Goal: Task Accomplishment & Management: Use online tool/utility

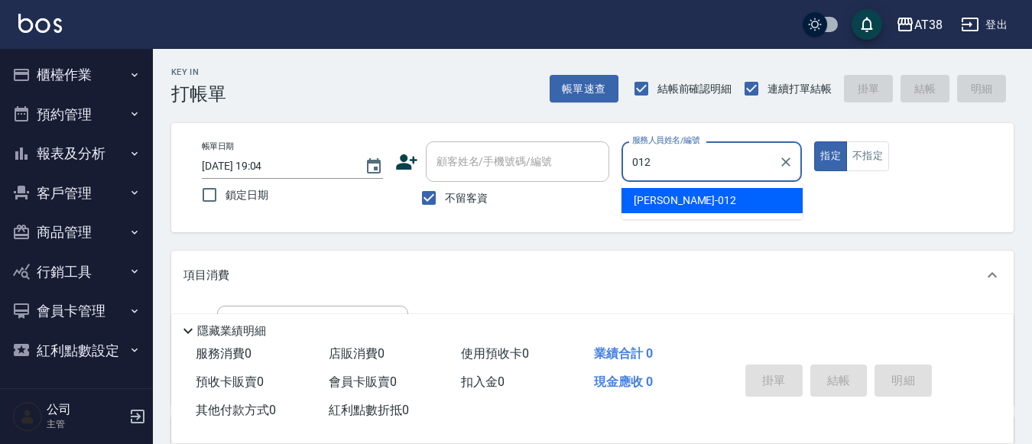
type input "[PERSON_NAME]-012"
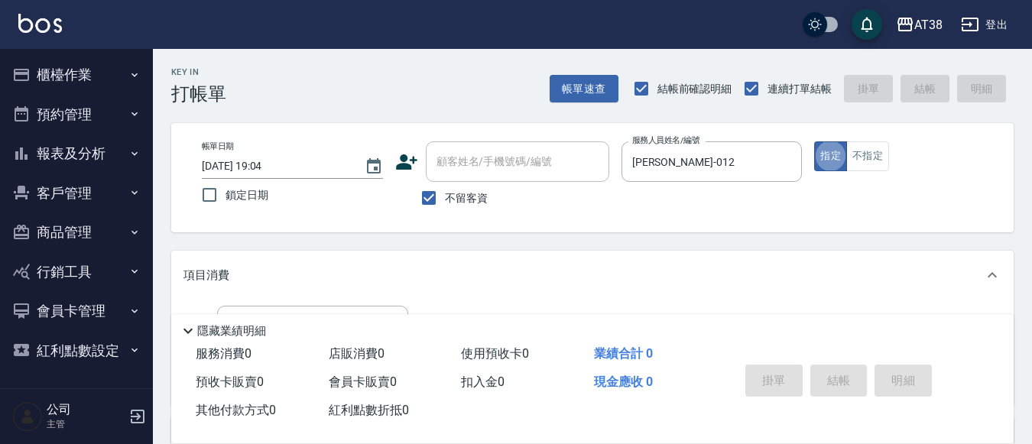
type button "true"
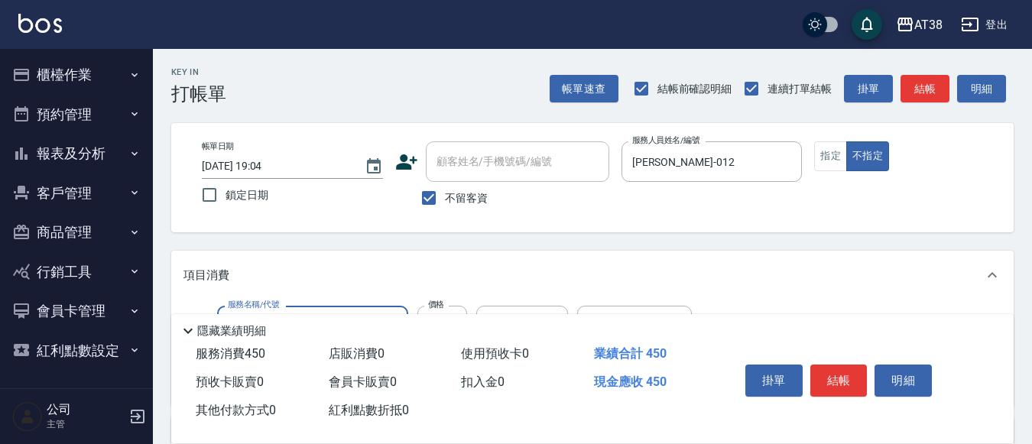
type input "剪髮(407)"
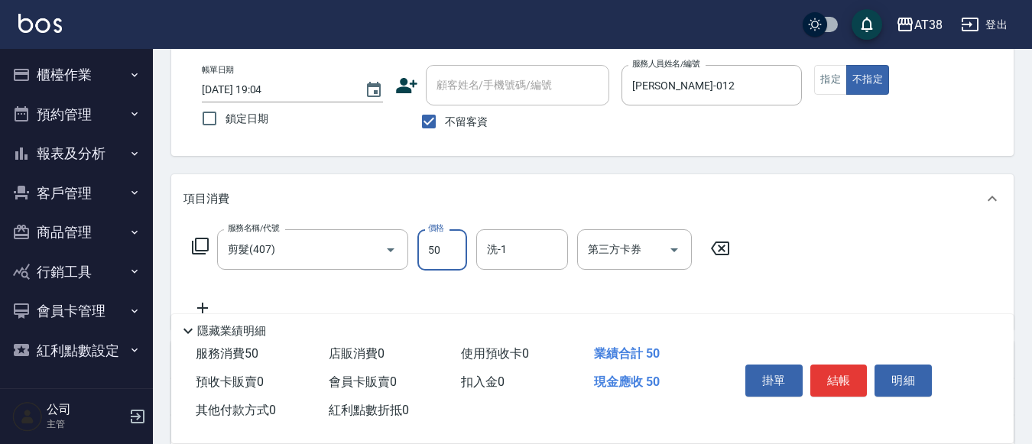
type input "500"
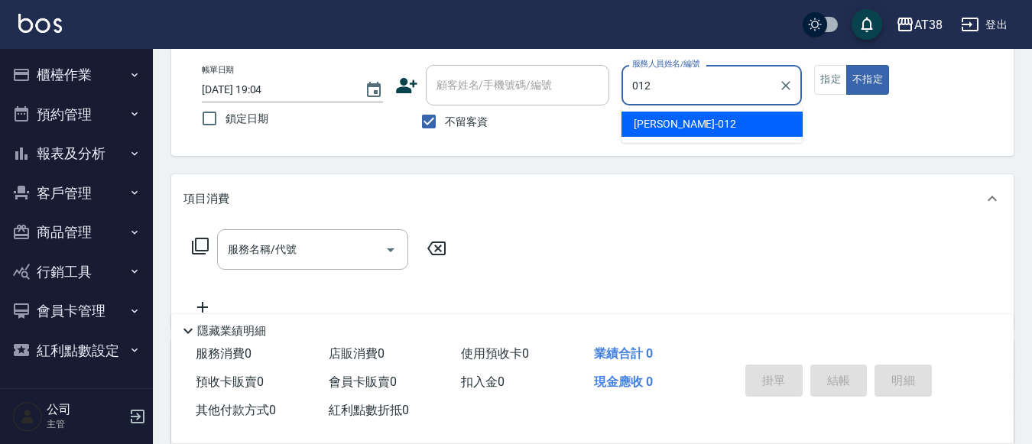
type input "[PERSON_NAME]-012"
type button "false"
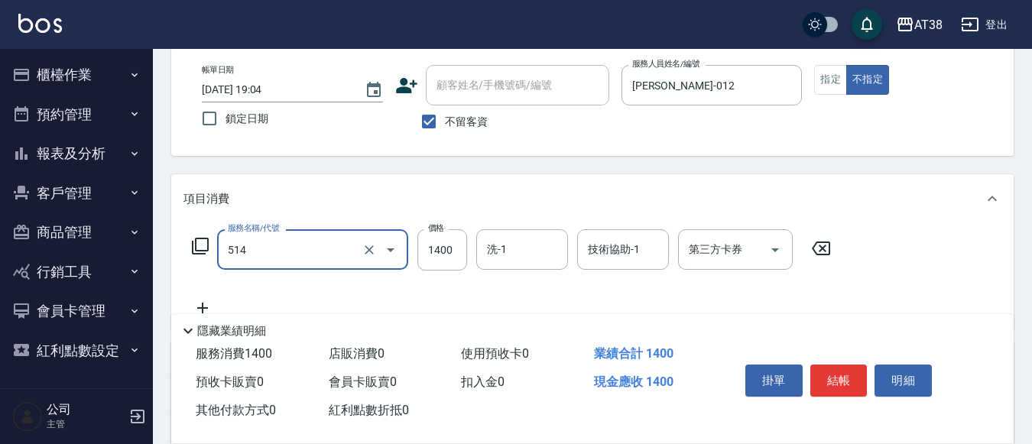
type input "染髮(長)(514)"
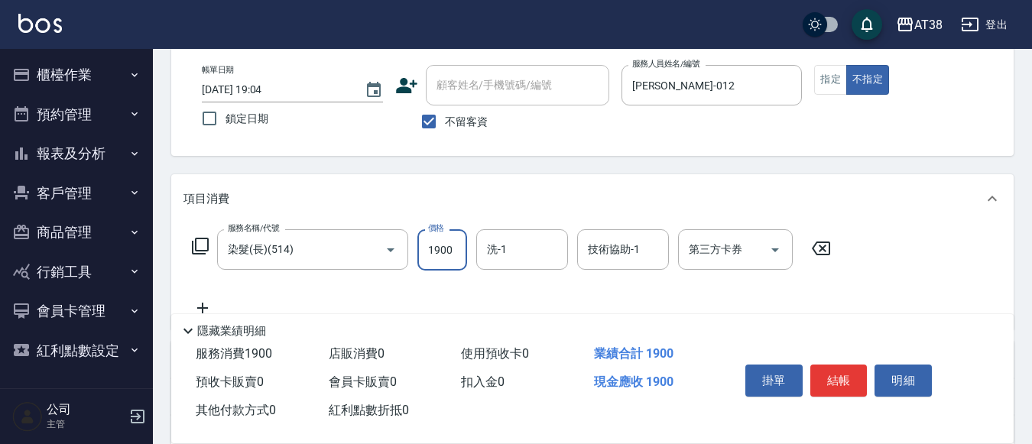
type input "1900"
click at [837, 78] on button "指定" at bounding box center [830, 80] width 33 height 30
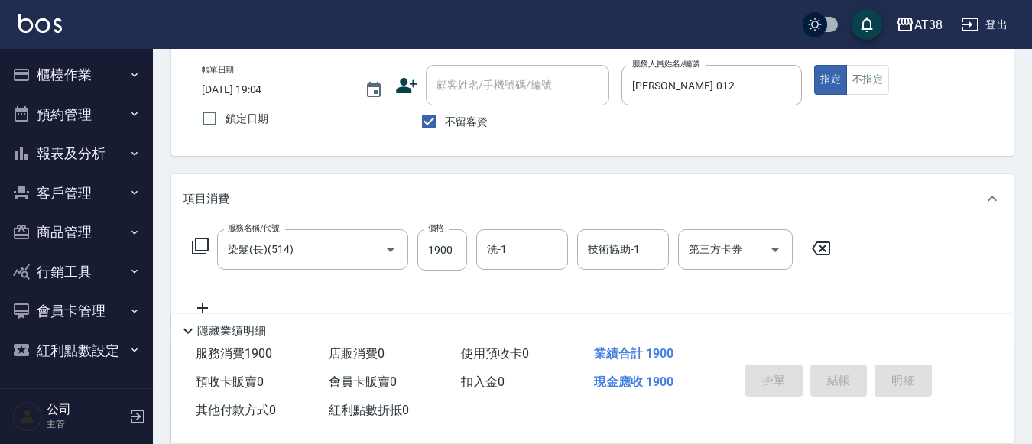
type input "[DATE] 19:05"
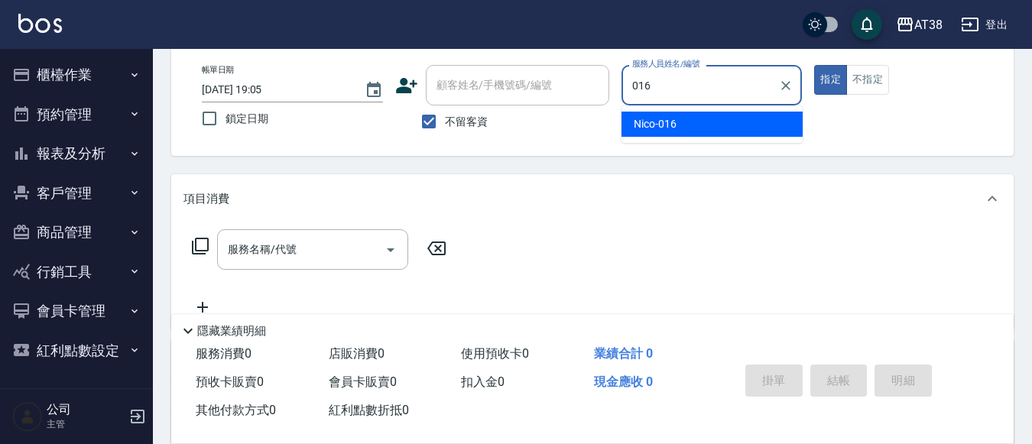
type input "Nico-016"
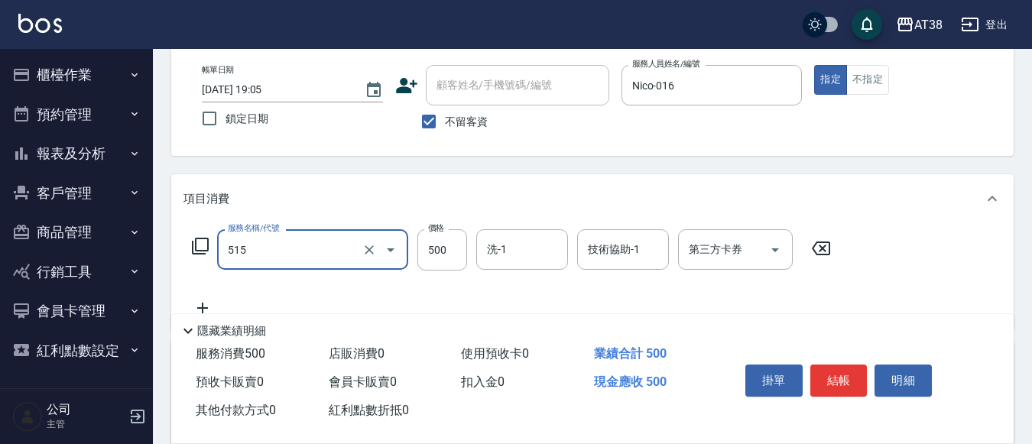
type input "補染(515)"
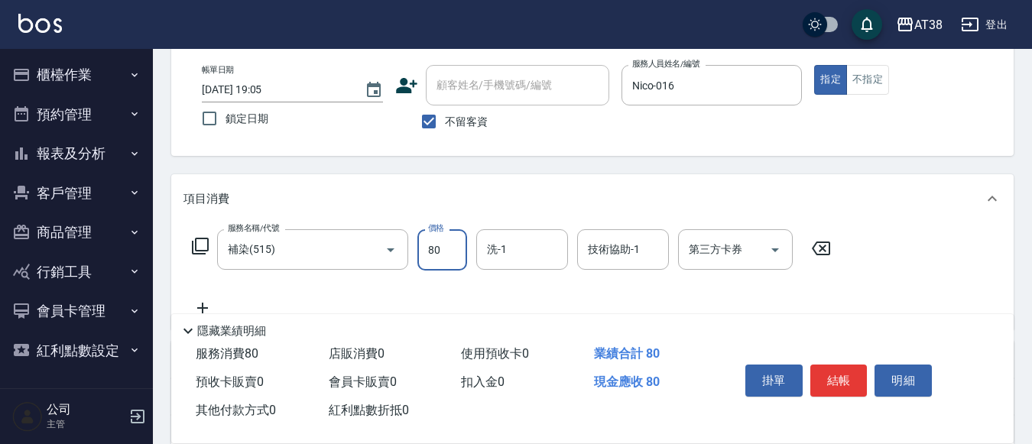
type input "800"
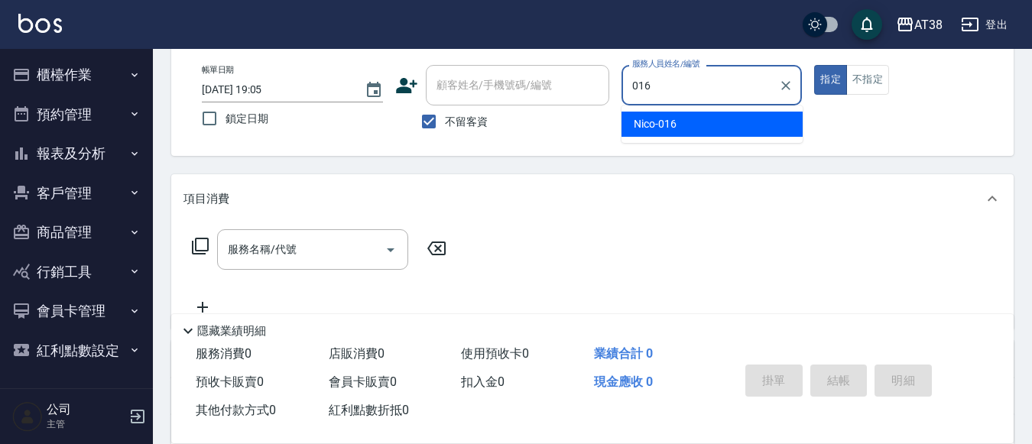
type input "Nico-016"
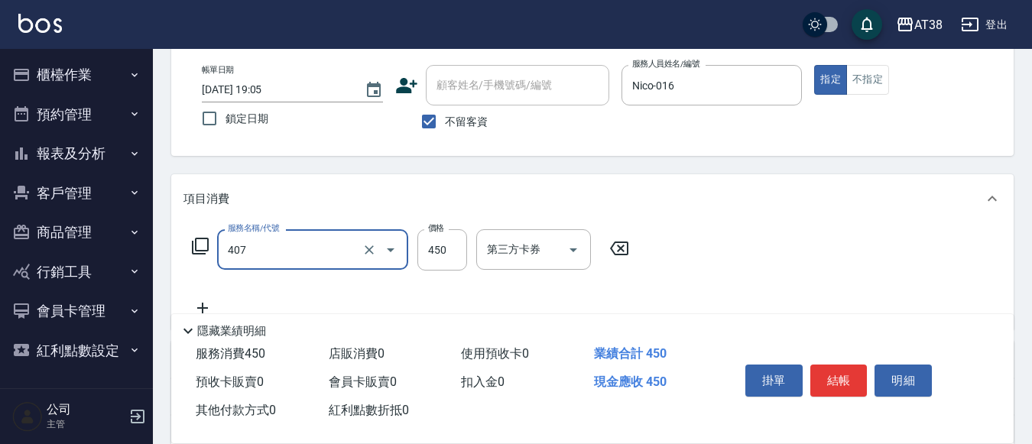
type input "剪髮(407)"
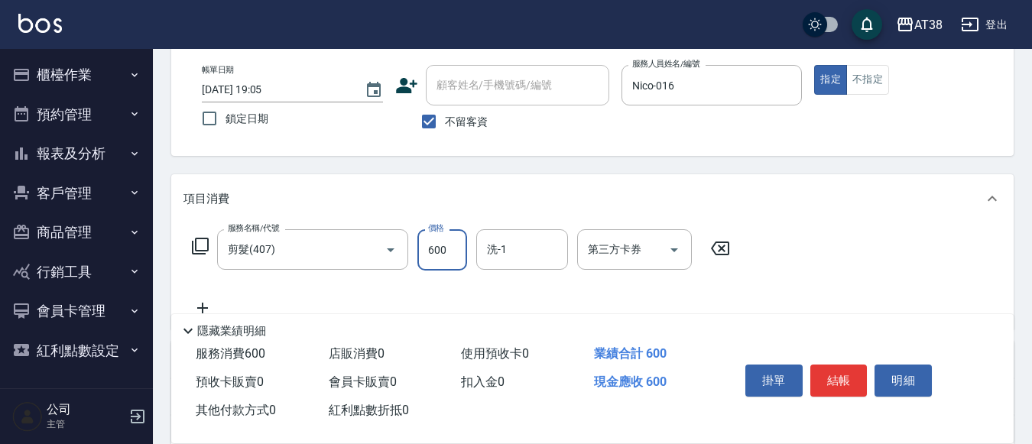
type input "600"
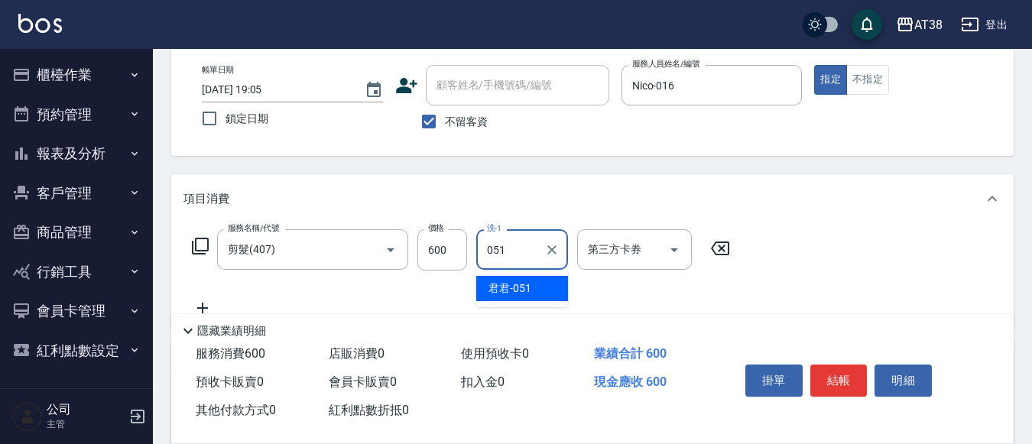
type input "君君-051"
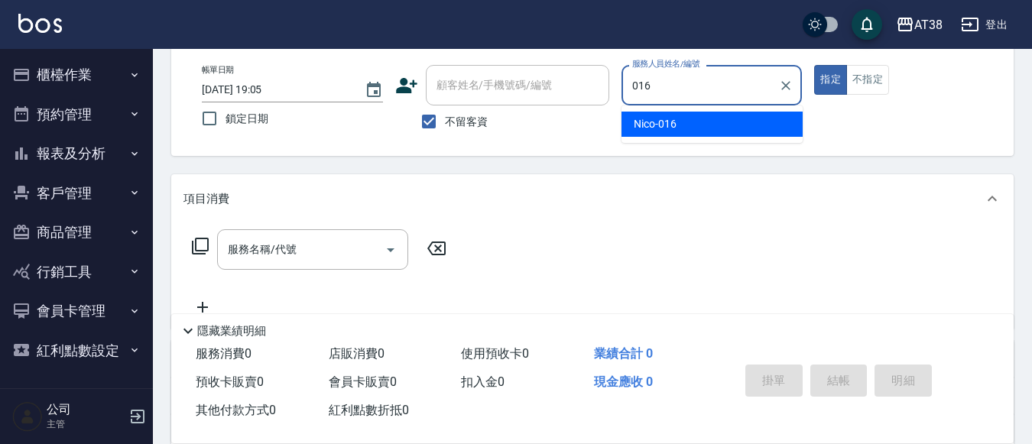
type input "Nico-016"
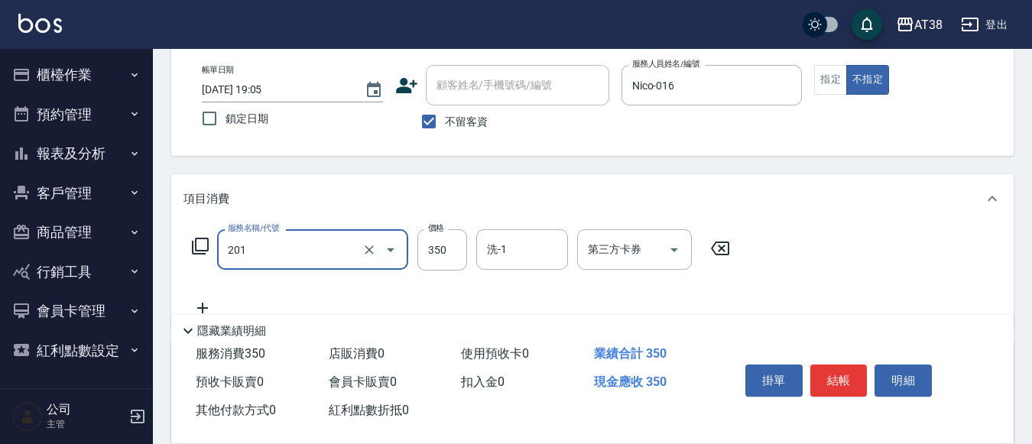
type input "洗髮(201)"
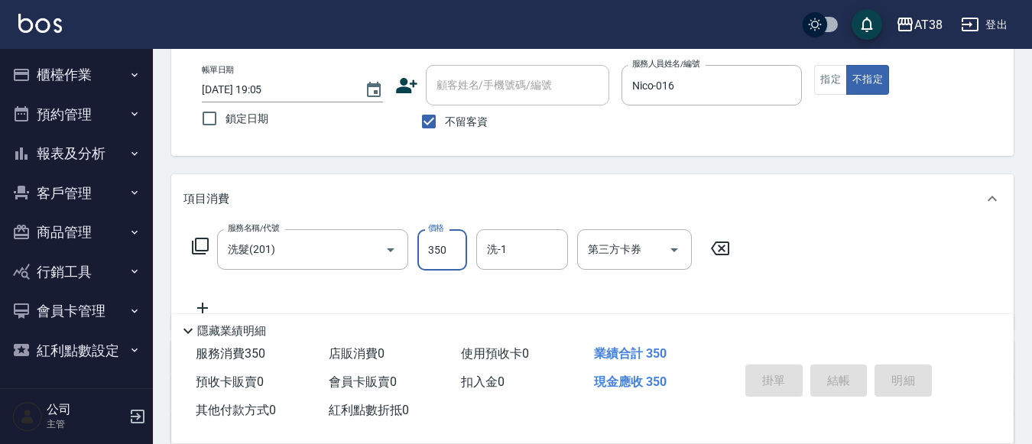
type input "[DATE] 19:06"
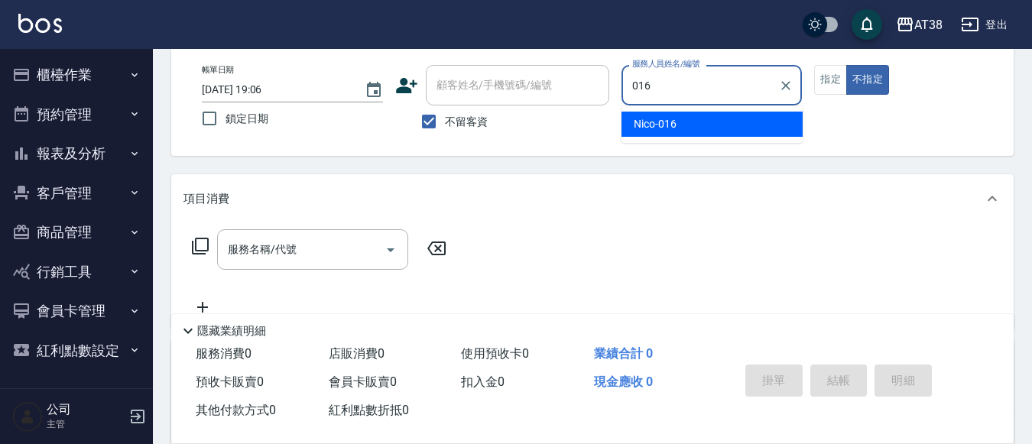
type input "Nico-016"
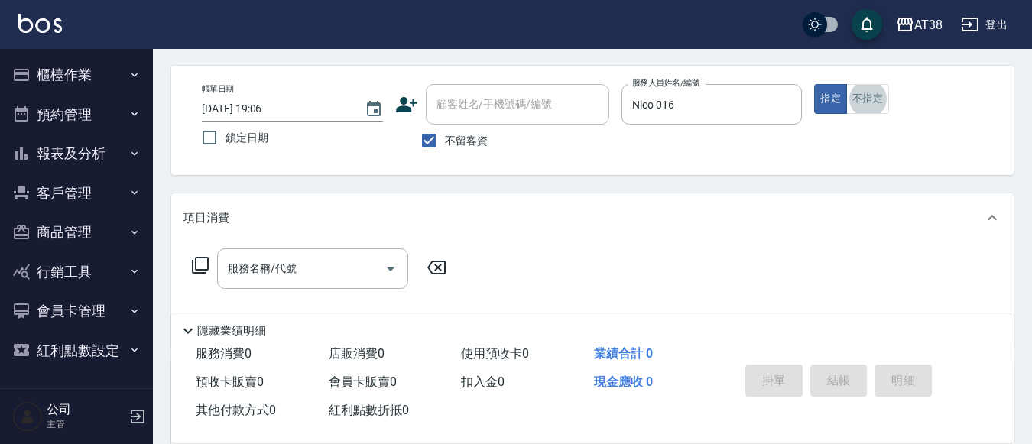
scroll to position [31, 0]
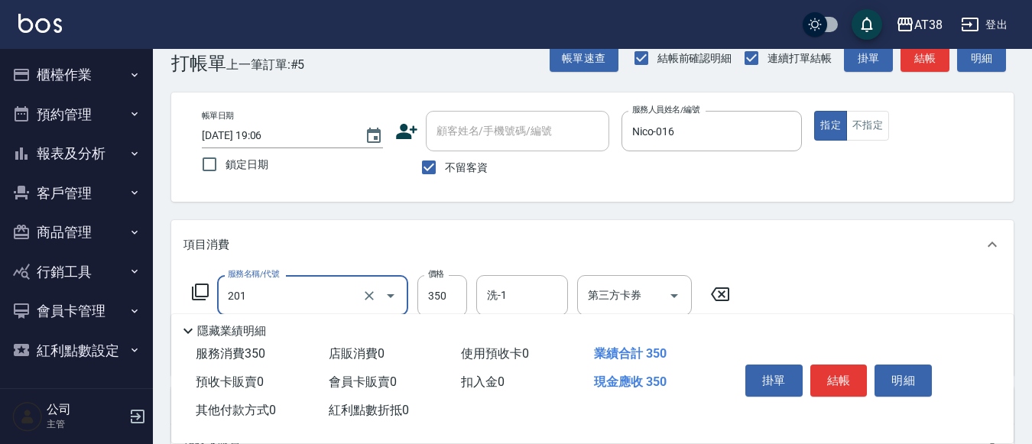
type input "洗髮(201)"
type input "250"
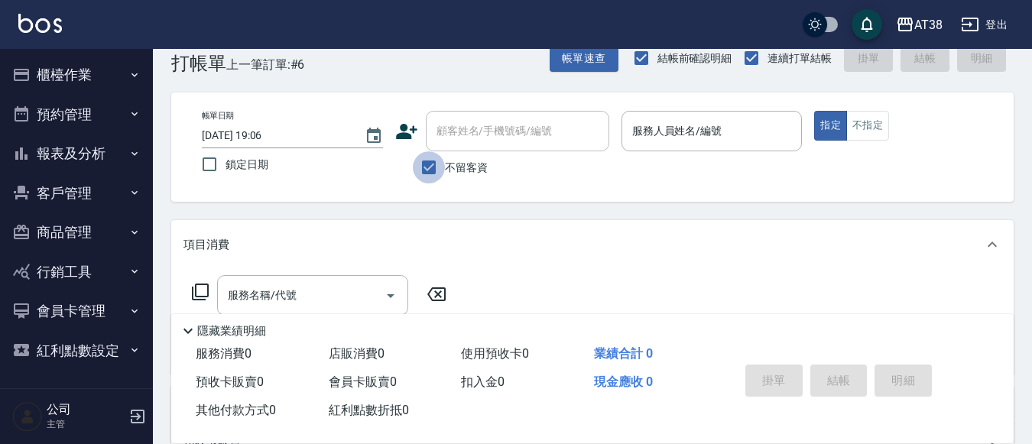
click at [421, 167] on input "不留客資" at bounding box center [429, 167] width 32 height 32
checkbox input "false"
click at [446, 138] on input "顧客姓名/手機號碼/編號" at bounding box center [506, 131] width 147 height 27
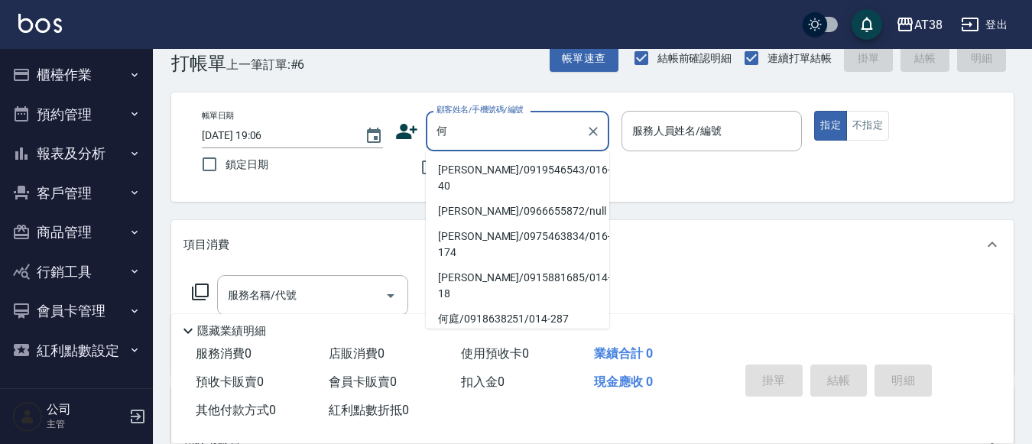
click at [462, 168] on li "[PERSON_NAME]/0919546543/016-40" at bounding box center [517, 177] width 183 height 41
type input "[PERSON_NAME]/0919546543/016-40"
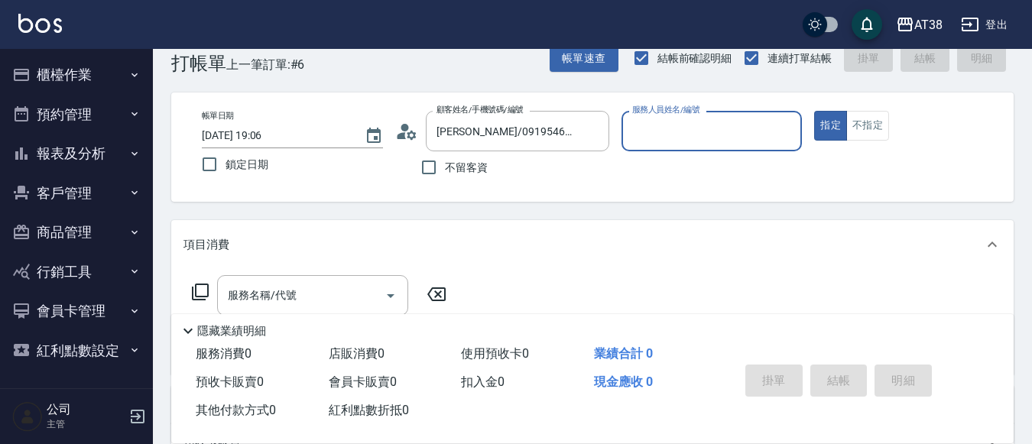
type input "Nico-016"
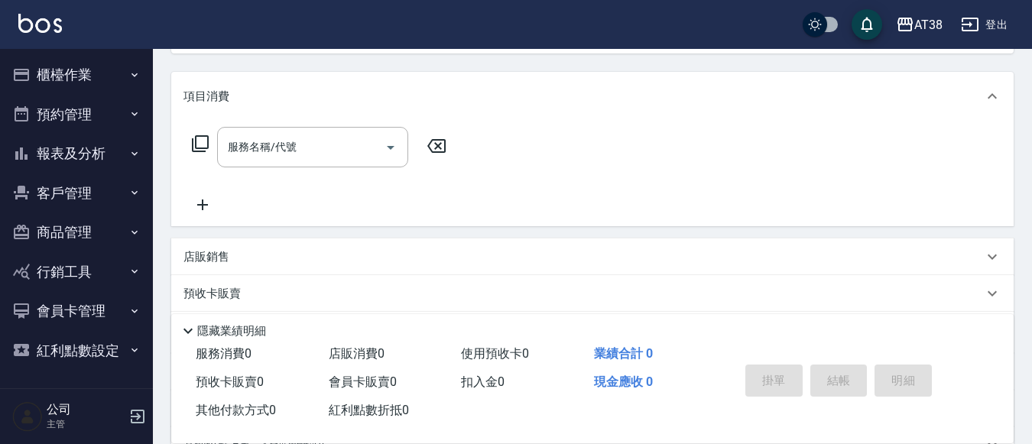
scroll to position [183, 0]
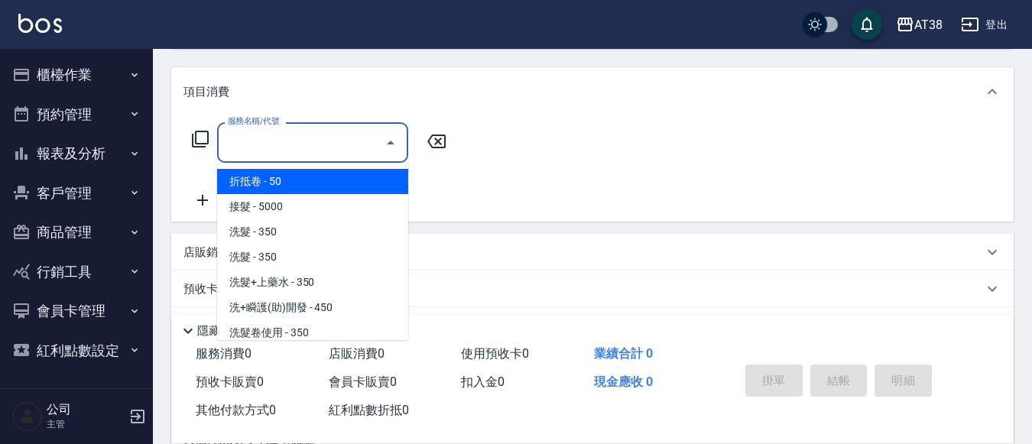
click at [345, 148] on input "服務名稱/代號" at bounding box center [301, 142] width 154 height 27
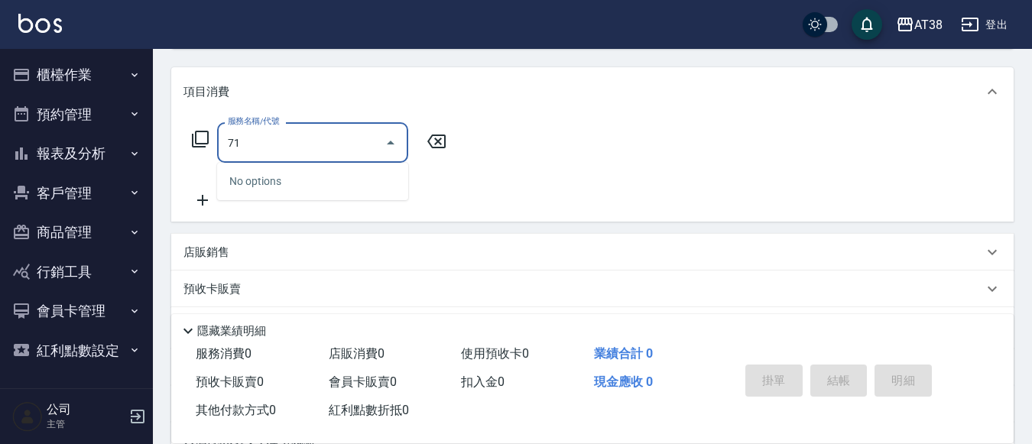
type input "714"
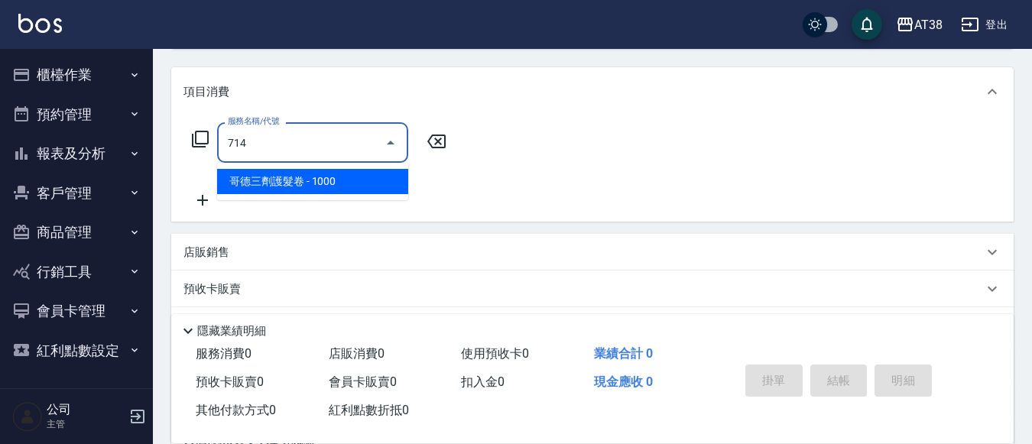
type input "100"
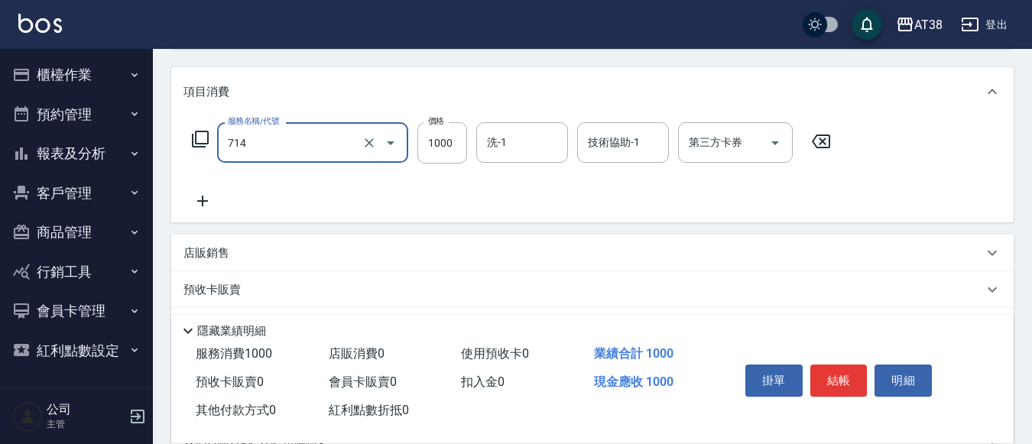
type input "哥德三劑護髮卷(714)"
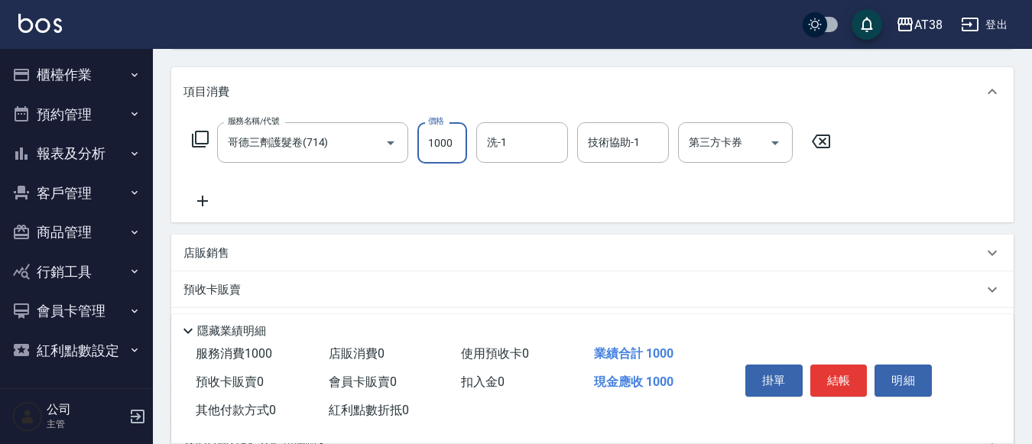
type input "1"
type input "0"
type input "120"
type input "1200"
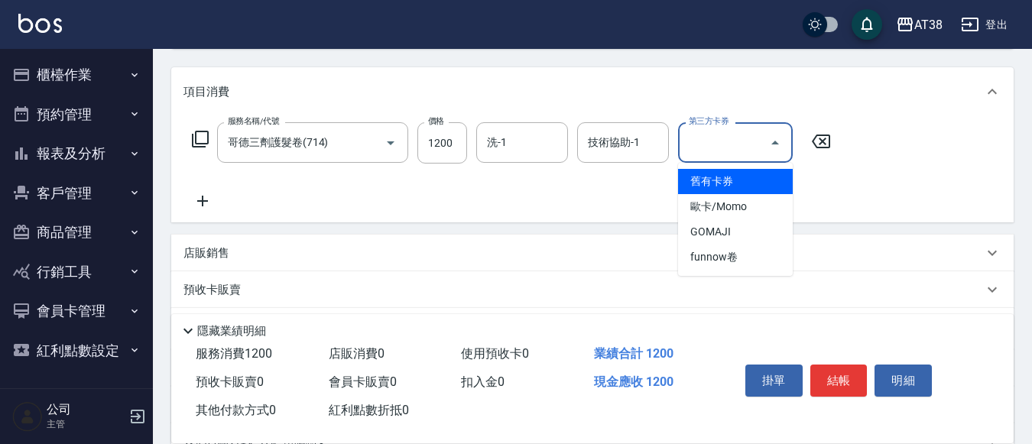
type input "舊有卡券"
type input "0"
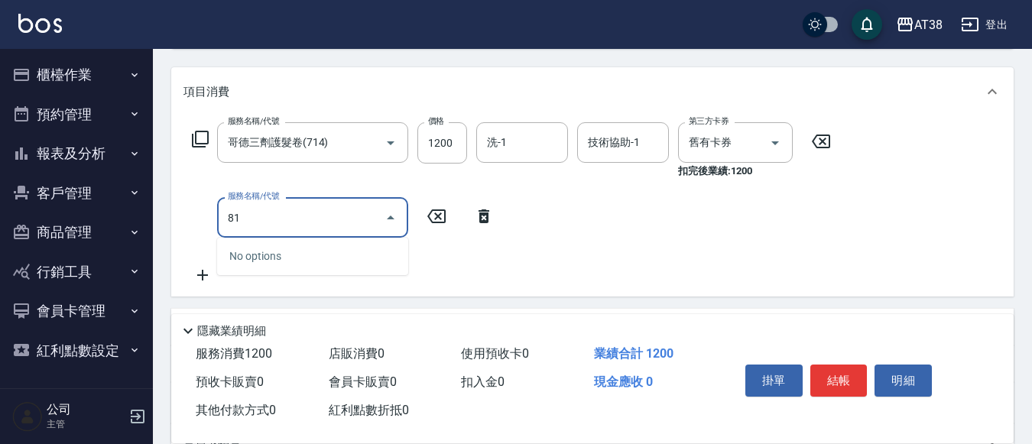
type input "819"
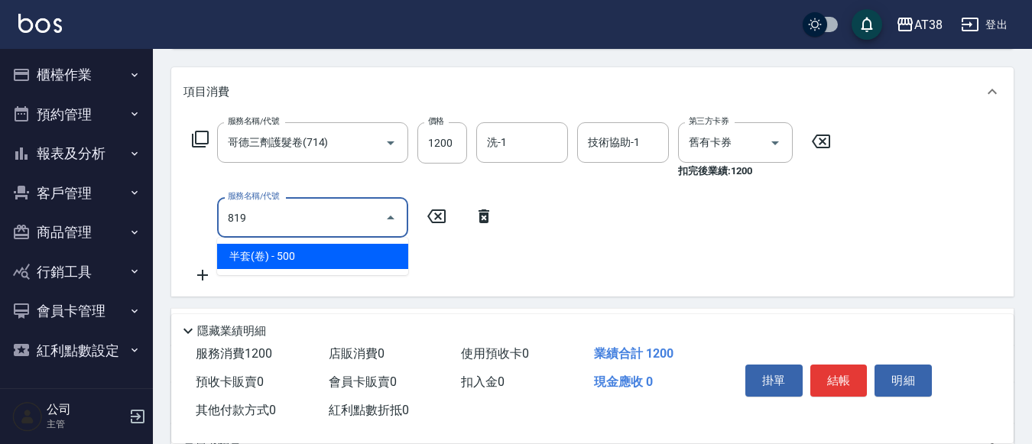
type input "50"
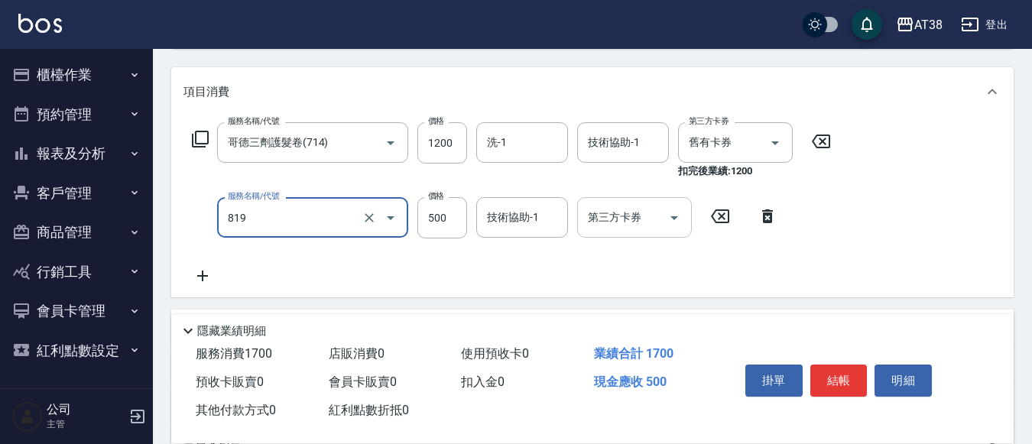
type input "半套(卷)(819)"
click at [604, 226] on input "第三方卡券" at bounding box center [623, 217] width 78 height 27
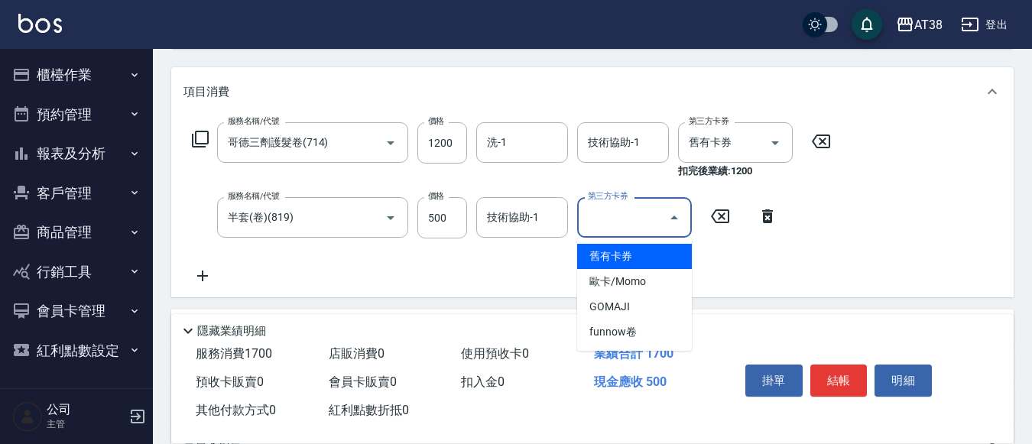
type input "舊有卡券"
type input "0"
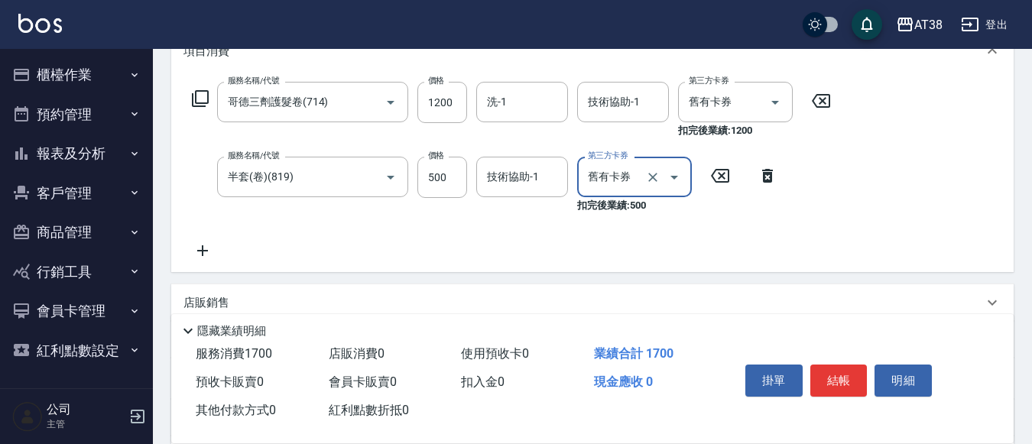
scroll to position [260, 0]
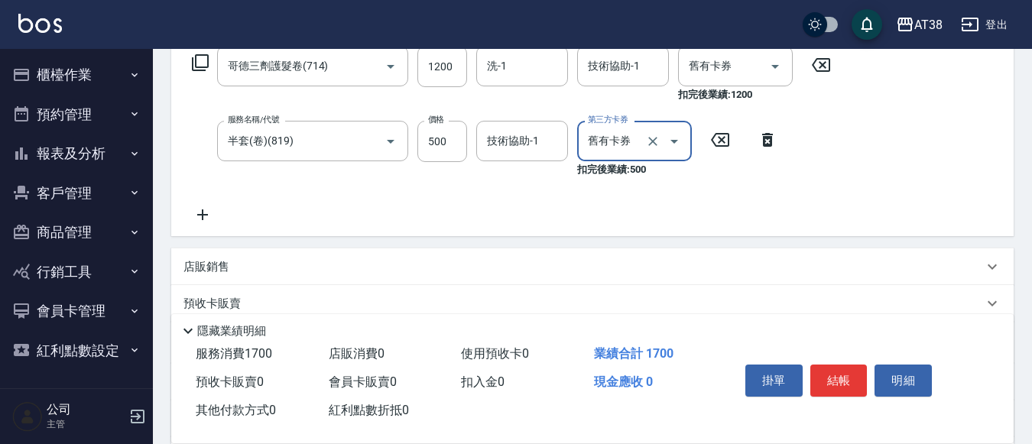
click at [206, 262] on p "店販銷售" at bounding box center [206, 267] width 46 height 16
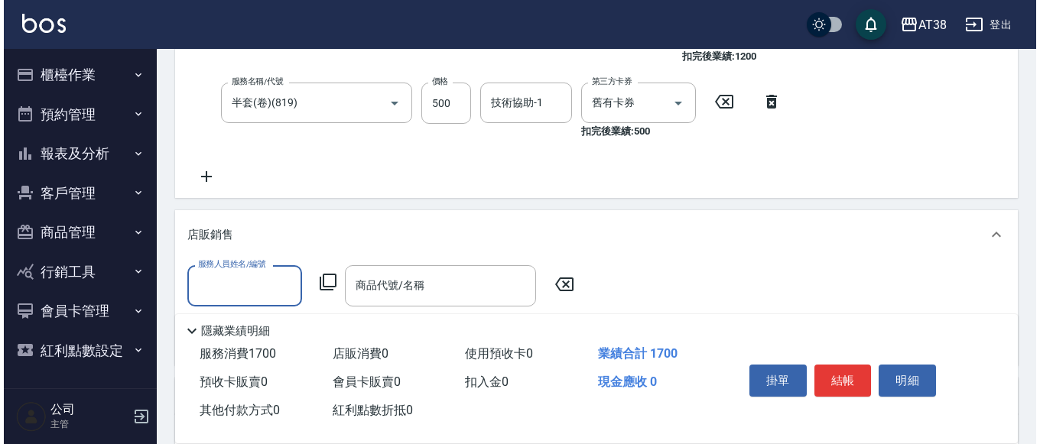
scroll to position [336, 0]
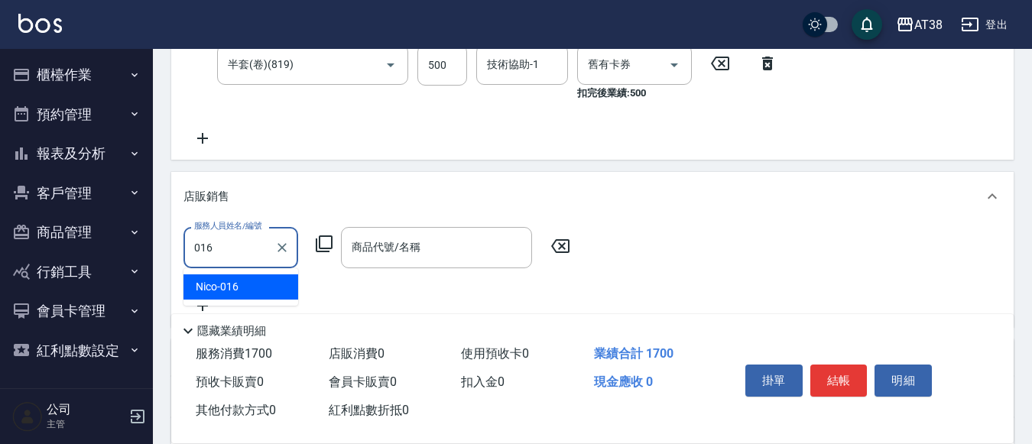
type input "Nico-016"
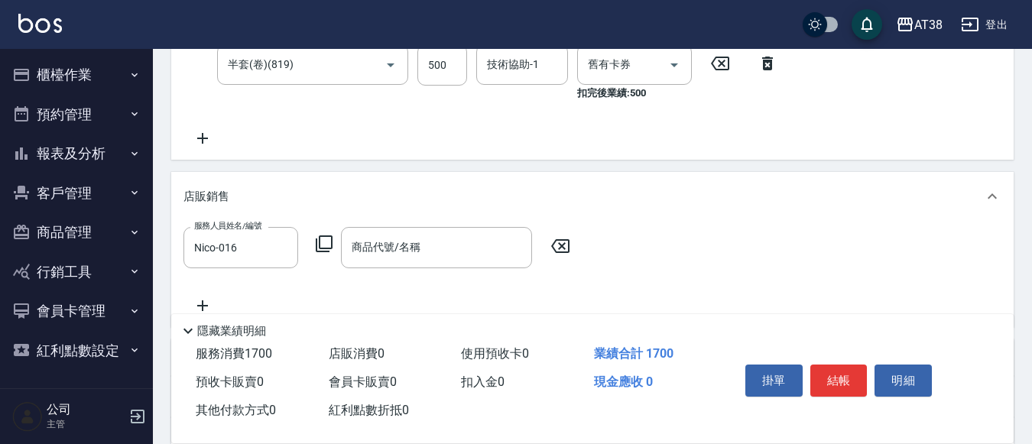
click at [327, 245] on icon at bounding box center [324, 244] width 18 height 18
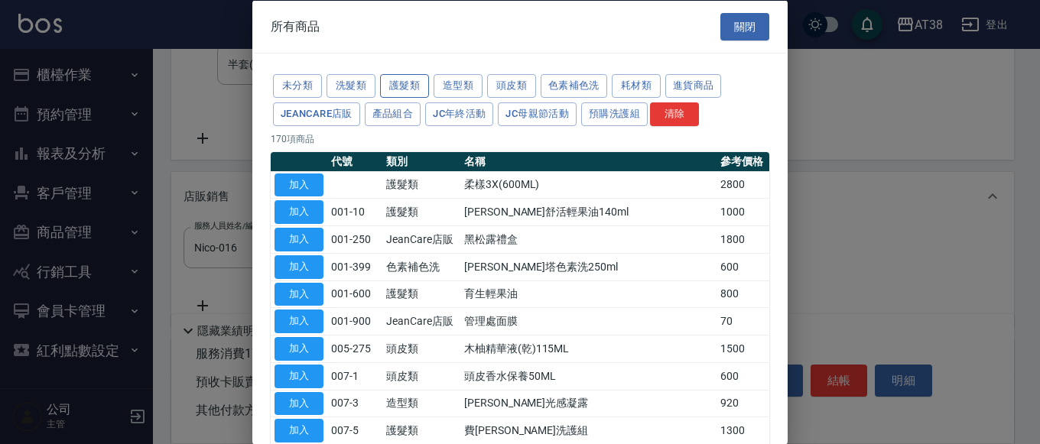
click at [394, 86] on button "護髮類" at bounding box center [404, 86] width 49 height 24
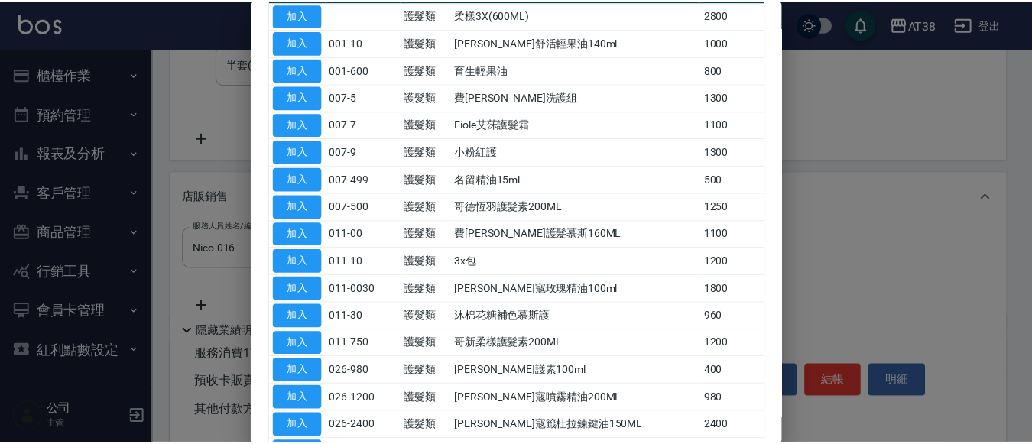
scroll to position [229, 0]
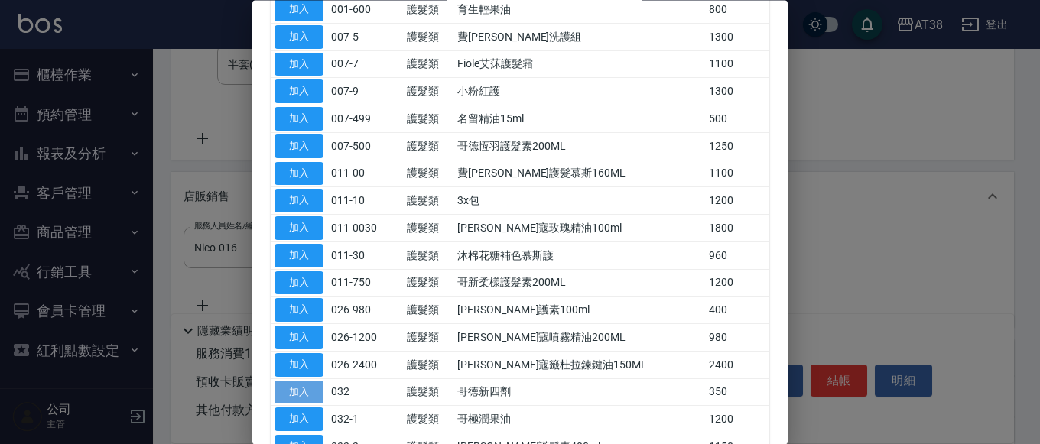
click at [297, 393] on button "加入" at bounding box center [298, 393] width 49 height 24
type input "哥徳新四劑"
type input "30"
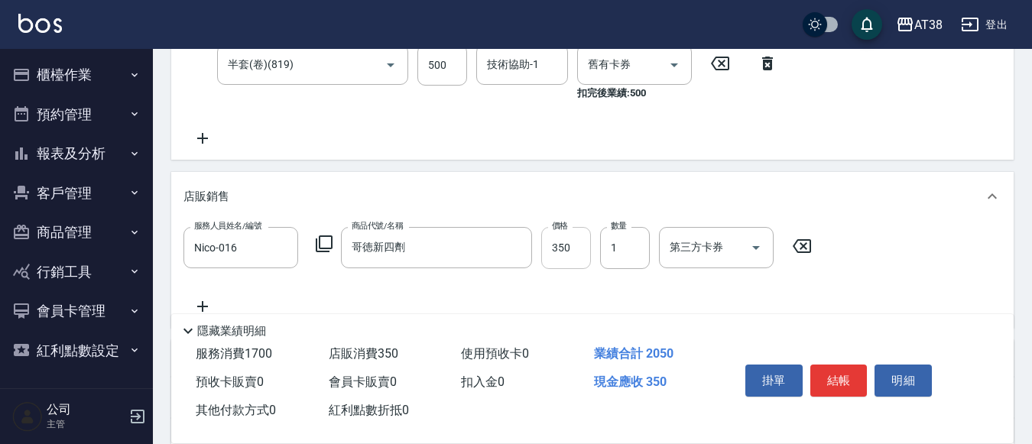
click at [564, 259] on input "350" at bounding box center [566, 247] width 50 height 41
type input "300"
type input "30"
type input "300"
type input "90"
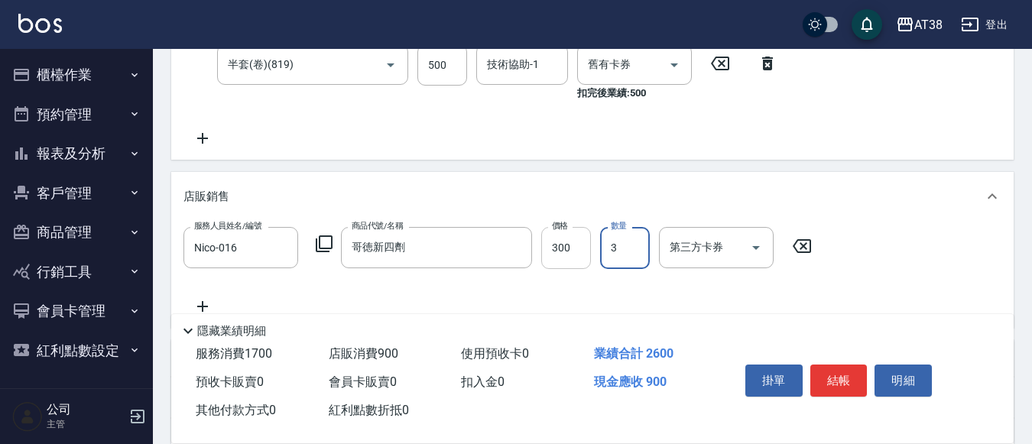
type input "3"
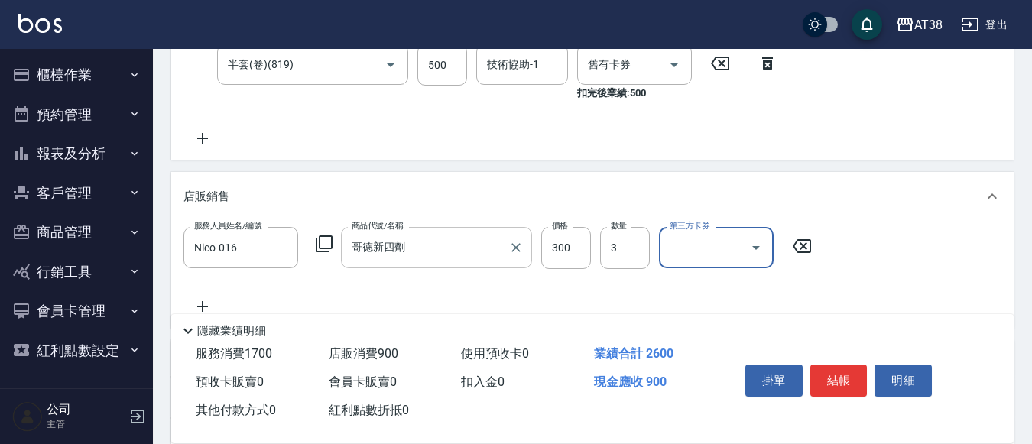
scroll to position [489, 0]
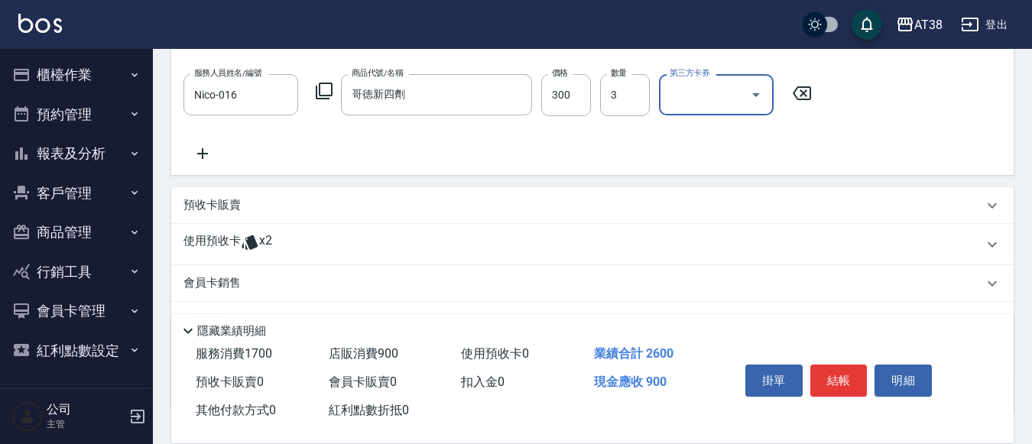
click at [232, 207] on p "預收卡販賣" at bounding box center [211, 205] width 57 height 16
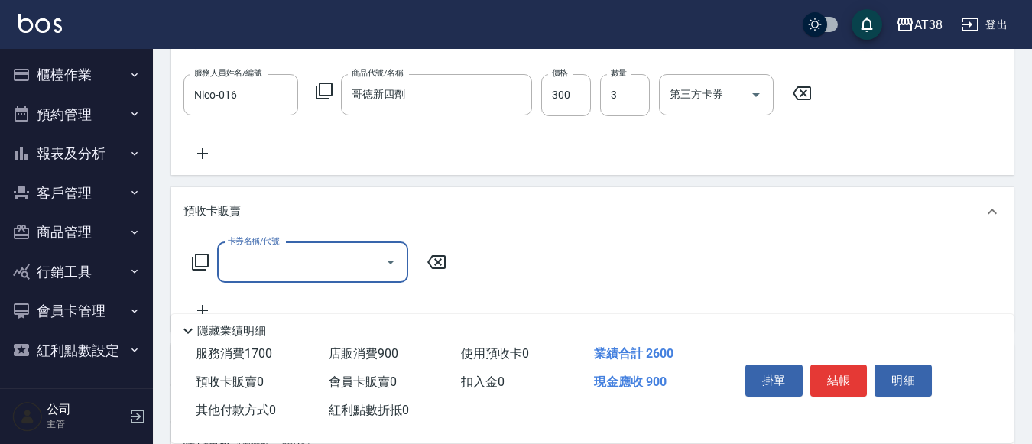
scroll to position [0, 0]
click at [200, 263] on icon at bounding box center [200, 262] width 18 height 18
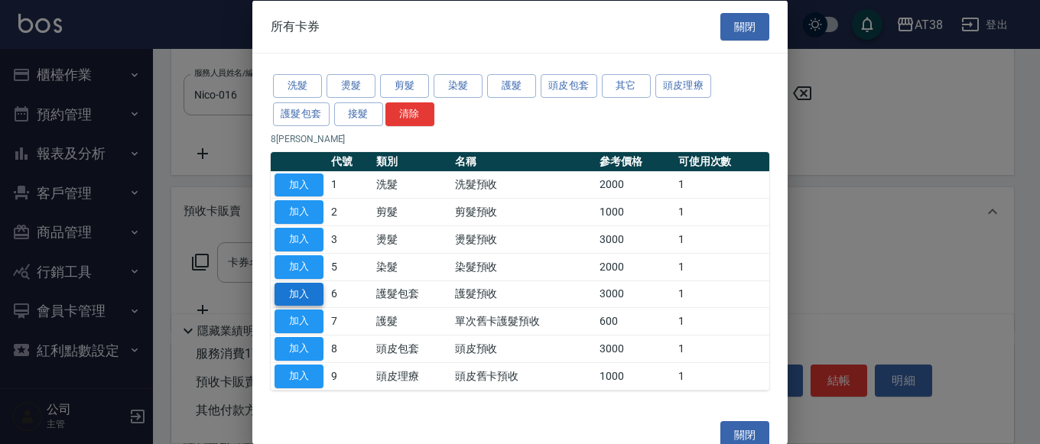
click at [299, 295] on button "加入" at bounding box center [298, 294] width 49 height 24
type input "護髮預收(6)"
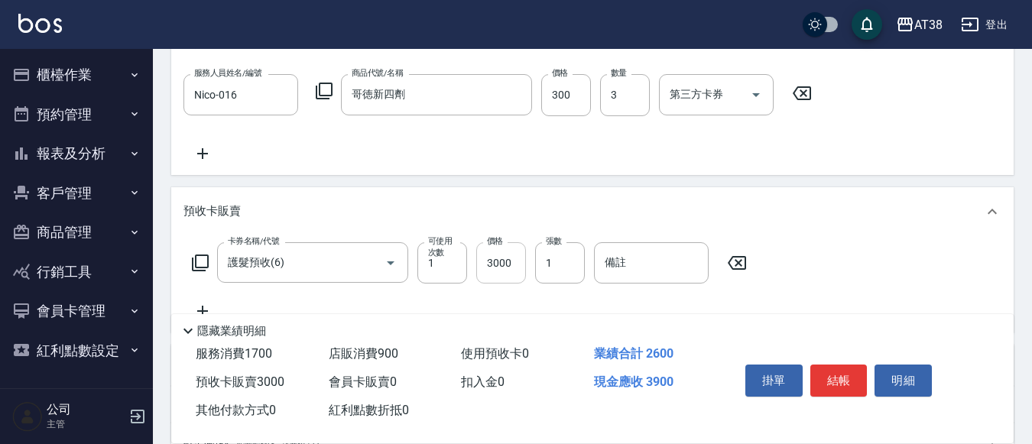
click at [486, 268] on input "3000" at bounding box center [501, 262] width 50 height 41
type input "90"
type input "36"
type input "120"
type input "360"
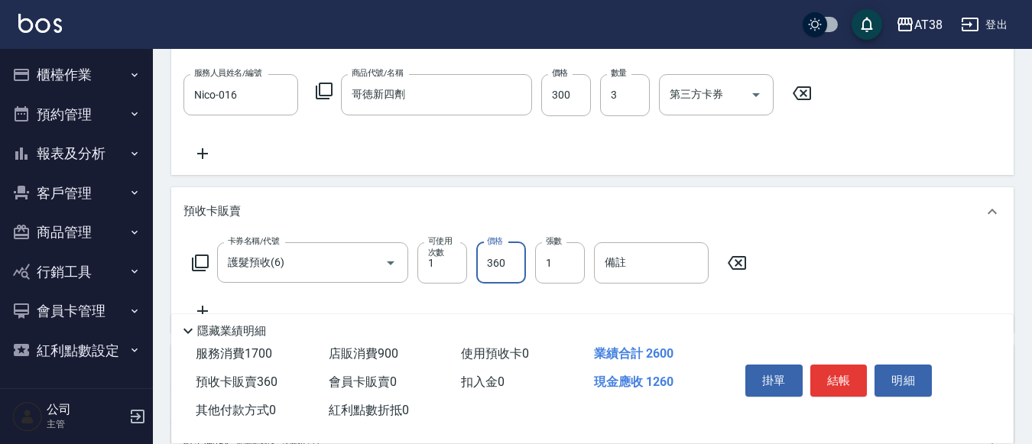
type input "450"
type input "3600"
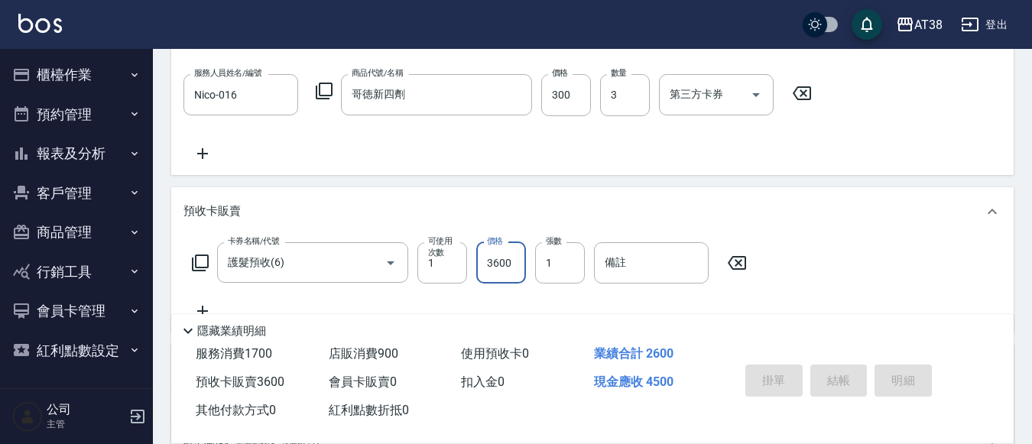
type input "[DATE] 19:13"
type input "0"
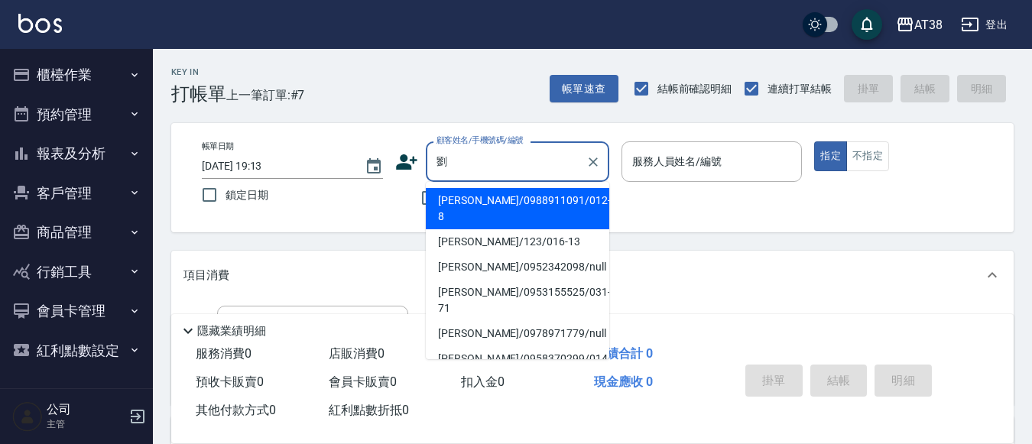
click at [469, 229] on li "[PERSON_NAME]/123/016-13" at bounding box center [517, 241] width 183 height 25
type input "[PERSON_NAME]/123/016-13"
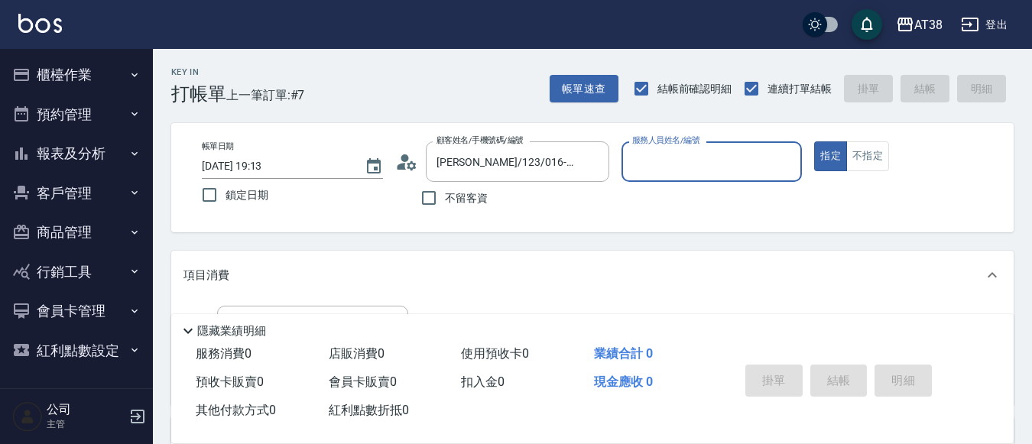
type input "Nico-016"
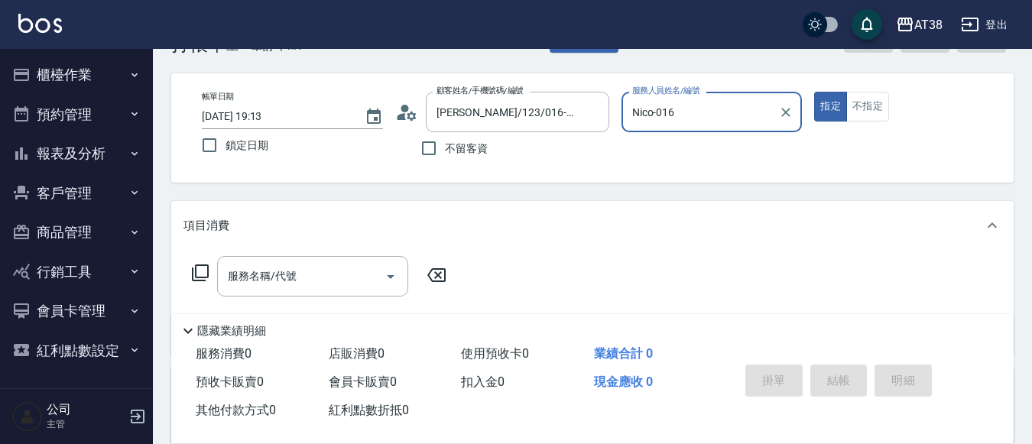
scroll to position [76, 0]
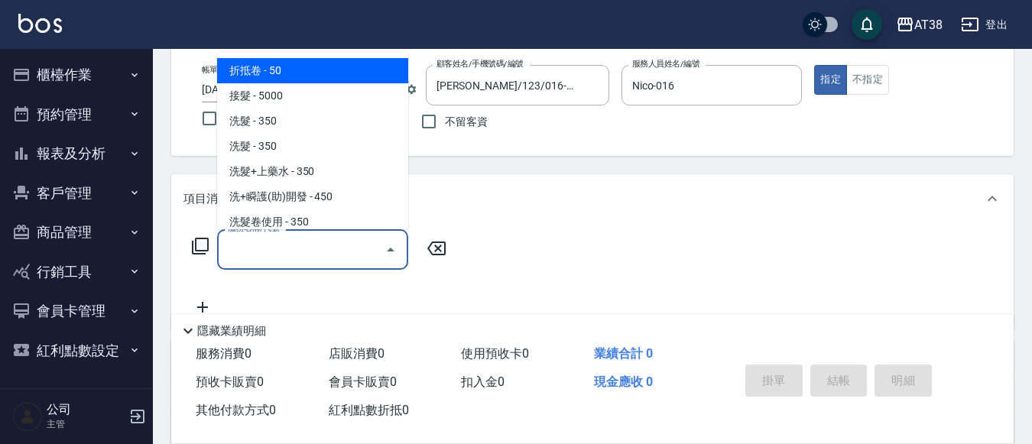
click at [294, 259] on input "服務名稱/代號" at bounding box center [301, 249] width 154 height 27
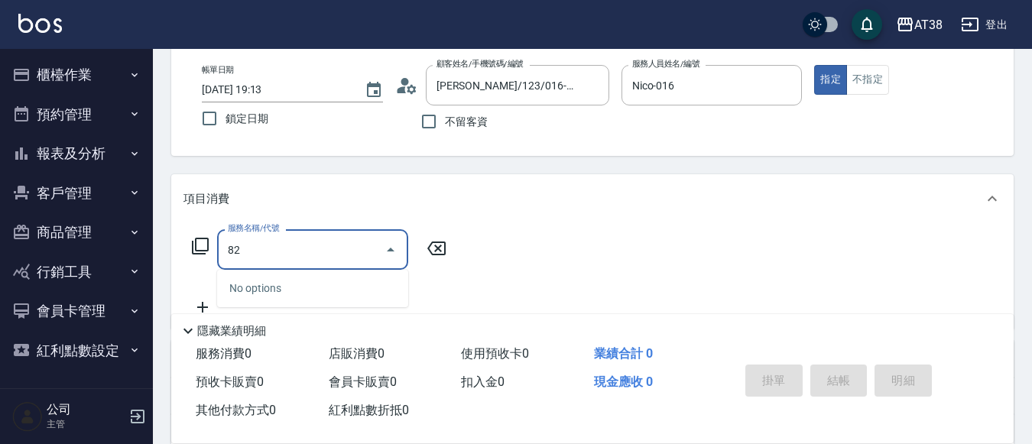
type input "825"
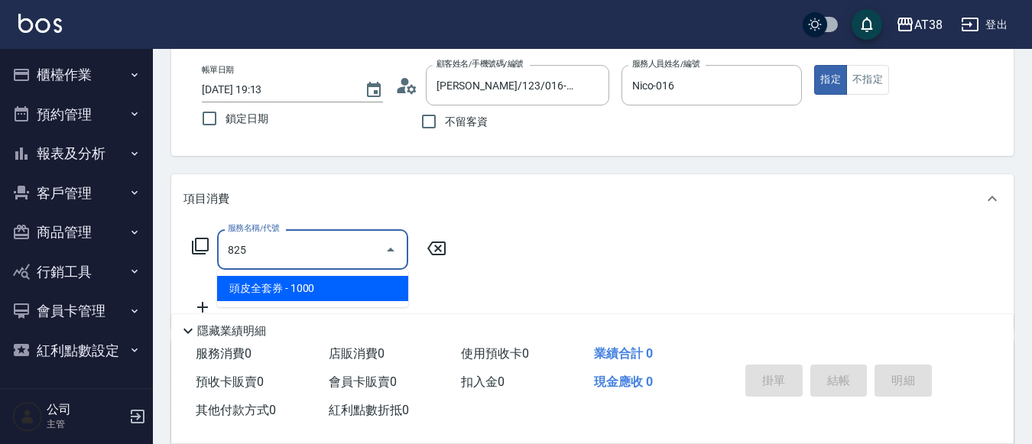
type input "100"
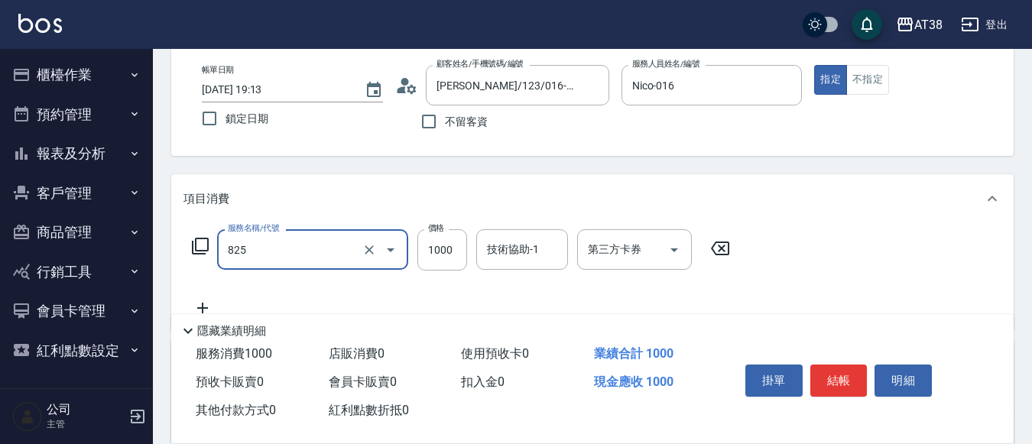
type input "頭皮全套券(825)"
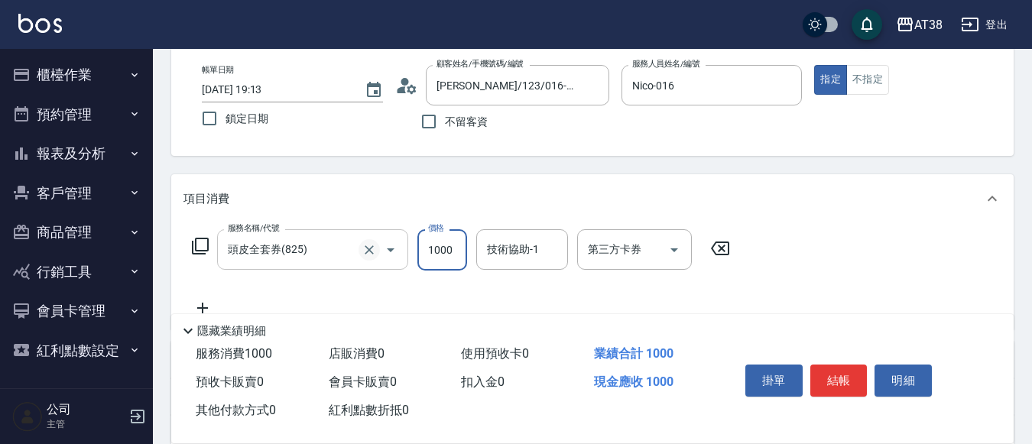
type input "0"
type input "12"
type input "10"
type input "120"
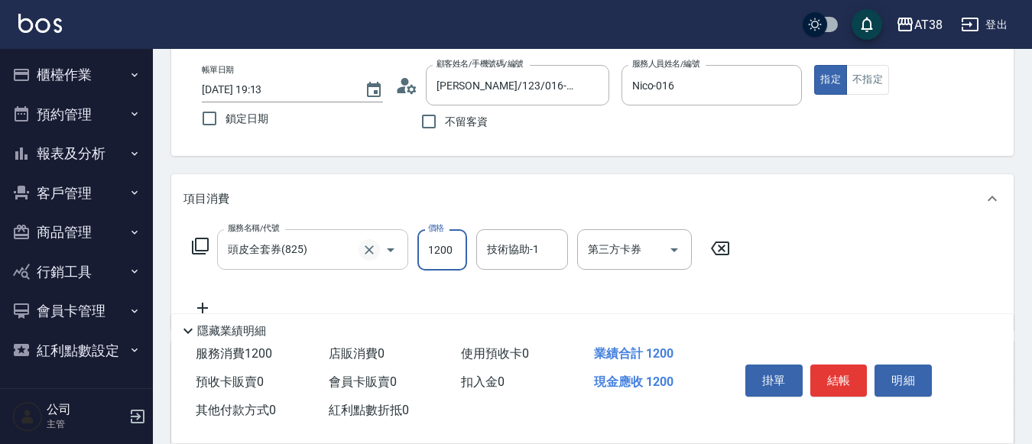
type input "1200"
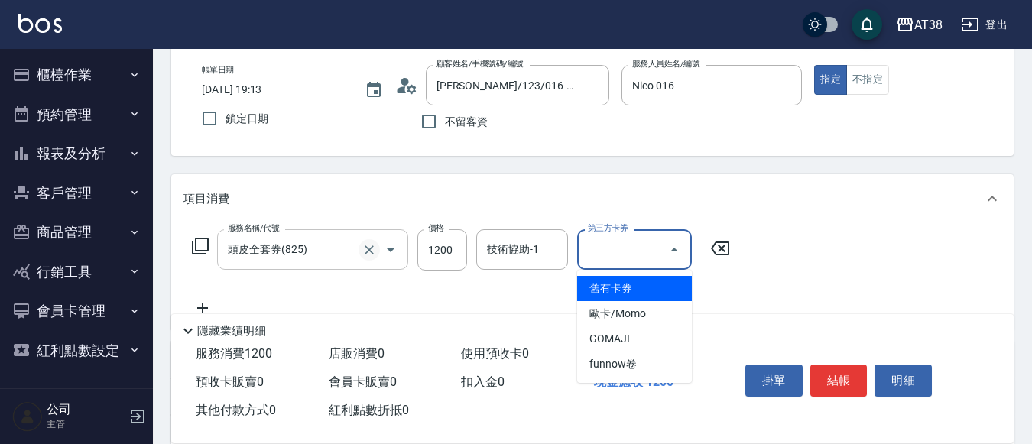
type input "0"
type input "舊有卡券"
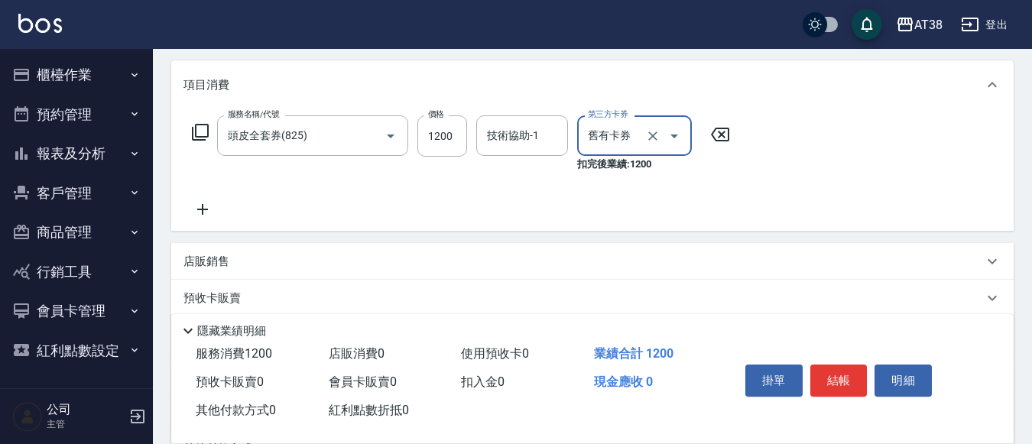
scroll to position [229, 0]
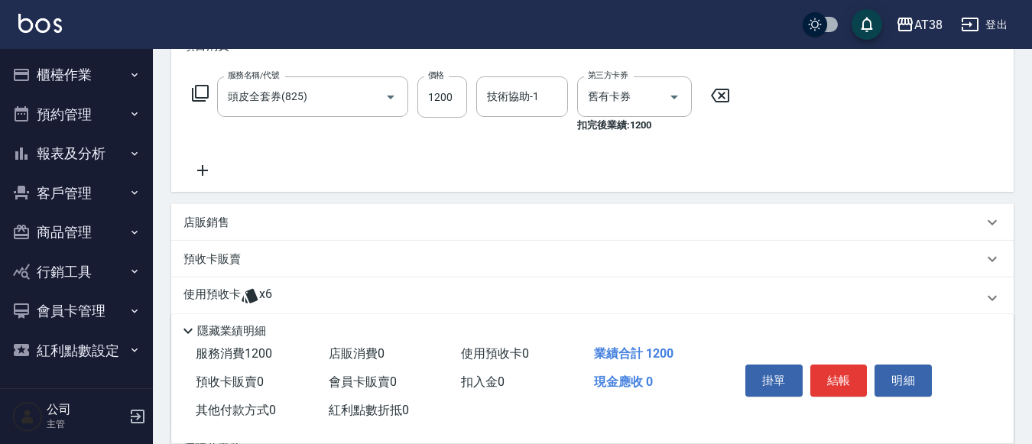
click at [223, 261] on p "預收卡販賣" at bounding box center [211, 259] width 57 height 16
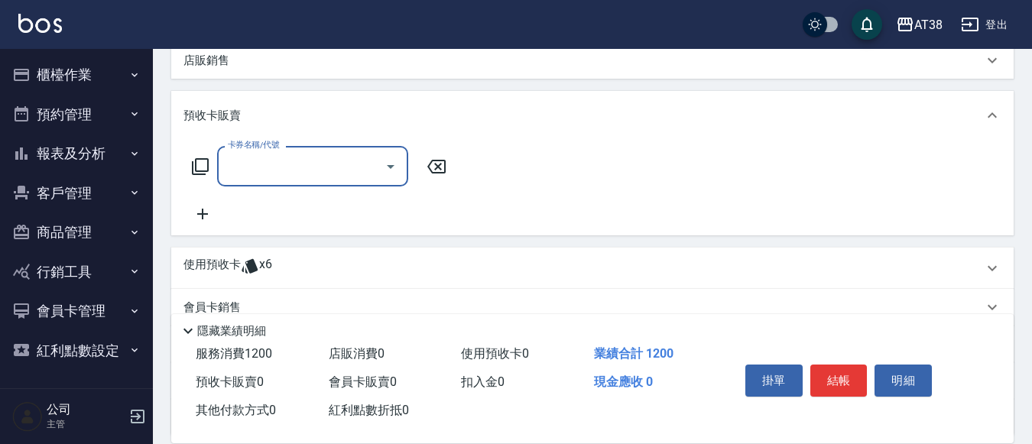
scroll to position [459, 0]
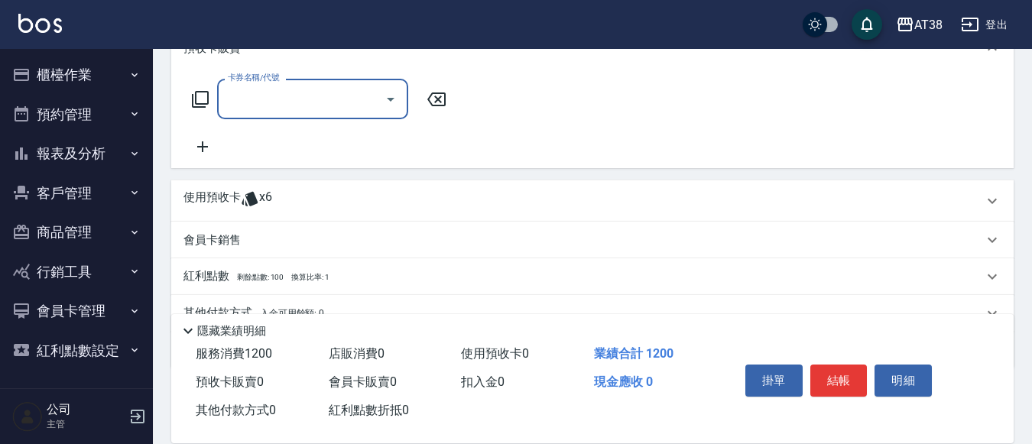
click at [197, 102] on icon at bounding box center [200, 99] width 18 height 18
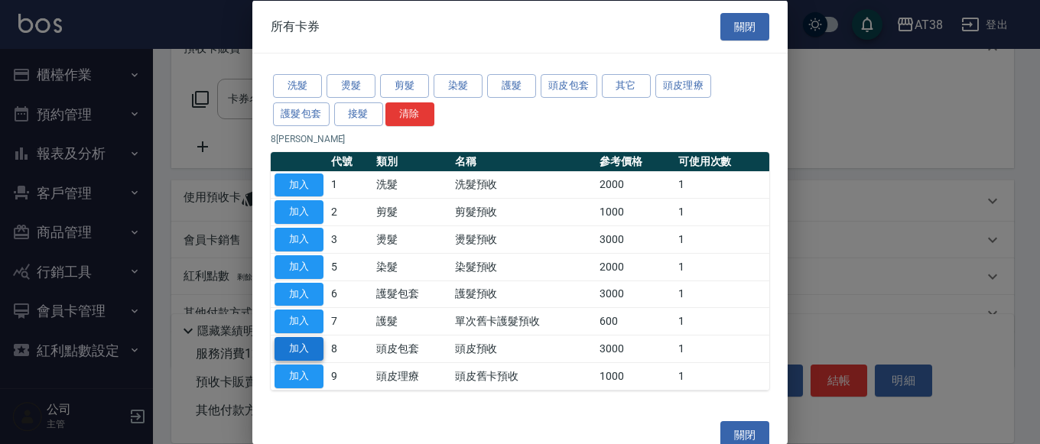
click at [294, 348] on button "加入" at bounding box center [298, 349] width 49 height 24
type input "300"
type input "頭皮預收(8)"
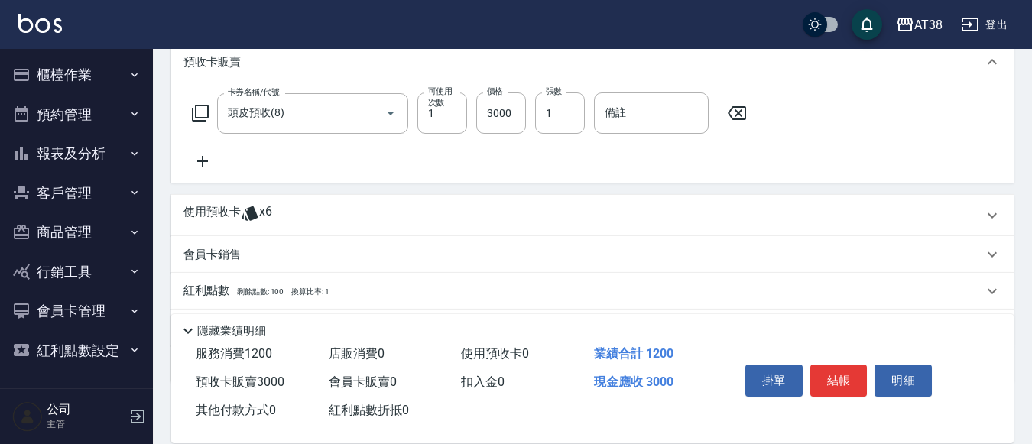
scroll to position [378, 0]
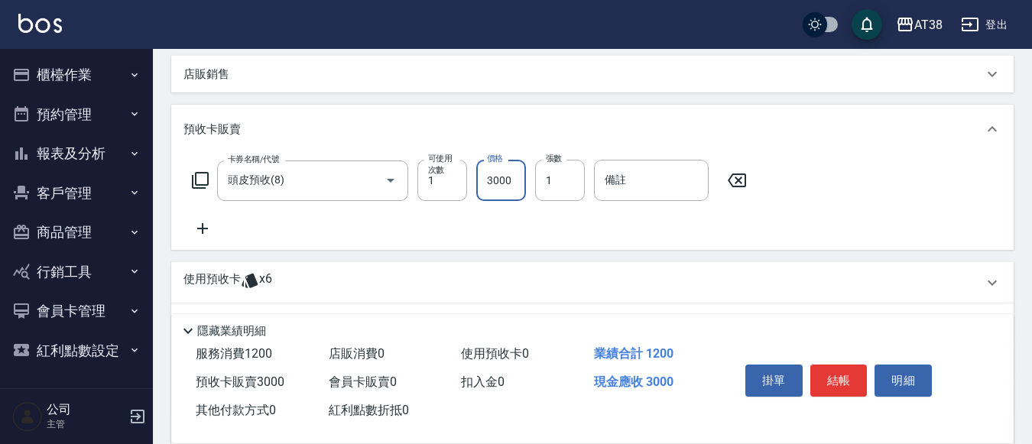
click at [494, 178] on input "3000" at bounding box center [501, 180] width 50 height 41
type input "3"
type input "0"
type input "36"
type input "30"
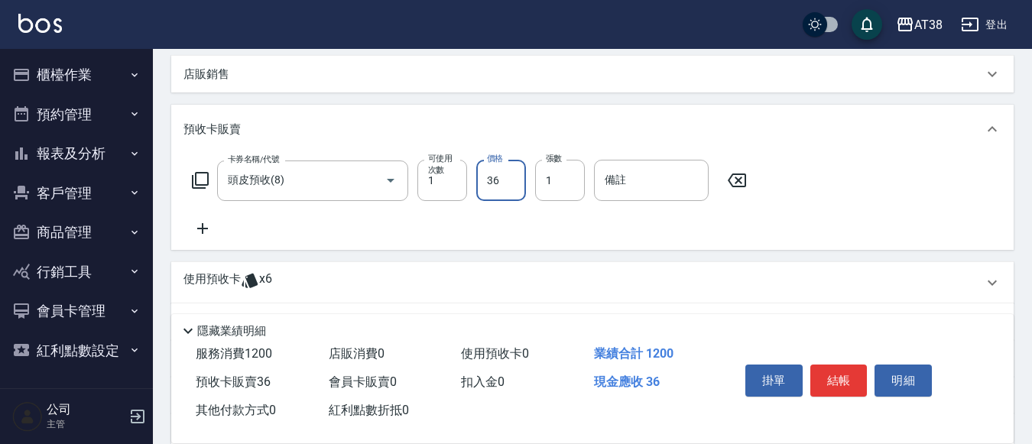
type input "360"
type input "3600"
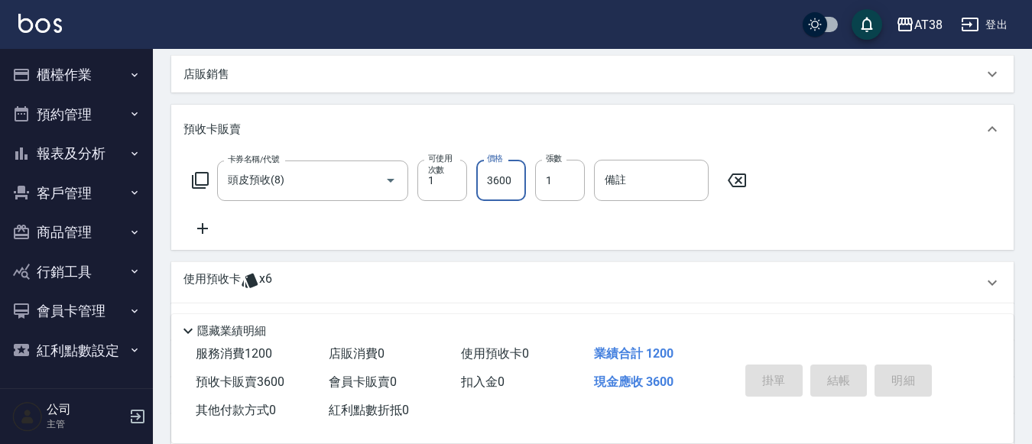
type input "[DATE] 19:14"
type input "0"
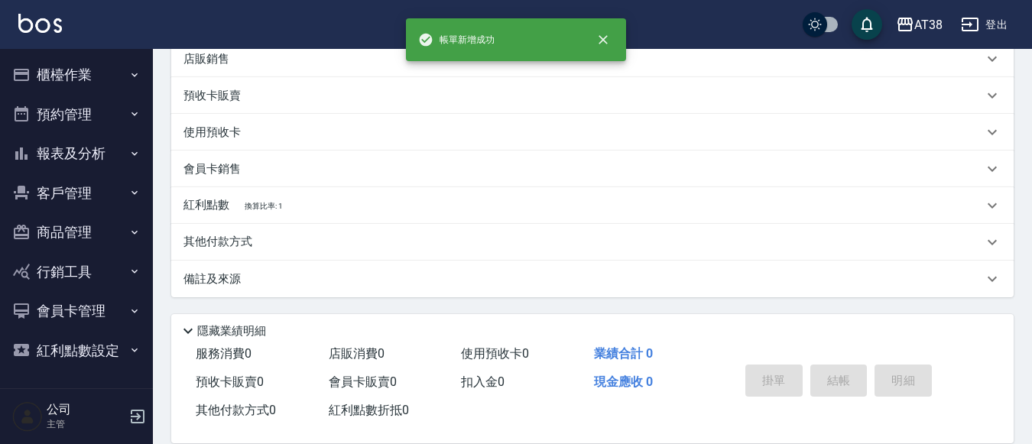
scroll to position [0, 0]
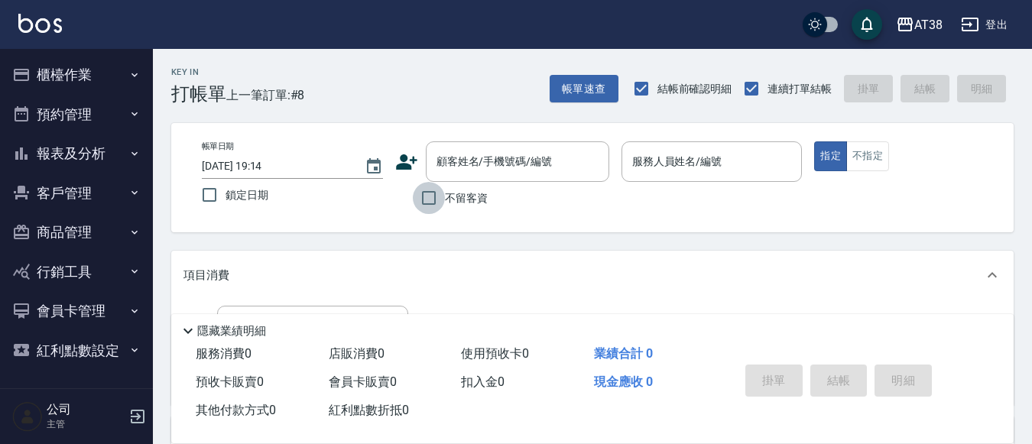
click at [438, 195] on input "不留客資" at bounding box center [429, 198] width 32 height 32
checkbox input "true"
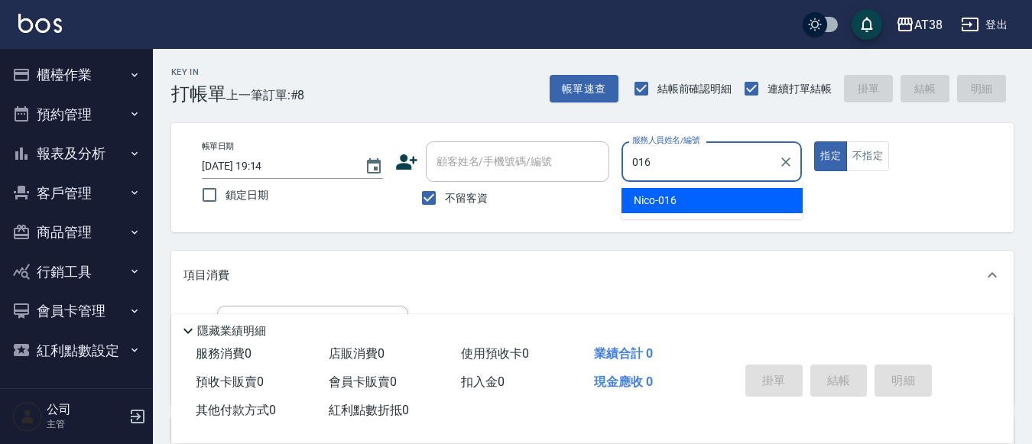
type input "Nico-016"
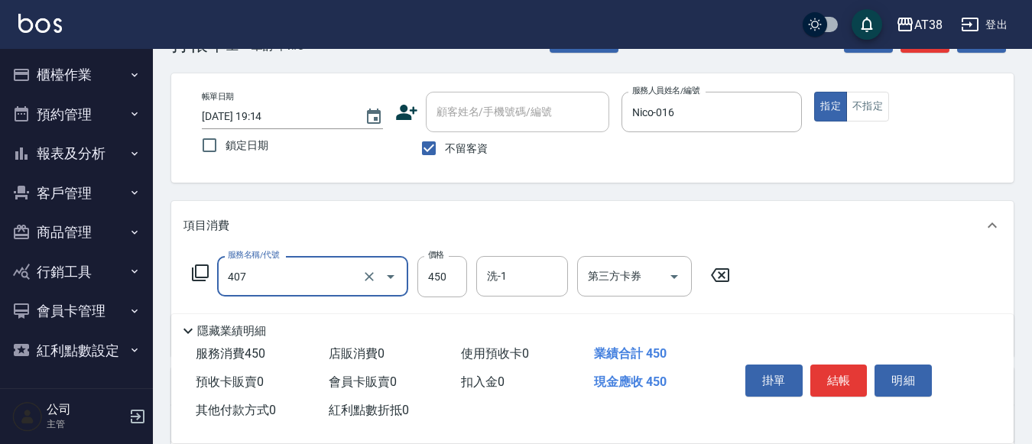
scroll to position [76, 0]
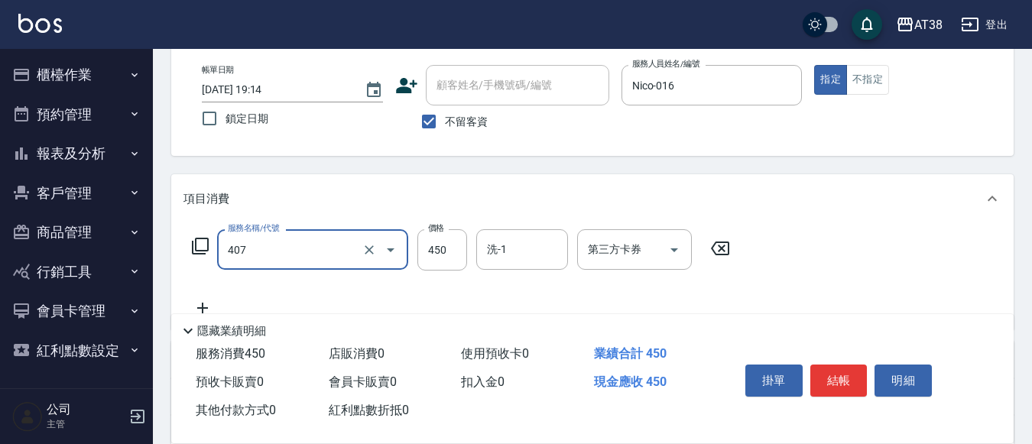
type input "剪髮(407)"
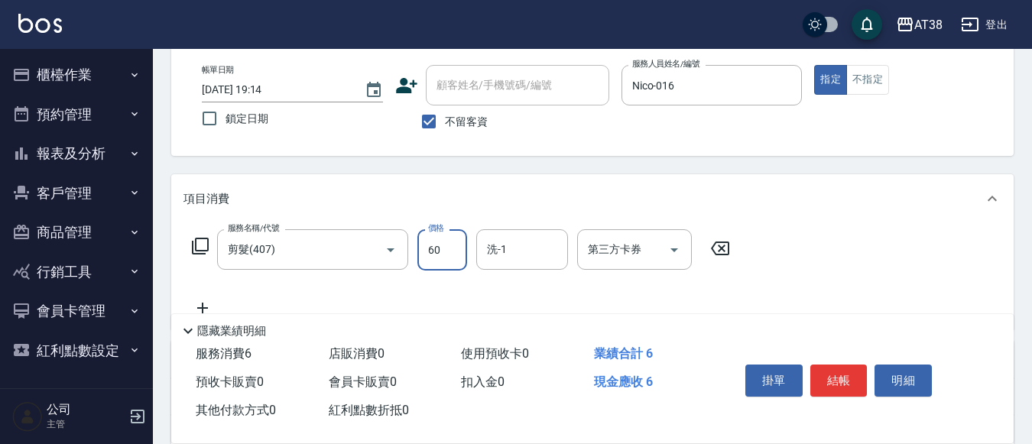
type input "600"
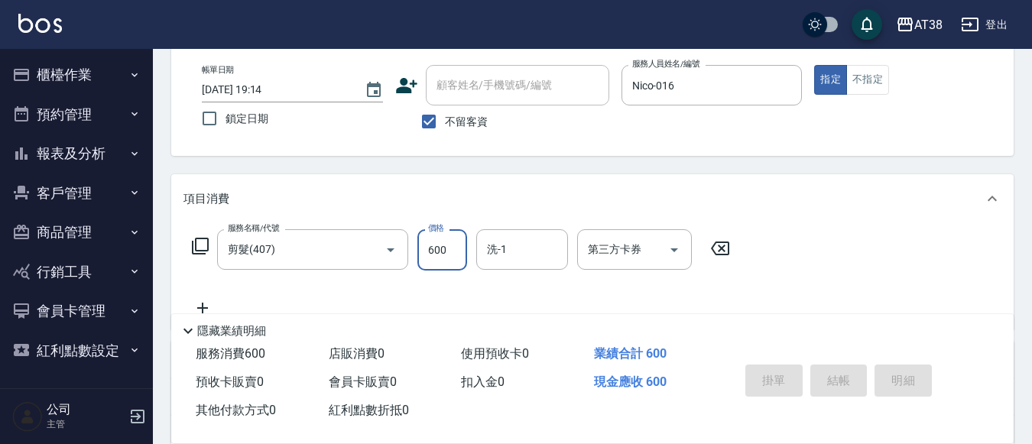
type input "[DATE] 19:15"
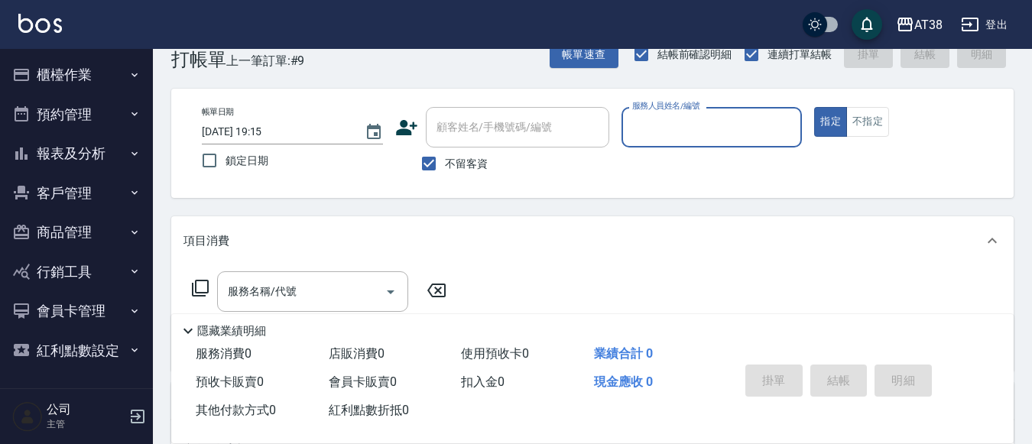
scroll to position [37, 0]
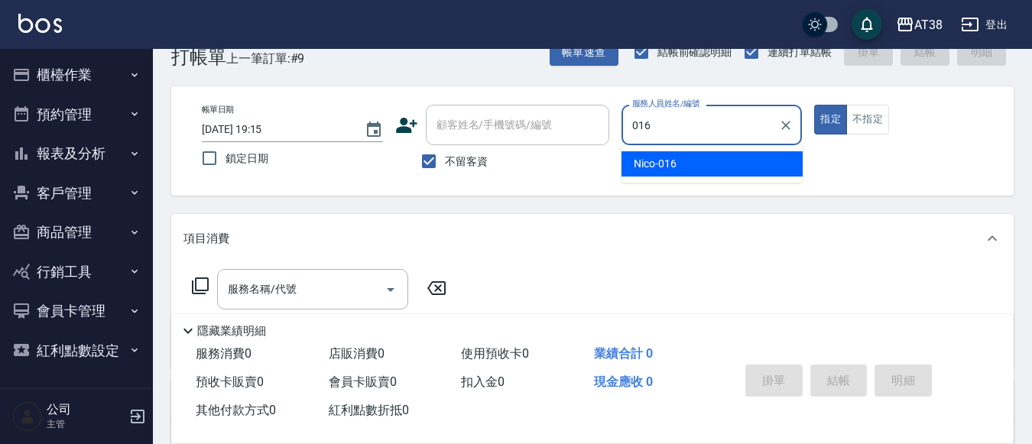
type input "Nico-016"
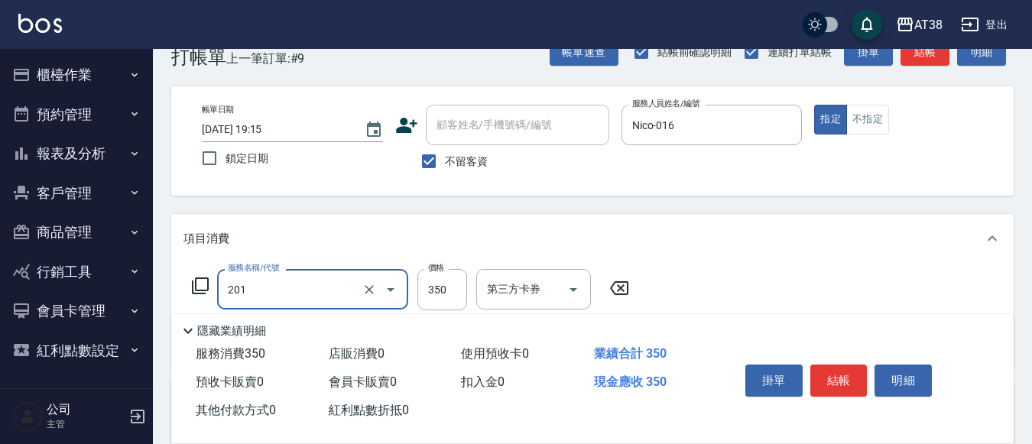
type input "洗髮(201)"
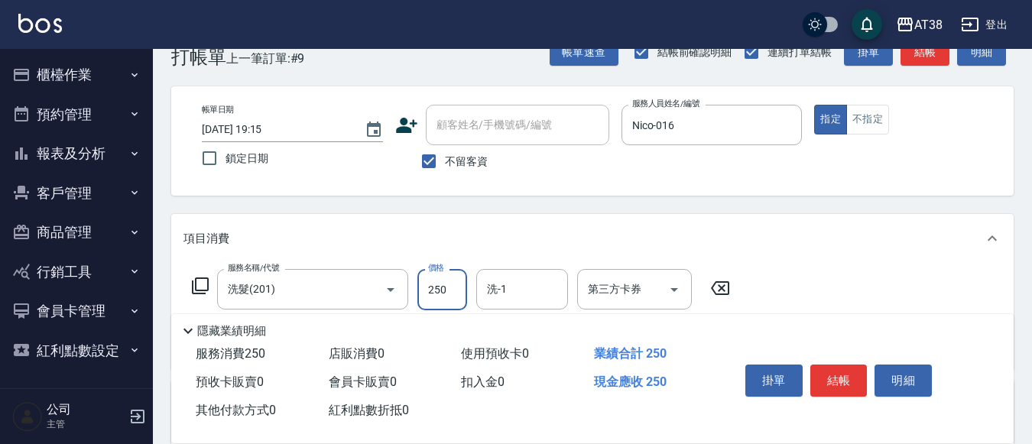
type input "250"
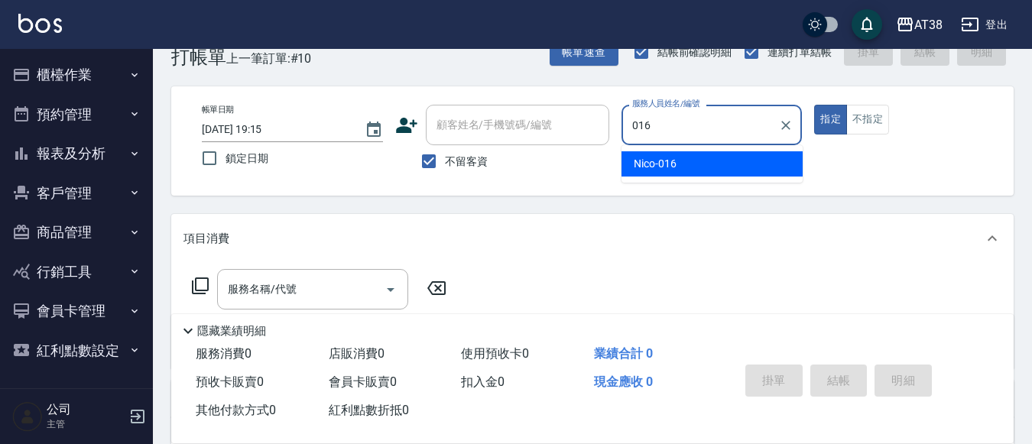
type input "Nico-016"
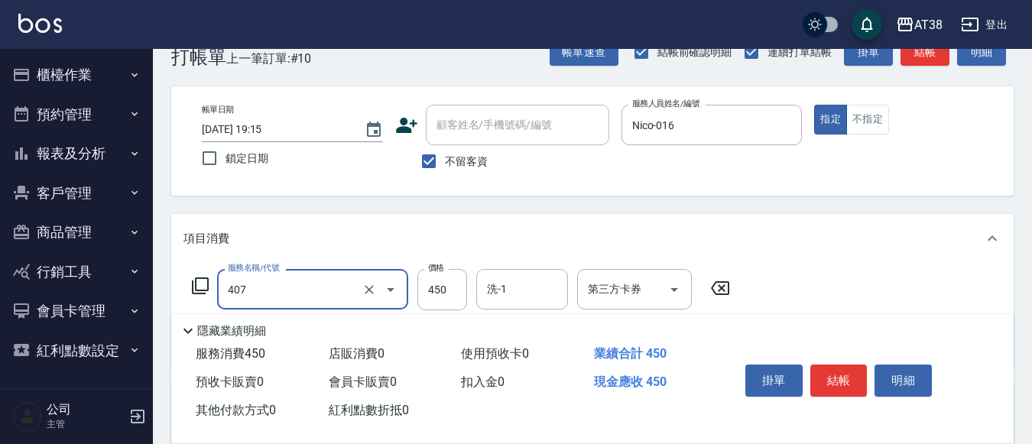
type input "剪髮(407)"
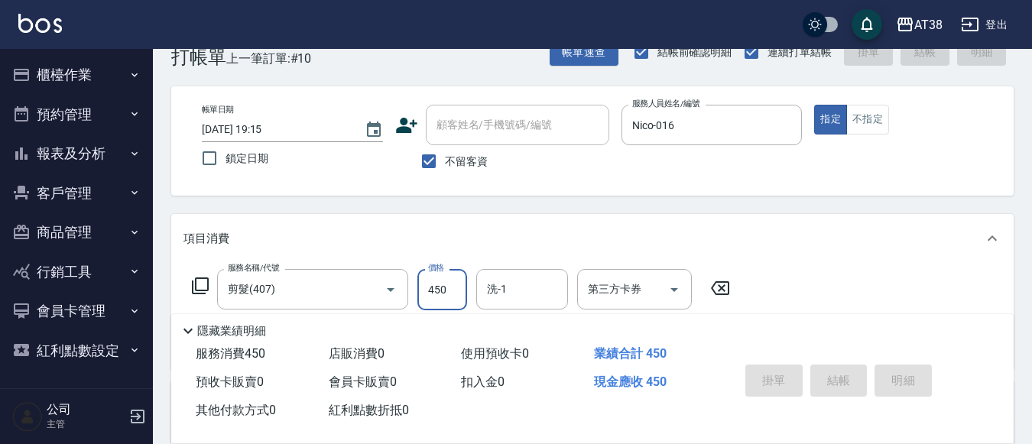
type input "[DATE] 19:16"
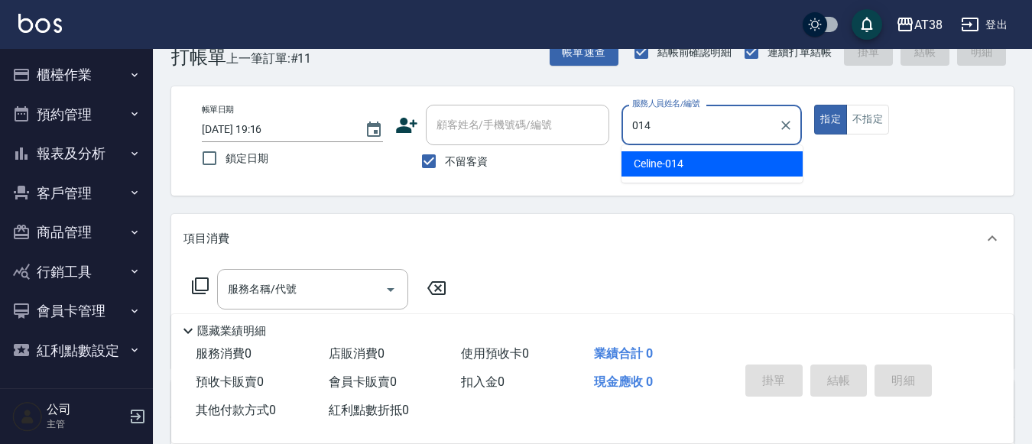
type input "Celine-014"
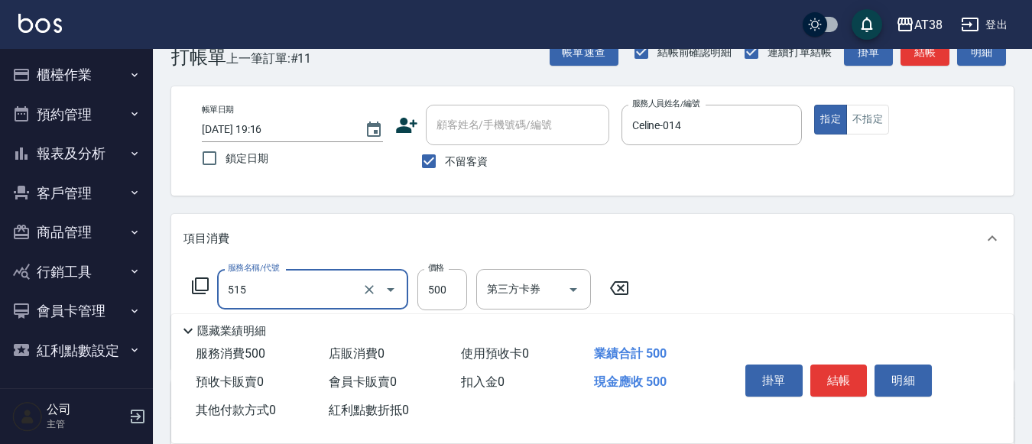
type input "補染(515)"
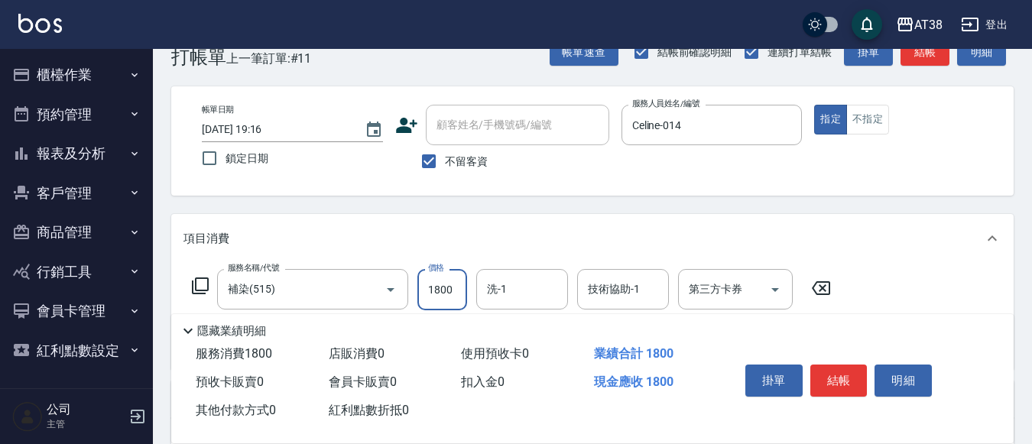
type input "1800"
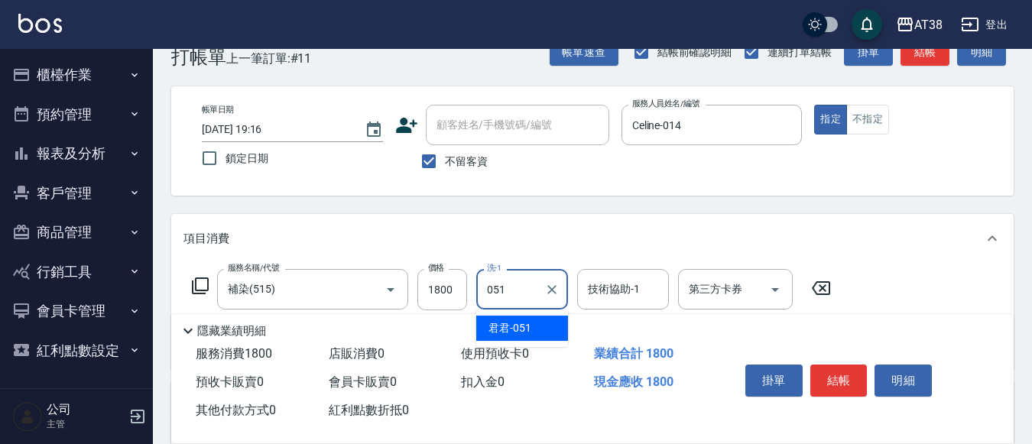
type input "君君-051"
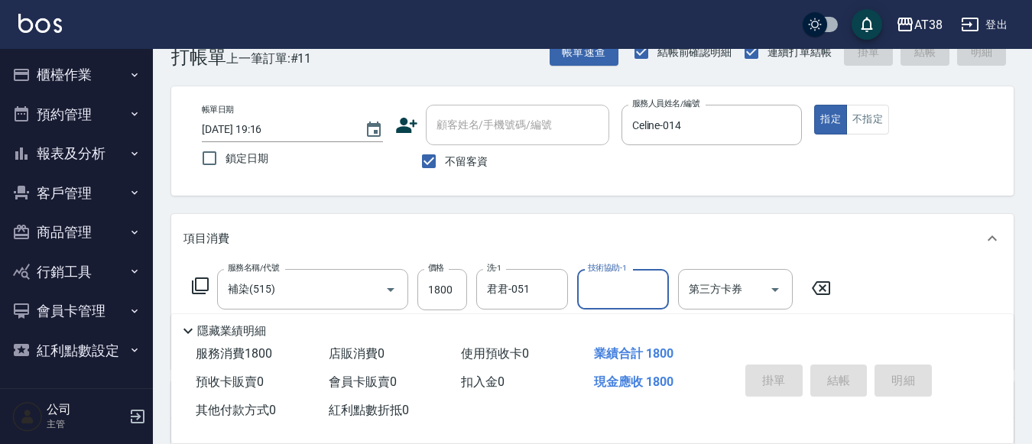
type input "[DATE] 19:17"
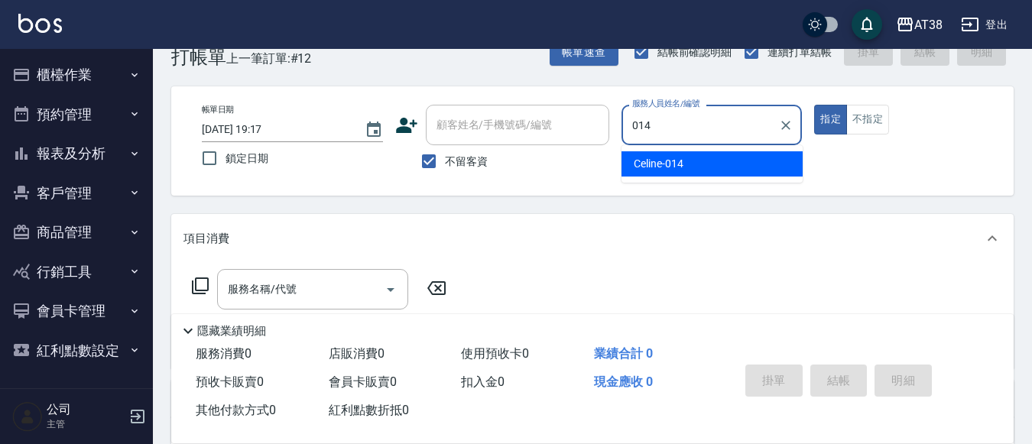
type input "Celine-014"
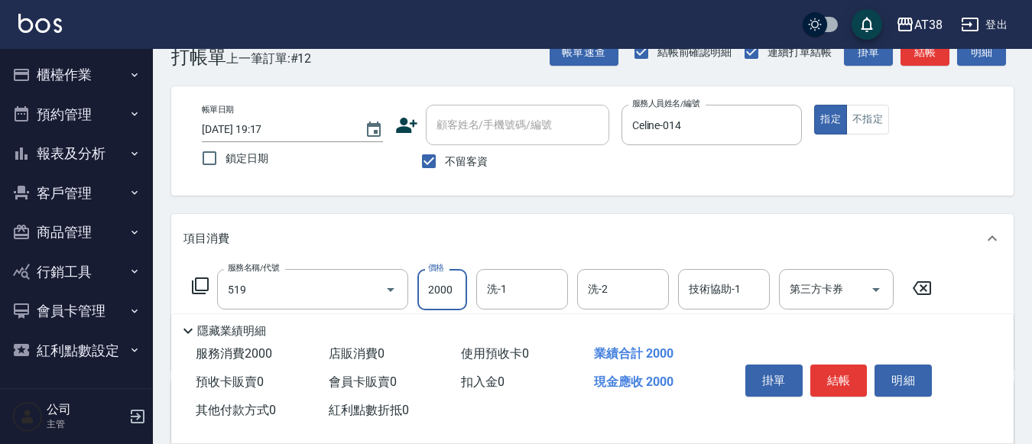
type input "網路染髮(519)"
type input "1980"
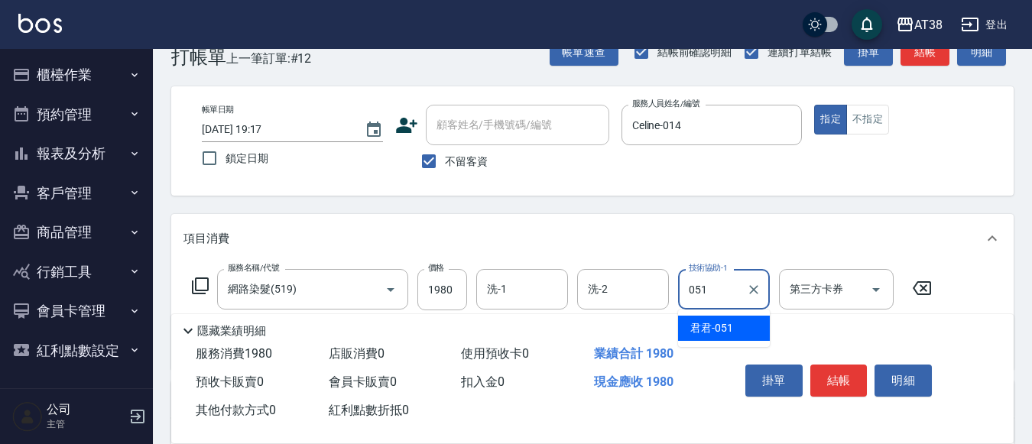
type input "君君-051"
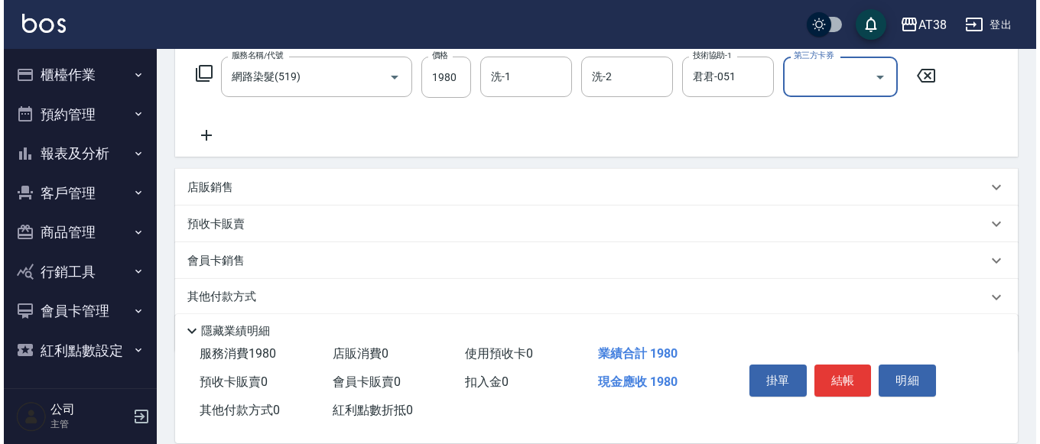
scroll to position [266, 0]
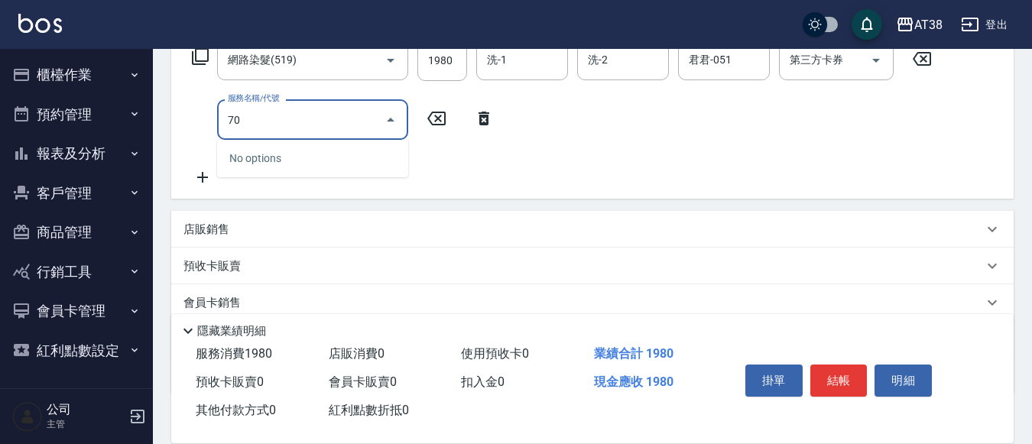
type input "7"
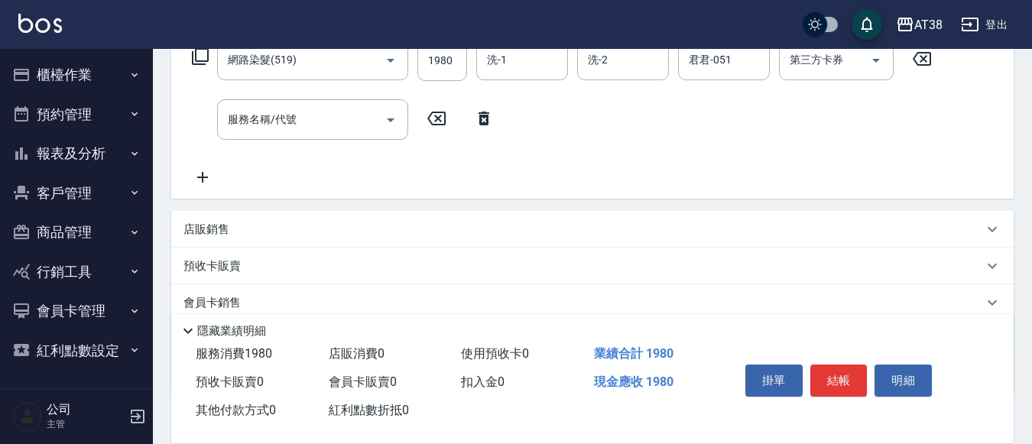
click at [203, 58] on icon at bounding box center [200, 56] width 18 height 18
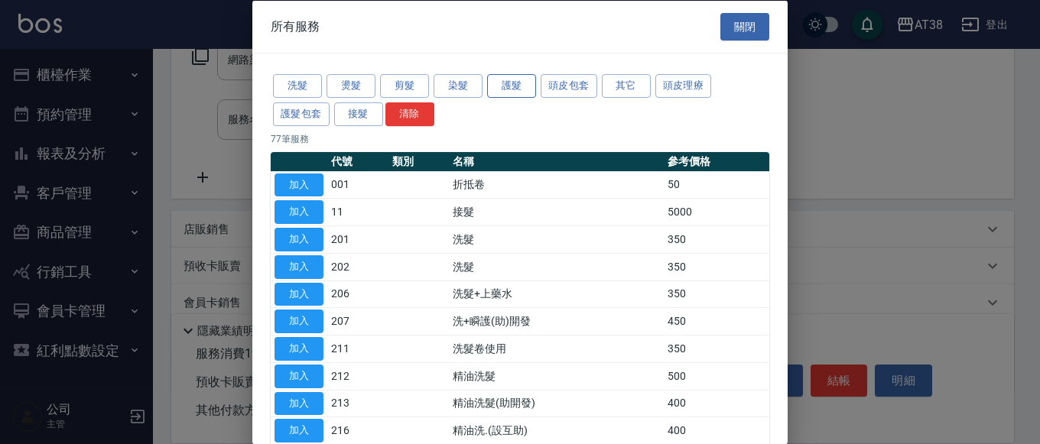
click at [514, 85] on button "護髮" at bounding box center [511, 86] width 49 height 24
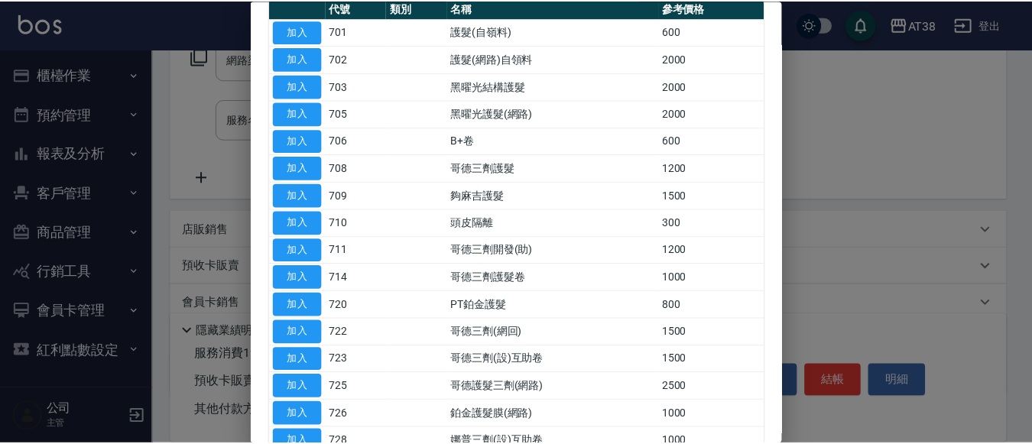
scroll to position [229, 0]
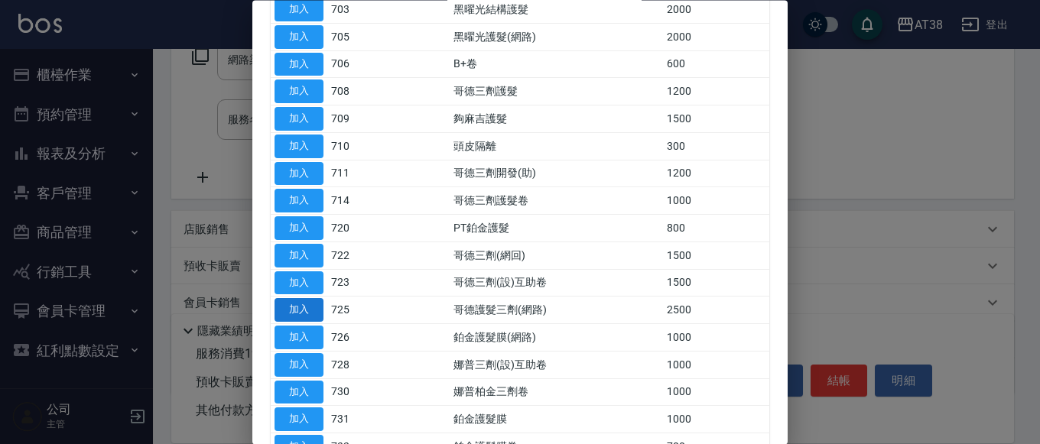
click at [298, 307] on button "加入" at bounding box center [298, 311] width 49 height 24
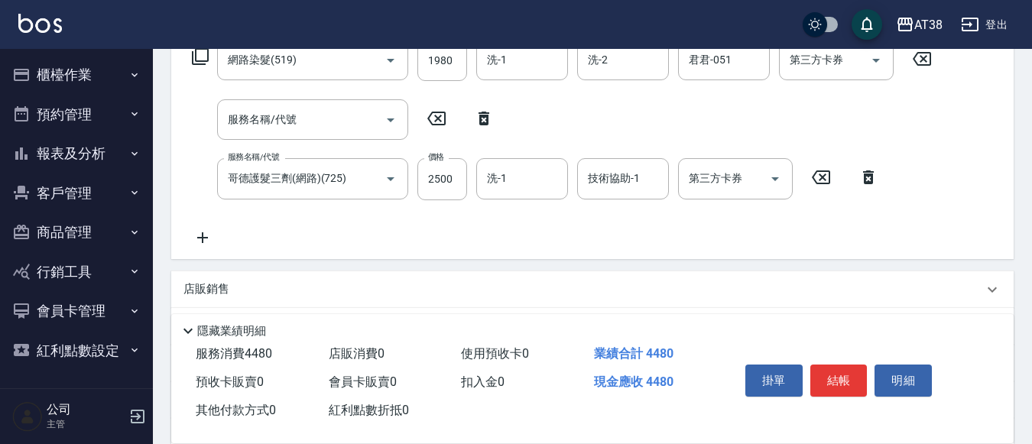
click at [483, 115] on icon at bounding box center [483, 119] width 11 height 14
type input "哥德護髮三劑(網路)(725)"
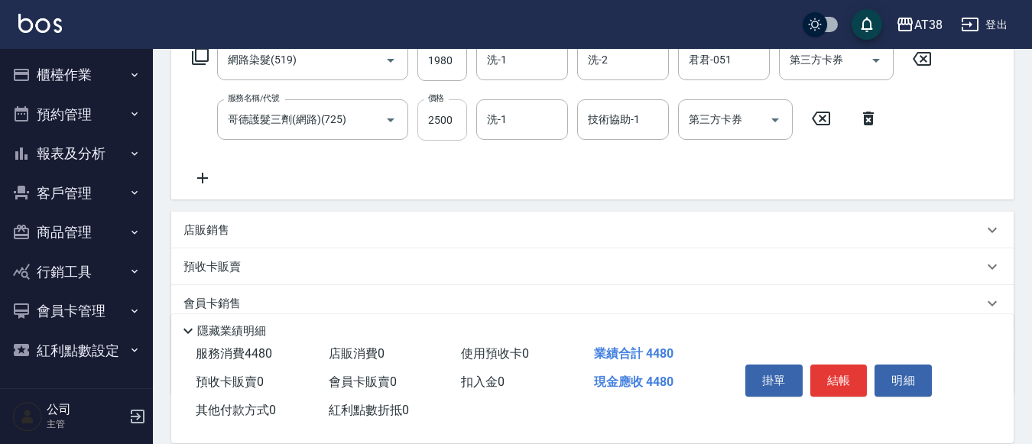
click at [447, 125] on input "2500" at bounding box center [442, 119] width 50 height 41
type input "1900"
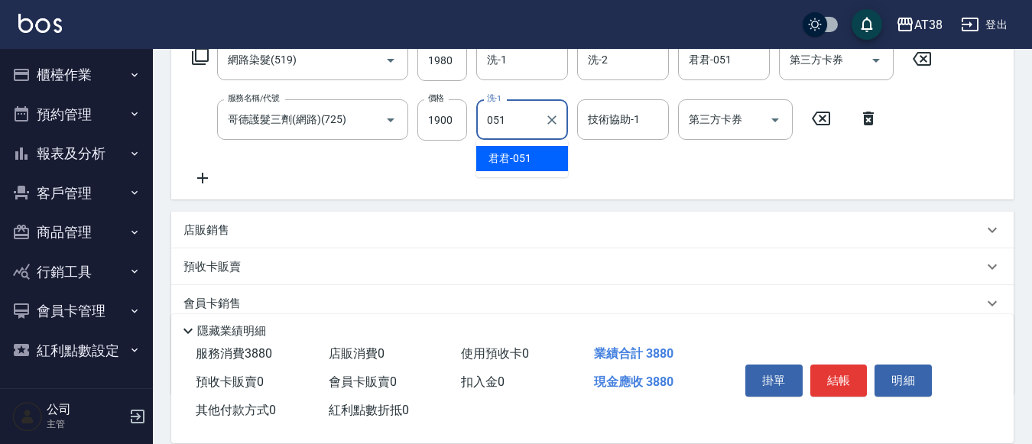
type input "君君-051"
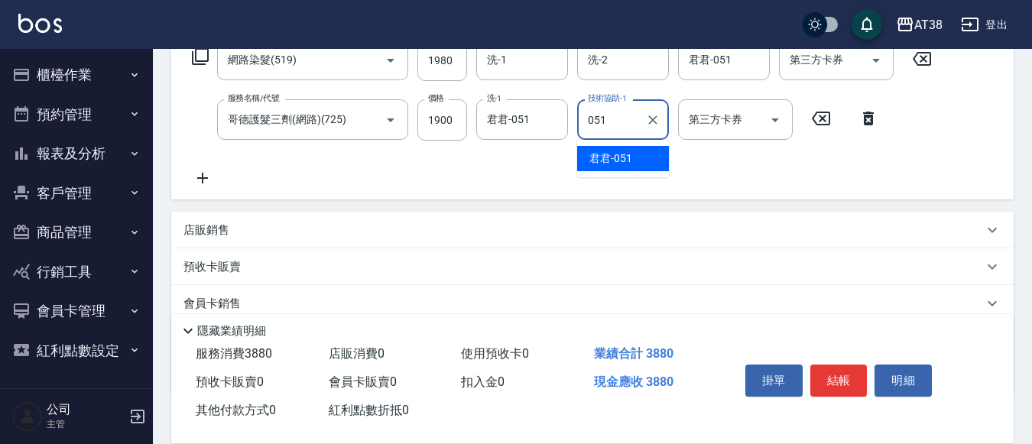
type input "君君-051"
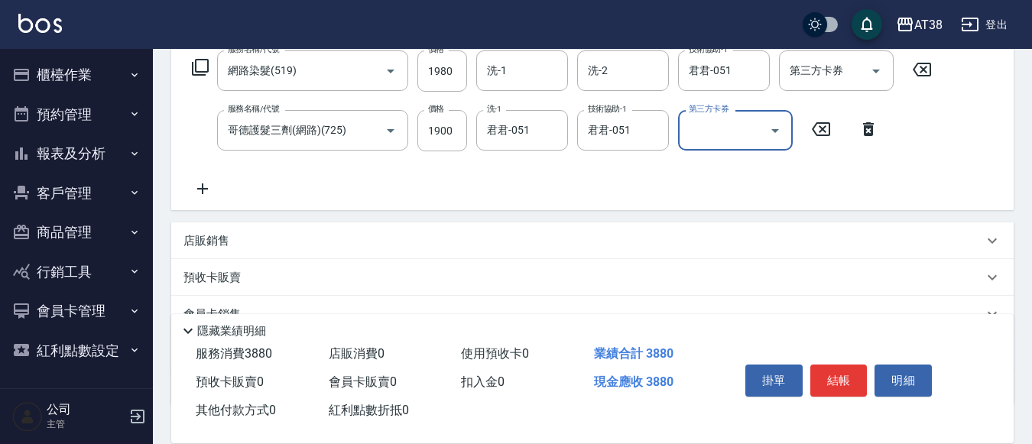
scroll to position [266, 0]
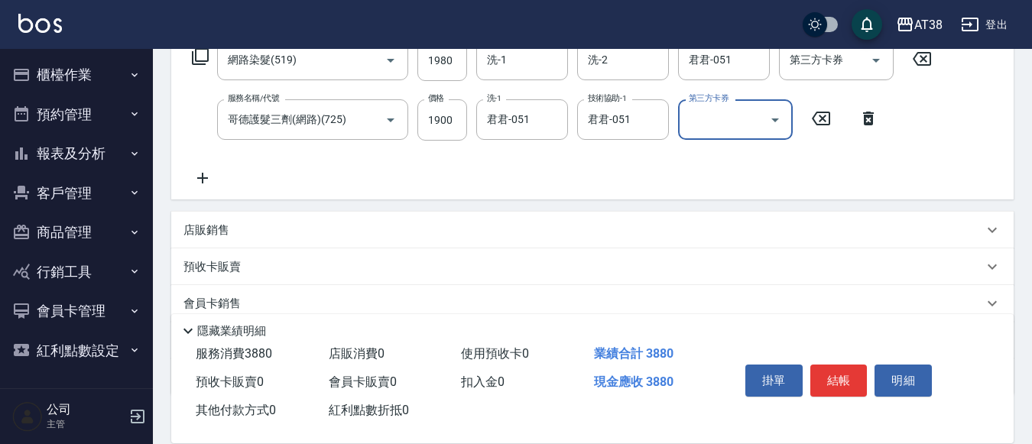
drag, startPoint x: 201, startPoint y: 232, endPoint x: 213, endPoint y: 207, distance: 27.3
click at [202, 232] on p "店販銷售" at bounding box center [206, 230] width 46 height 16
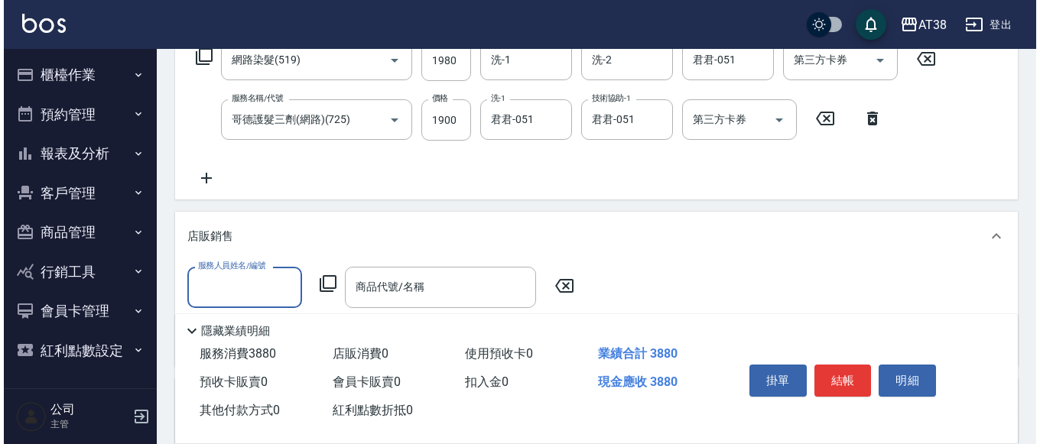
scroll to position [0, 0]
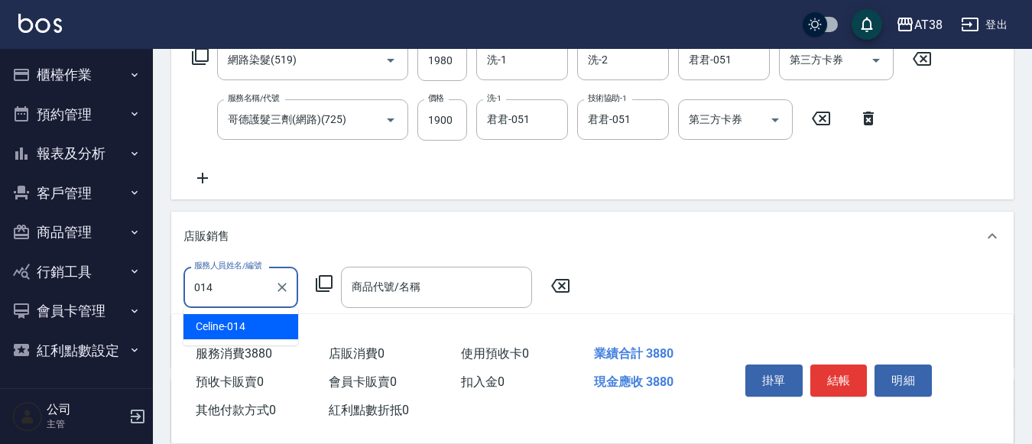
type input "Celine-014"
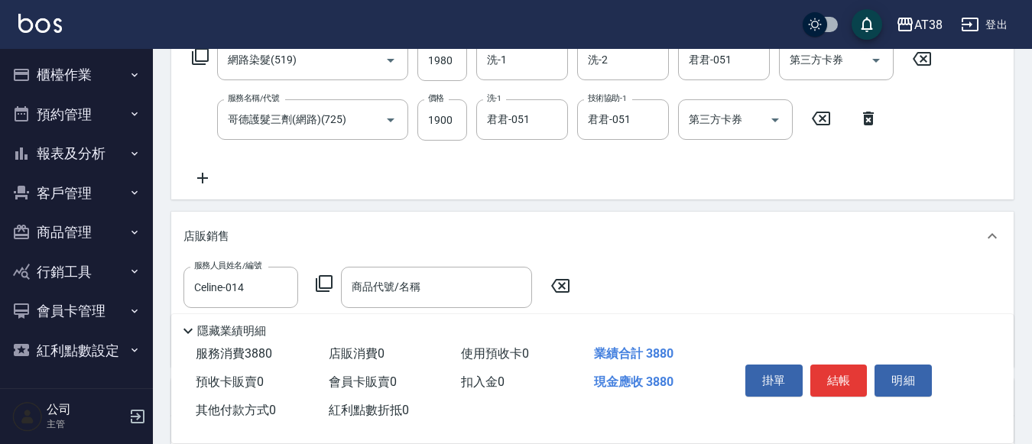
click at [330, 284] on icon at bounding box center [324, 283] width 18 height 18
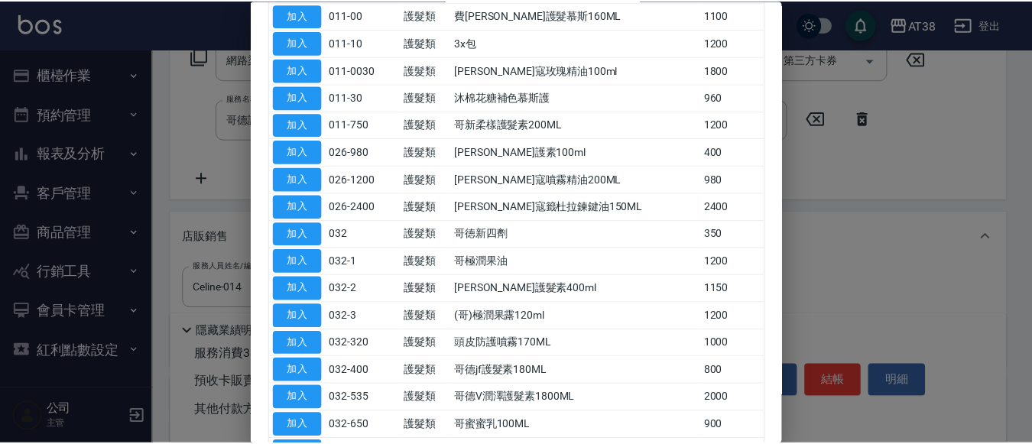
scroll to position [459, 0]
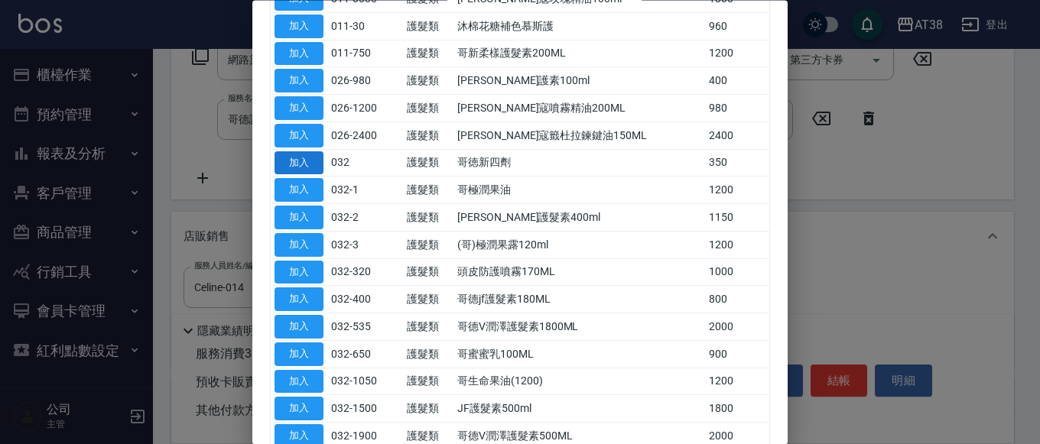
click at [300, 157] on button "加入" at bounding box center [298, 163] width 49 height 24
type input "哥徳新四劑"
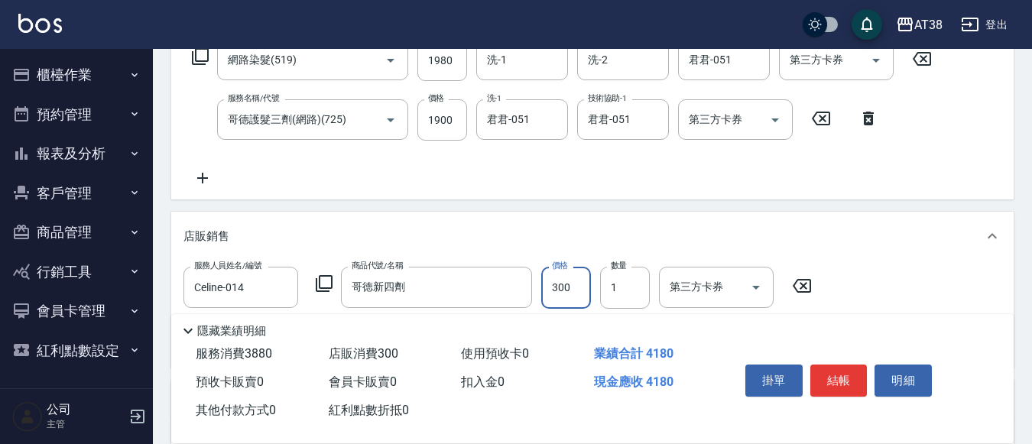
type input "300"
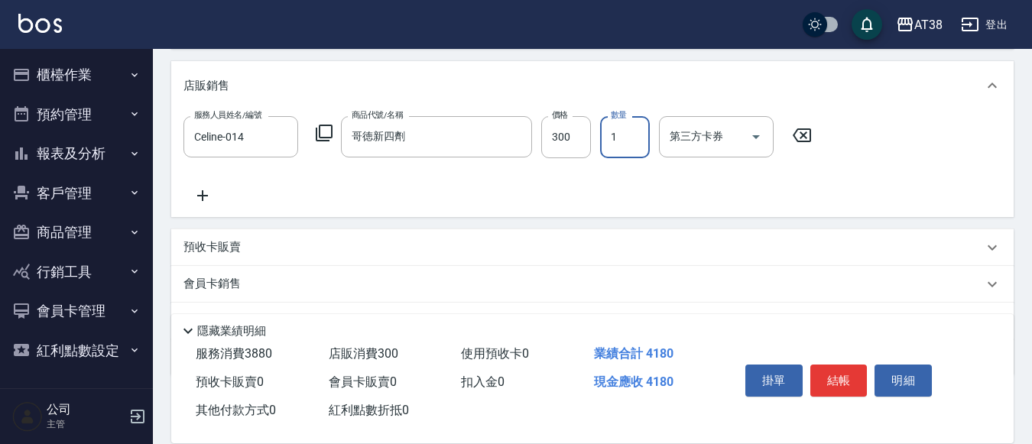
scroll to position [419, 0]
click at [203, 198] on icon at bounding box center [202, 193] width 11 height 11
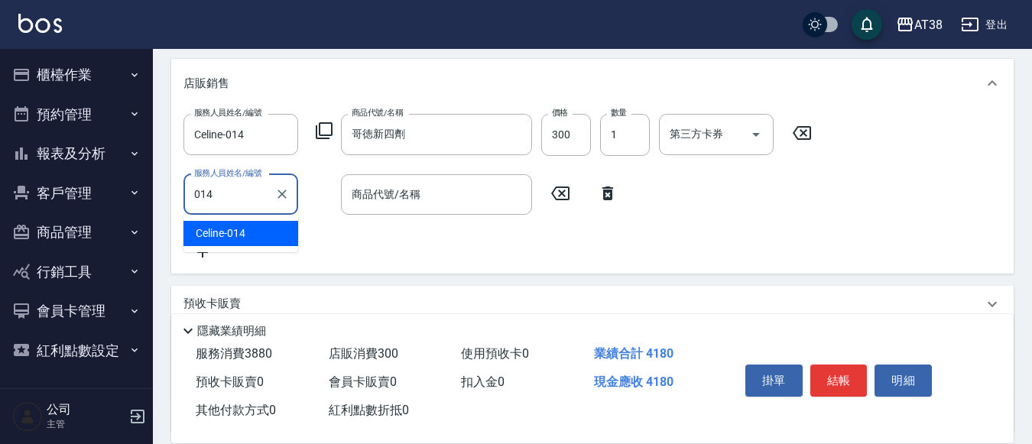
type input "Celine-014"
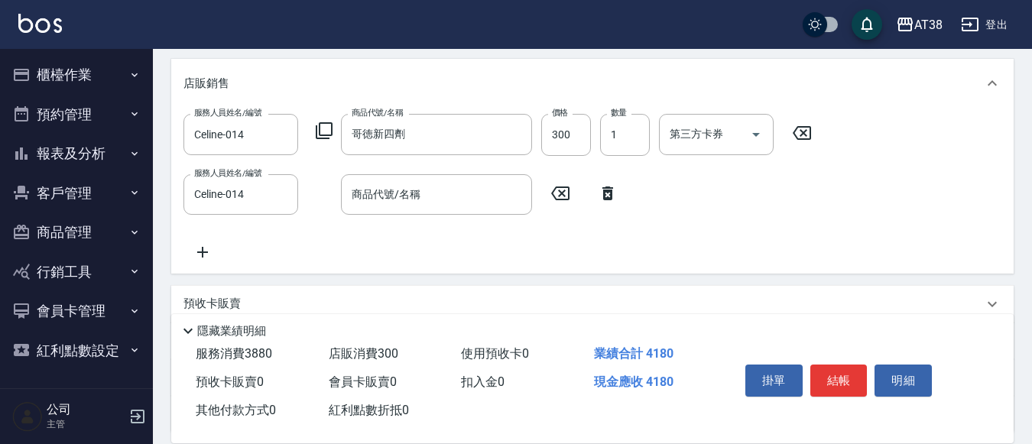
click at [325, 132] on icon at bounding box center [324, 131] width 18 height 18
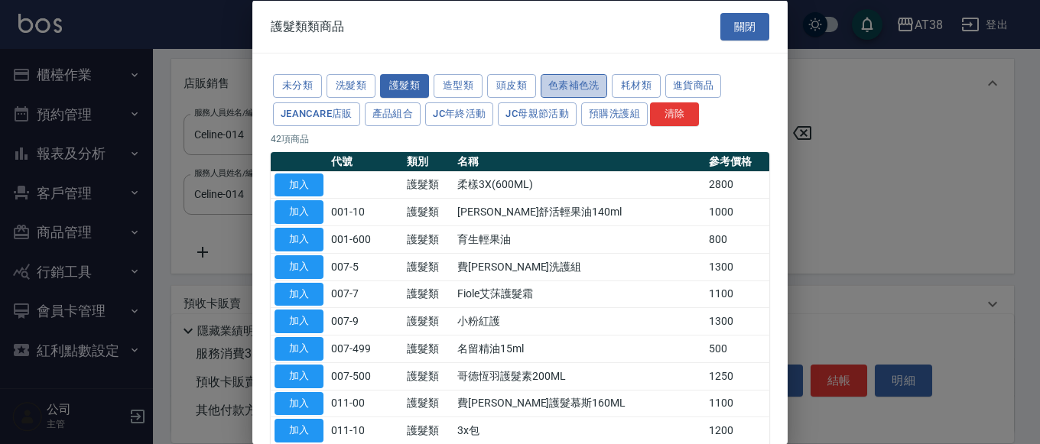
click at [556, 87] on button "色素補色洗" at bounding box center [573, 86] width 67 height 24
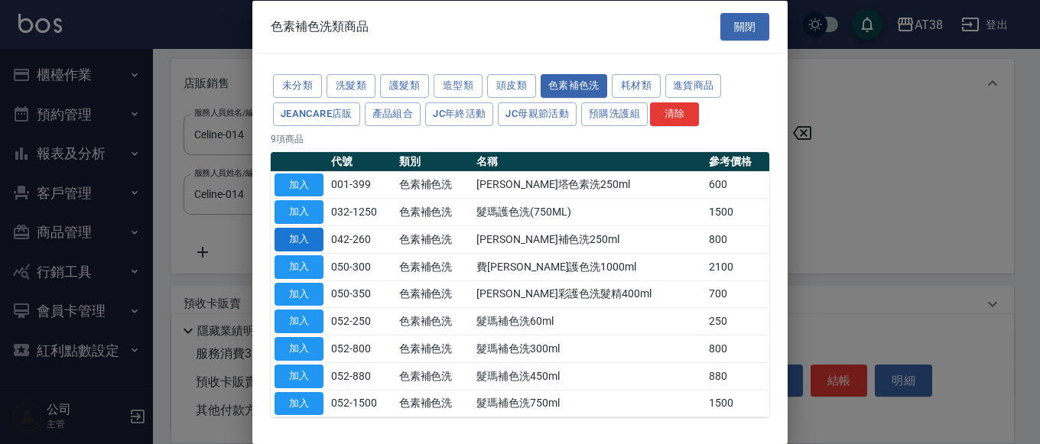
click at [310, 245] on button "加入" at bounding box center [298, 240] width 49 height 24
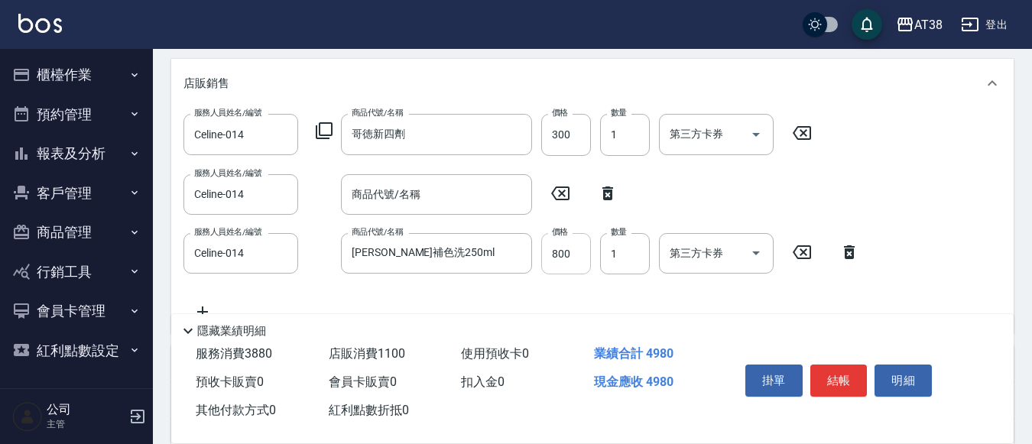
click at [569, 264] on input "800" at bounding box center [566, 253] width 50 height 41
type input "720"
click at [605, 193] on icon at bounding box center [607, 194] width 11 height 14
type input "[PERSON_NAME]補色洗250ml"
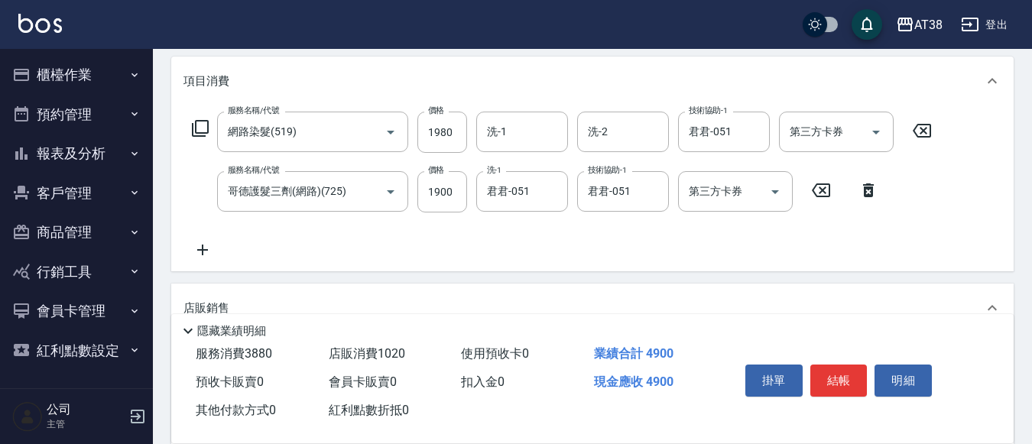
scroll to position [190, 0]
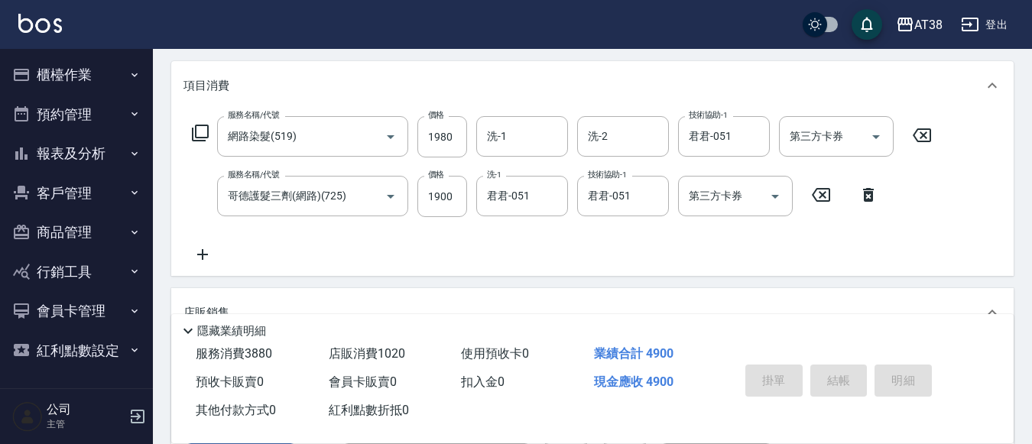
type input "[DATE] 19:22"
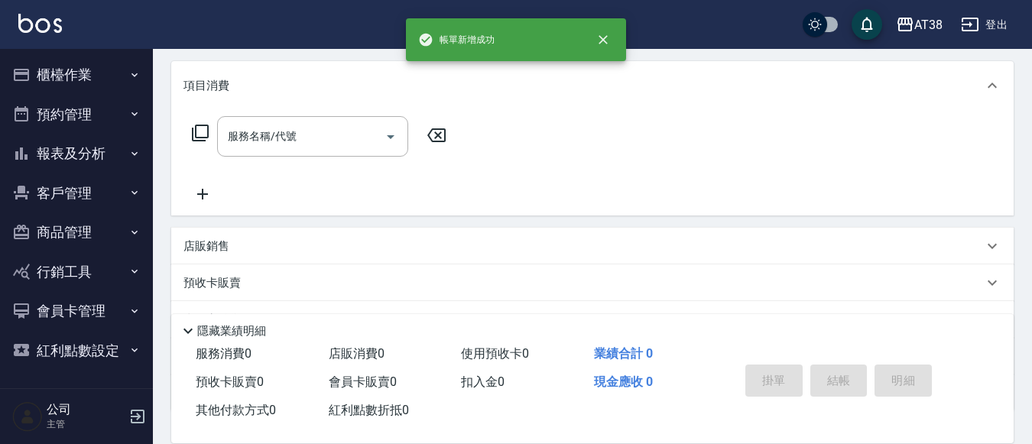
scroll to position [0, 0]
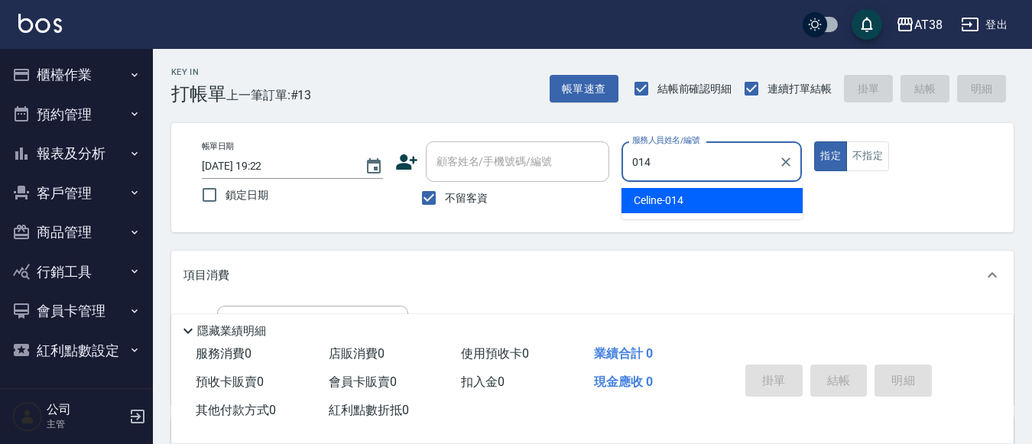
type input "Celine-014"
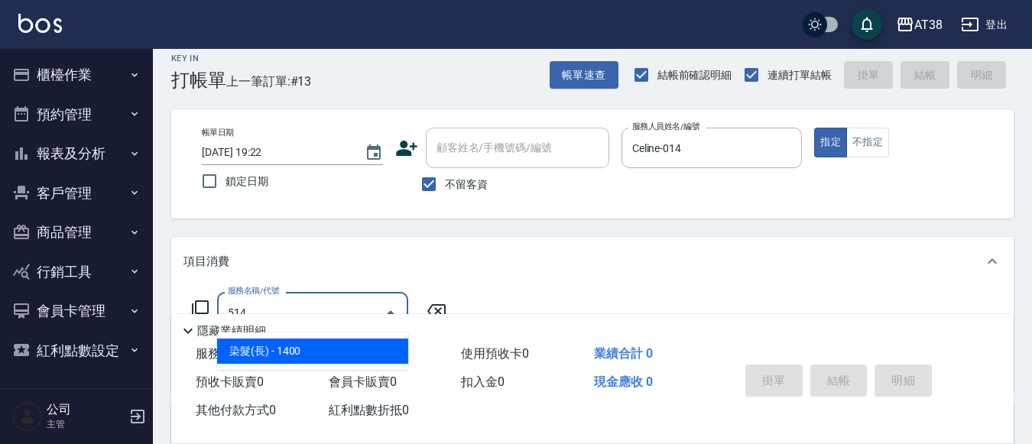
scroll to position [28, 0]
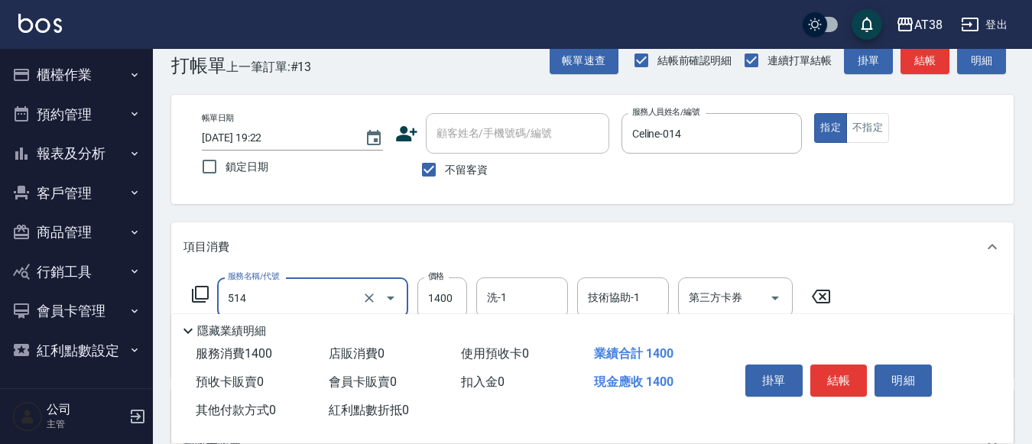
type input "染髮(長)(514)"
type input "3700"
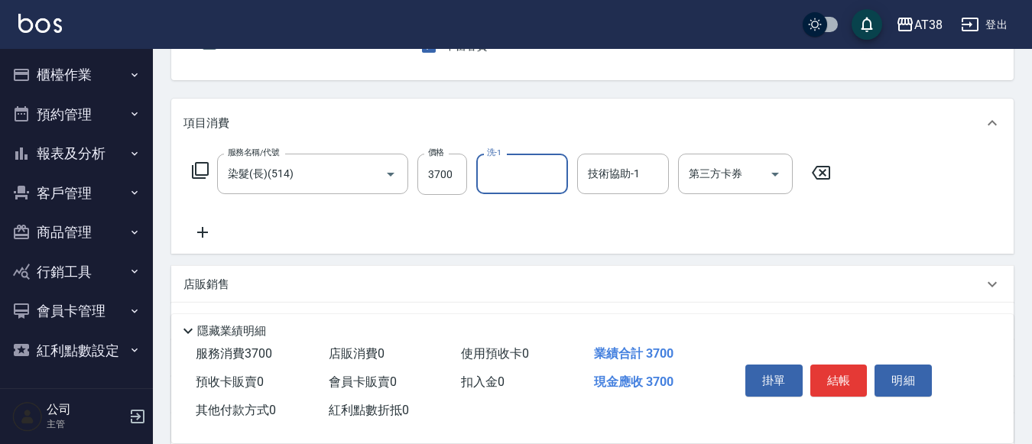
scroll to position [181, 0]
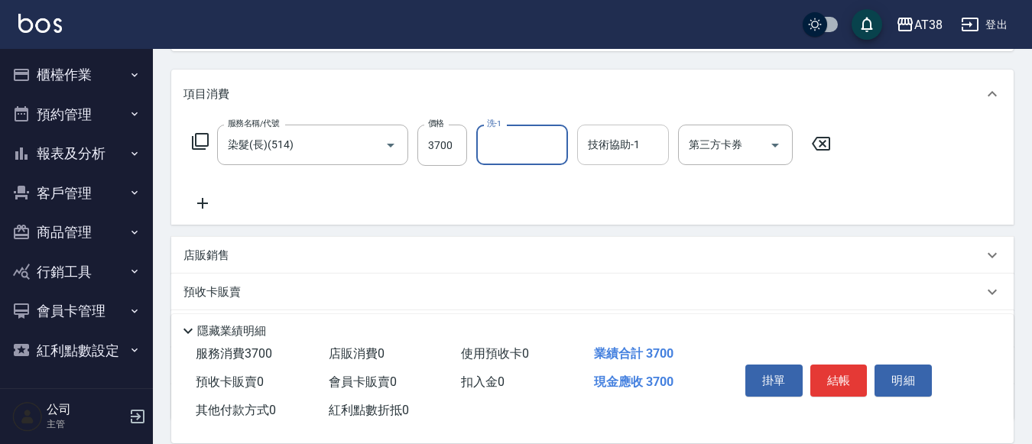
click at [612, 152] on input "技術協助-1" at bounding box center [623, 144] width 78 height 27
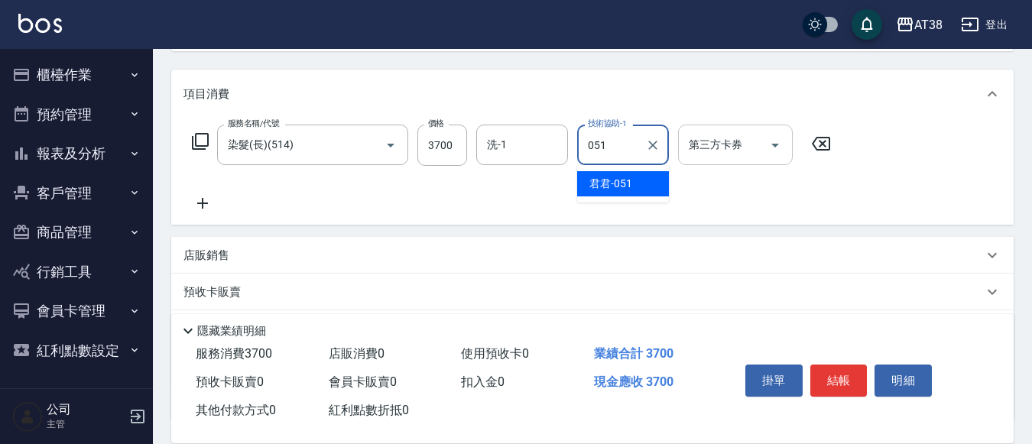
type input "君君-051"
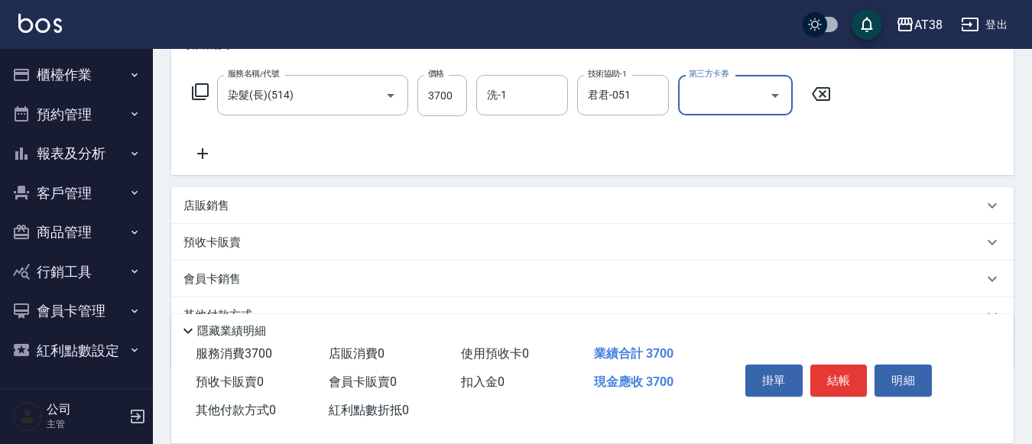
scroll to position [304, 0]
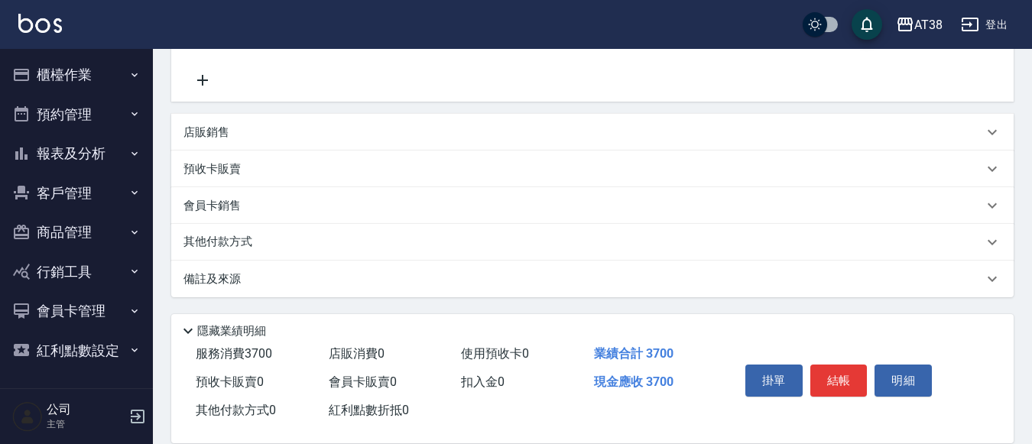
click at [200, 122] on div "店販銷售" at bounding box center [592, 132] width 842 height 37
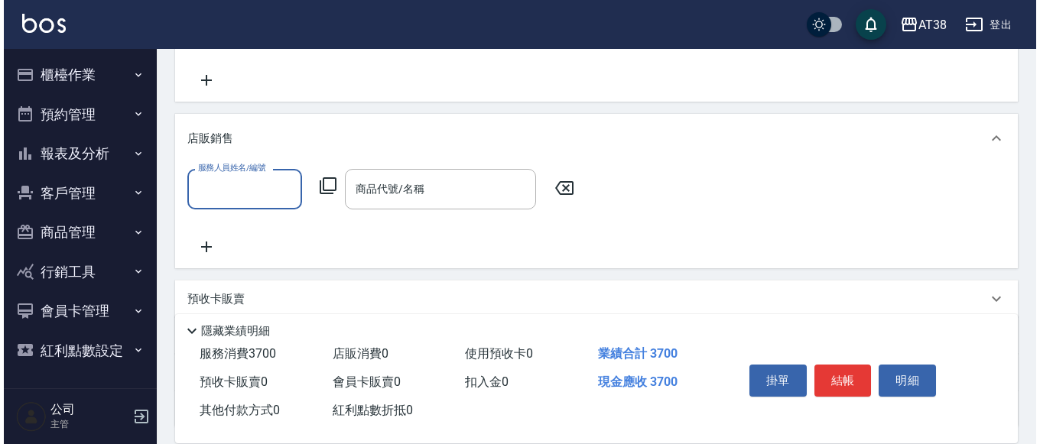
scroll to position [0, 0]
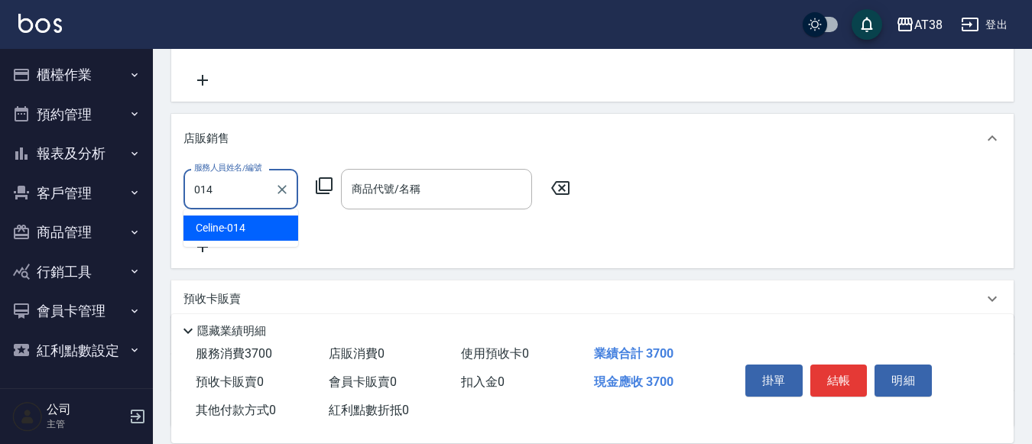
type input "Celine-014"
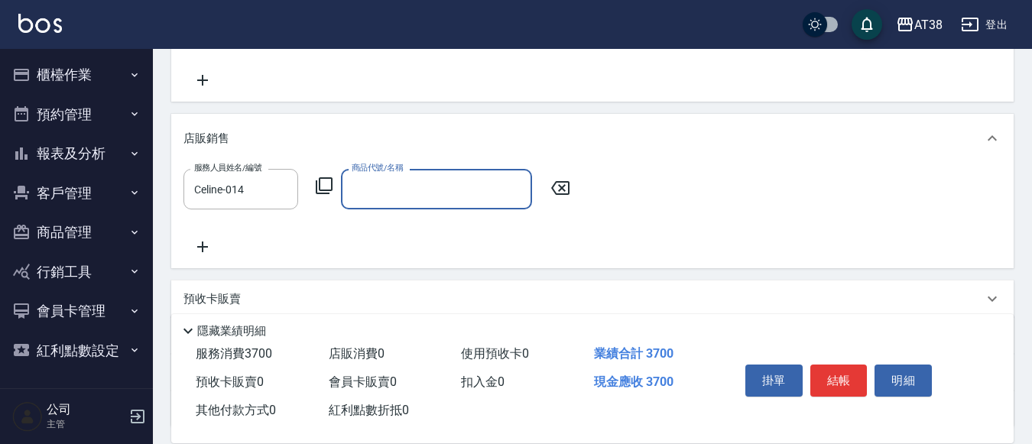
click at [323, 181] on icon at bounding box center [324, 186] width 18 height 18
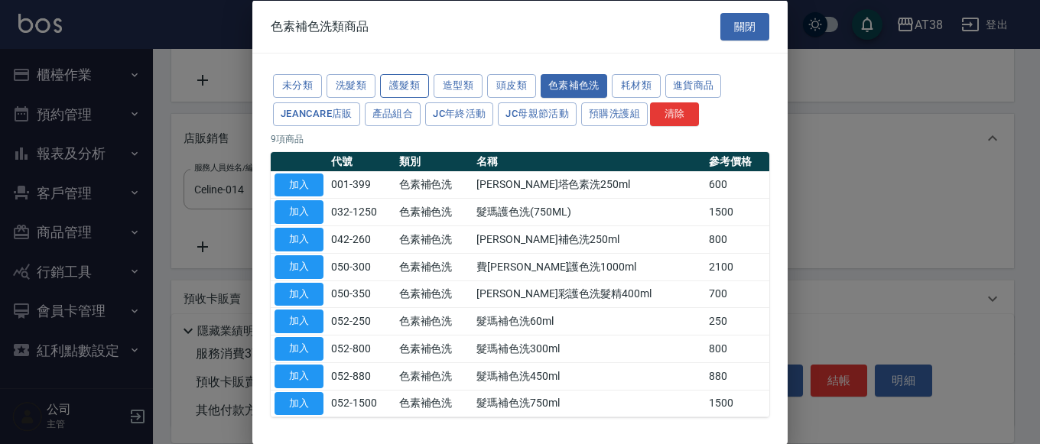
click at [404, 86] on button "護髮類" at bounding box center [404, 86] width 49 height 24
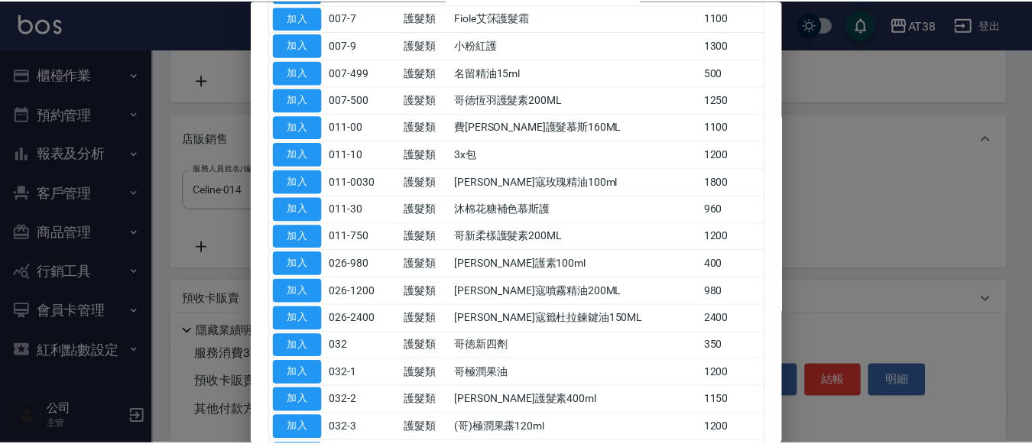
scroll to position [306, 0]
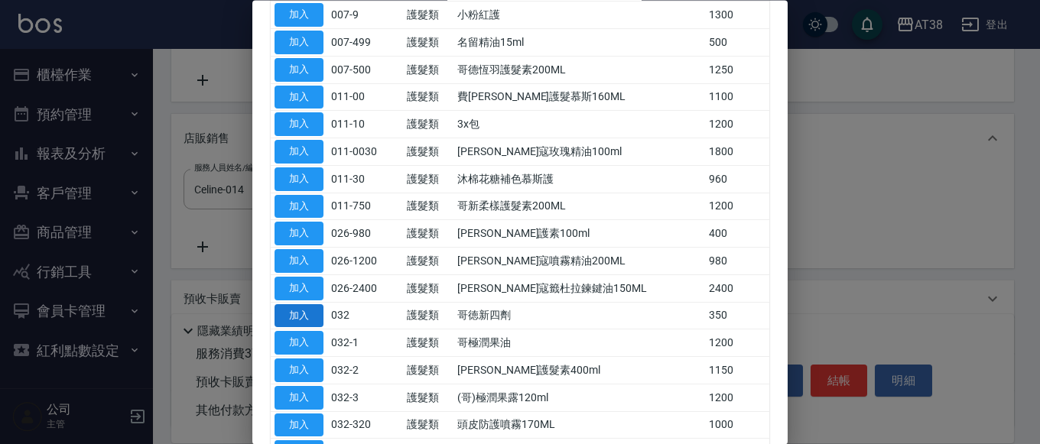
click at [308, 318] on button "加入" at bounding box center [298, 316] width 49 height 24
type input "哥徳新四劑"
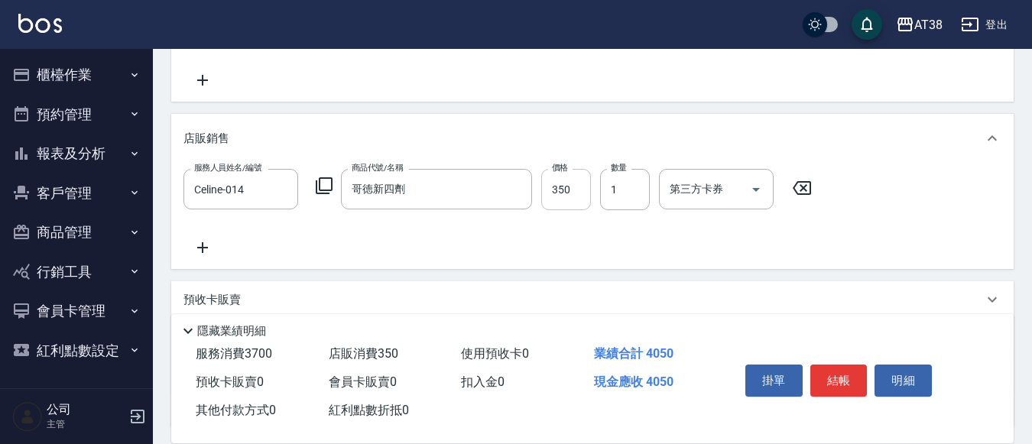
click at [556, 196] on input "350" at bounding box center [566, 189] width 50 height 41
type input "300"
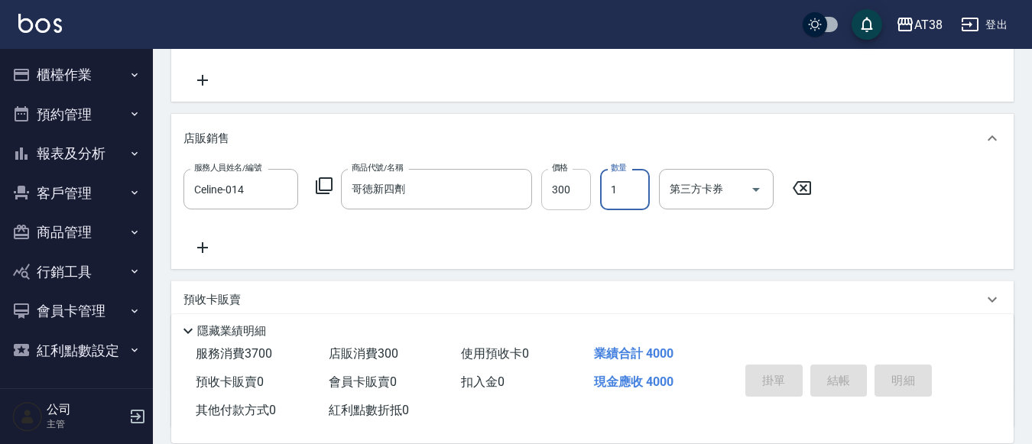
type input "[DATE] 19:23"
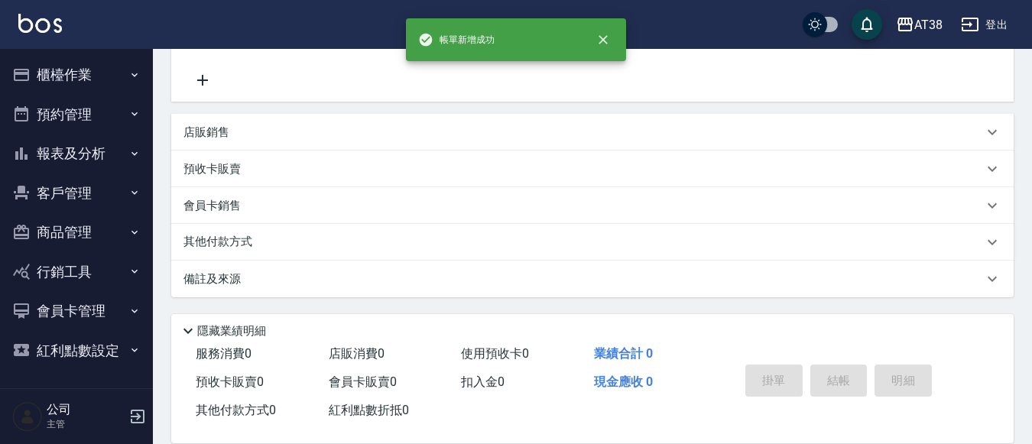
scroll to position [0, 0]
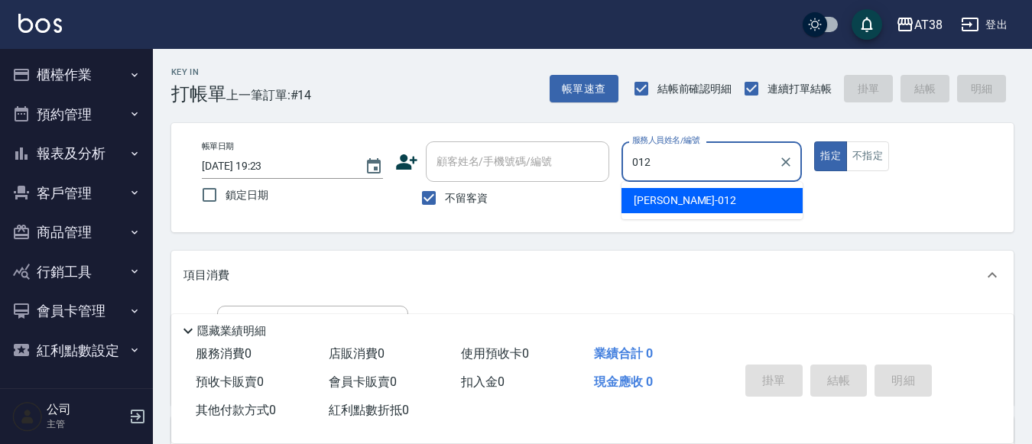
type input "[PERSON_NAME]-012"
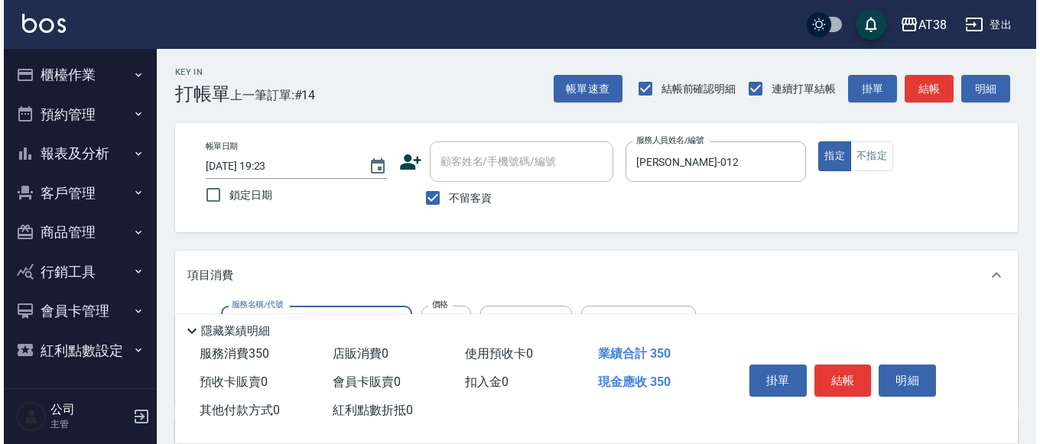
scroll to position [76, 0]
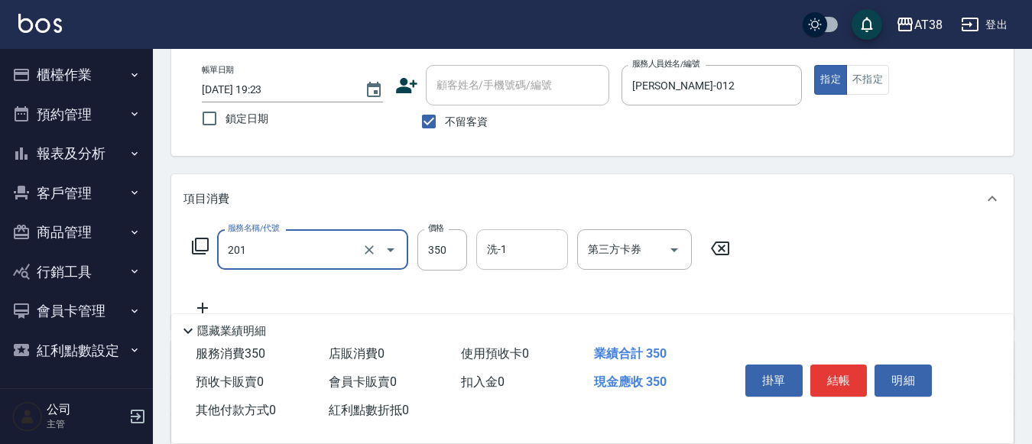
type input "洗髮(201)"
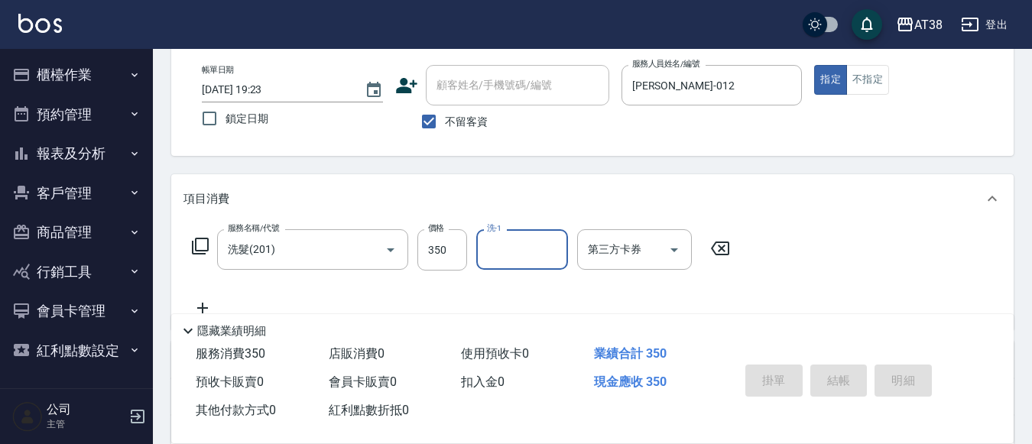
type input "[DATE] 19:31"
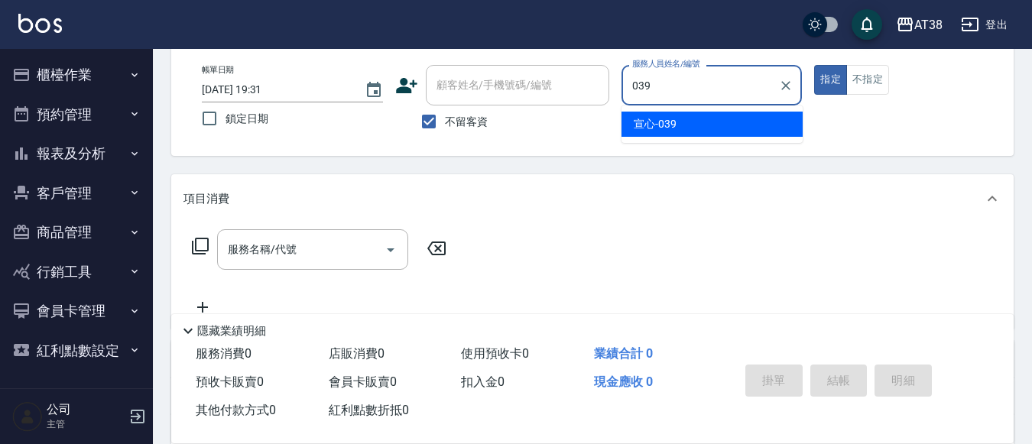
type input "宣心-039"
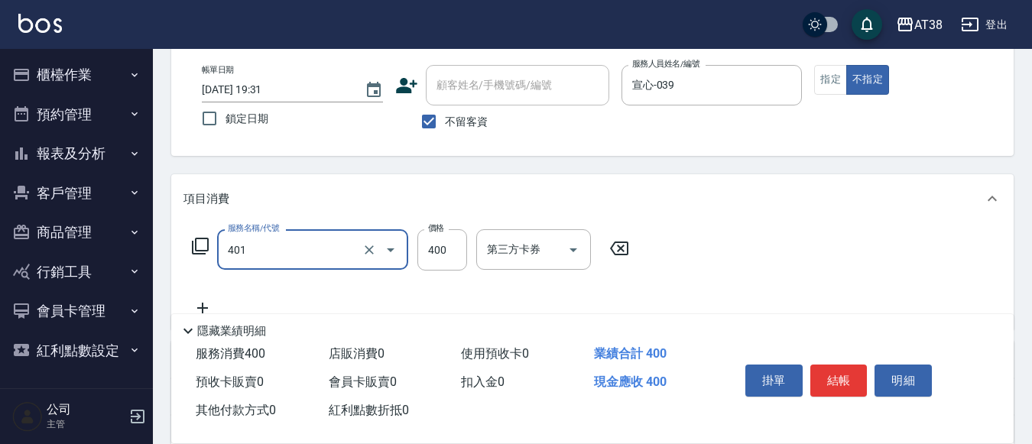
type input "單剪(401)"
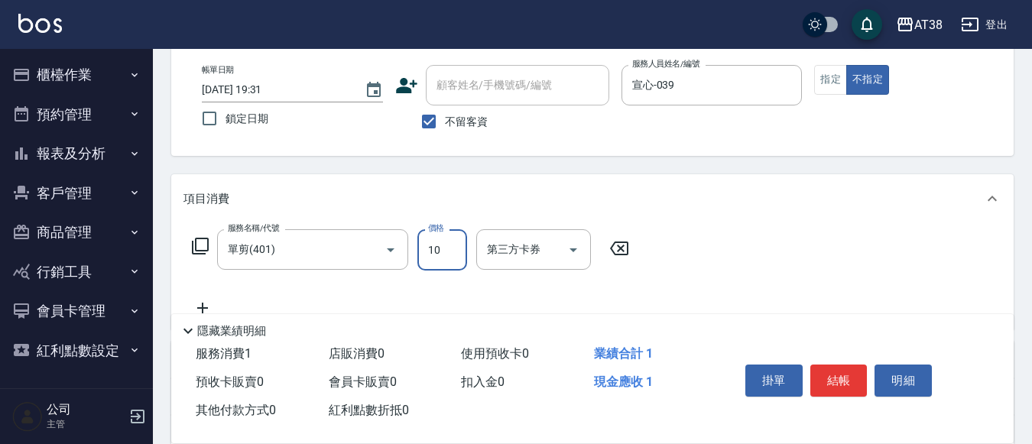
type input "100"
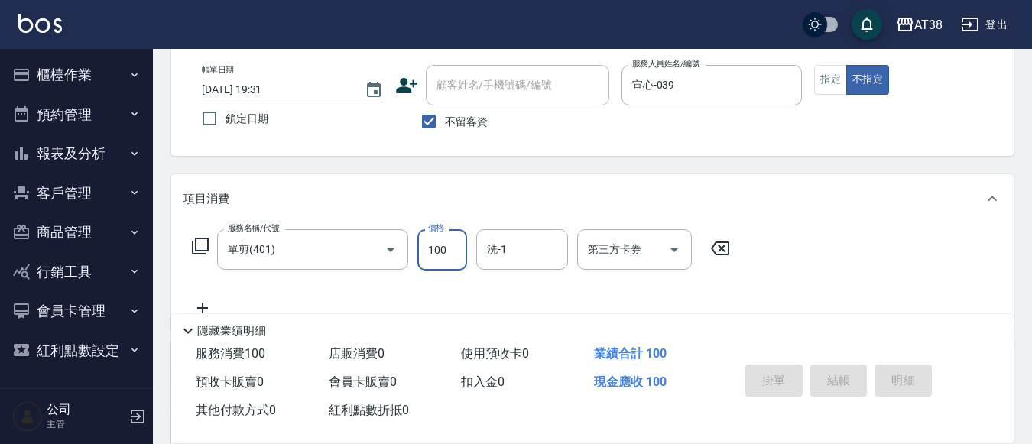
type input "[DATE] 19:50"
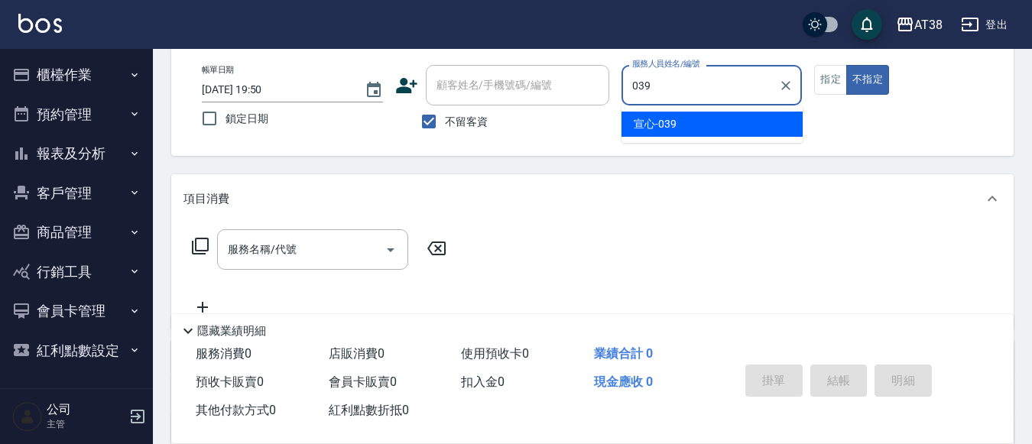
type input "宣心-039"
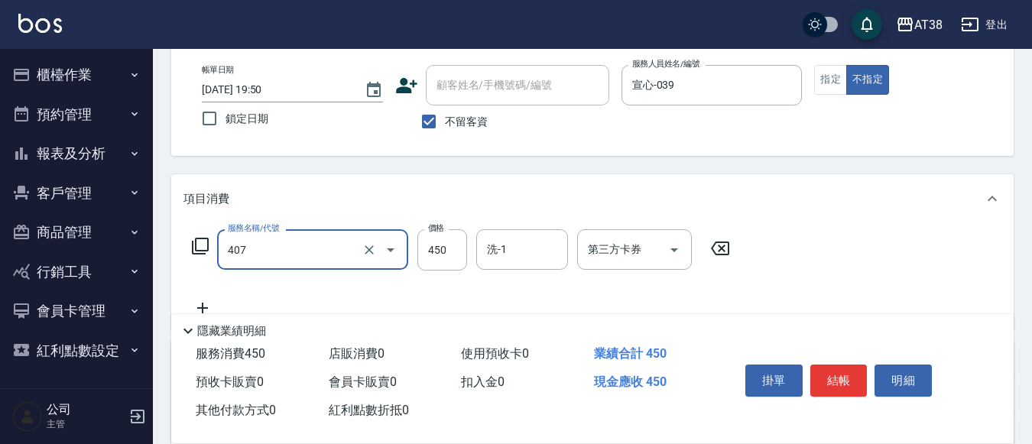
type input "剪髮(407)"
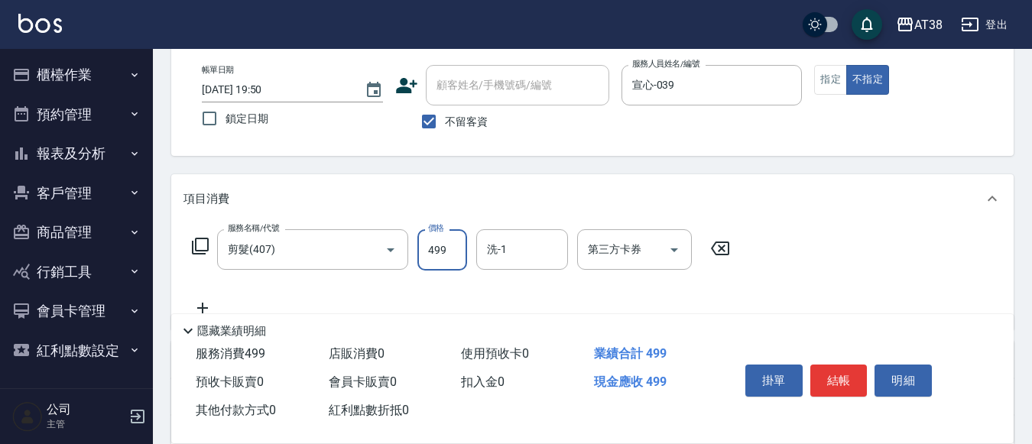
type input "499"
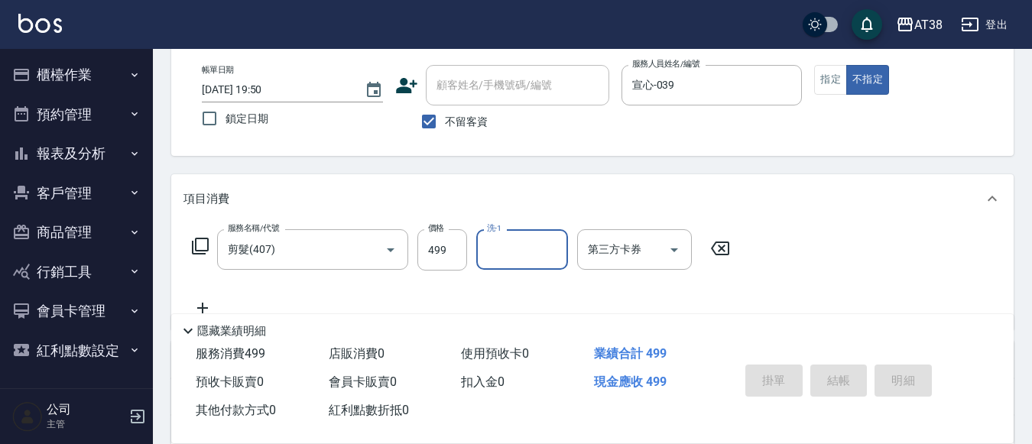
type input "[DATE] 19:53"
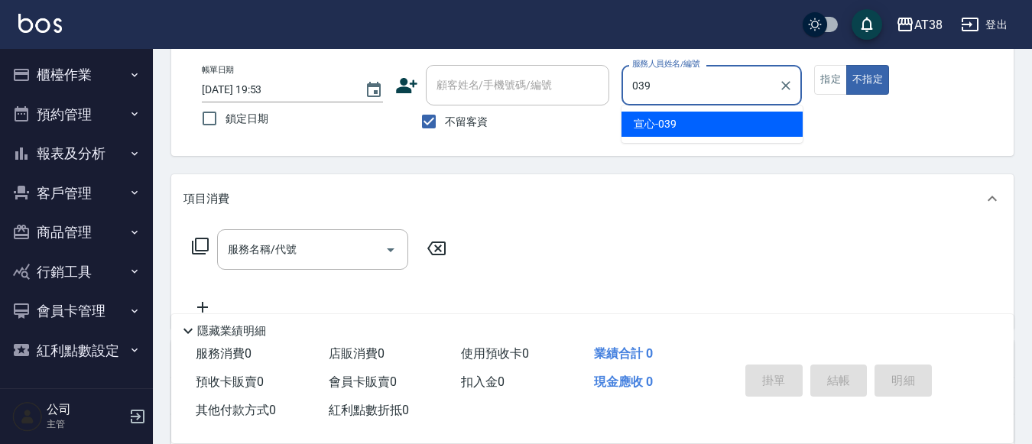
type input "宣心-039"
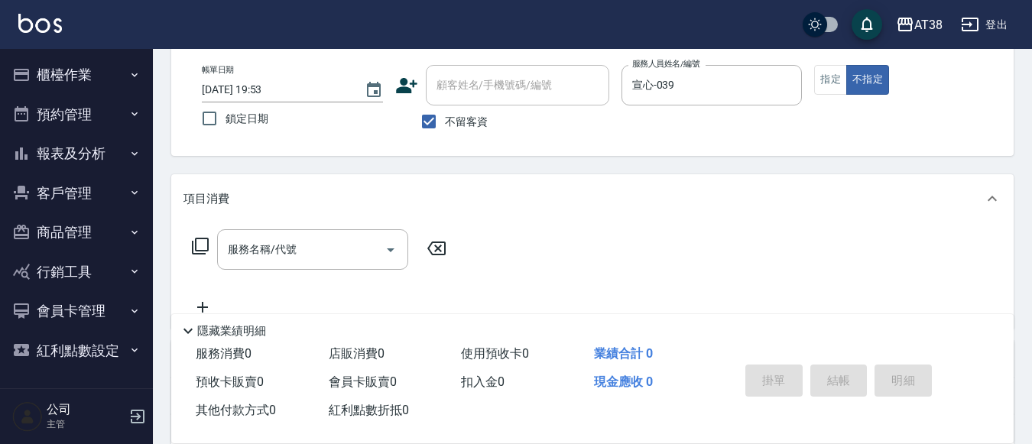
click at [204, 245] on icon at bounding box center [200, 246] width 18 height 18
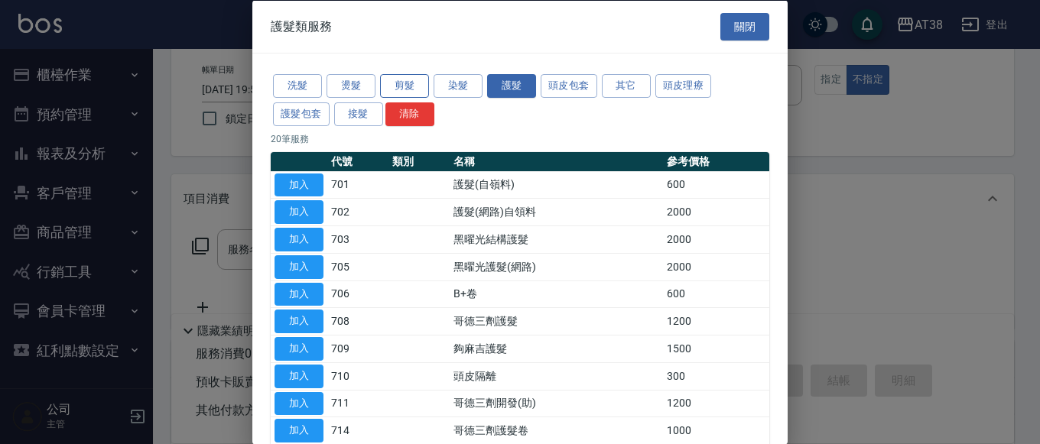
click at [411, 85] on button "剪髮" at bounding box center [404, 86] width 49 height 24
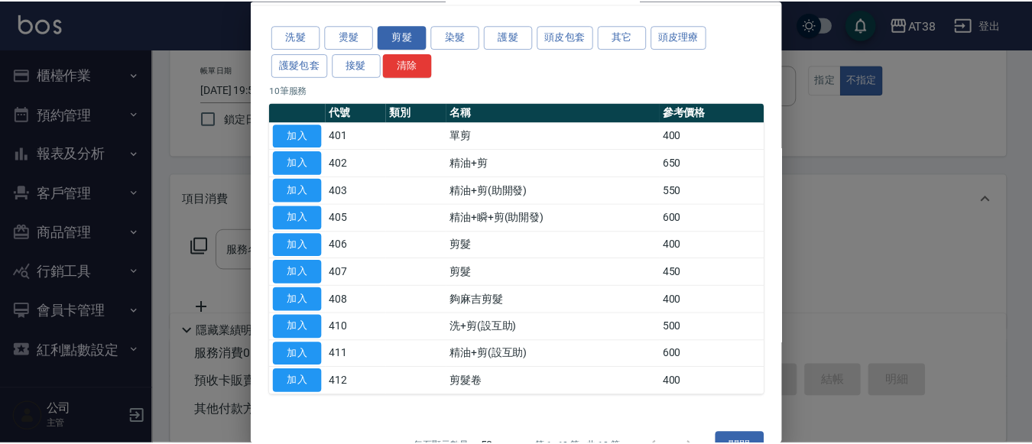
scroll to position [84, 0]
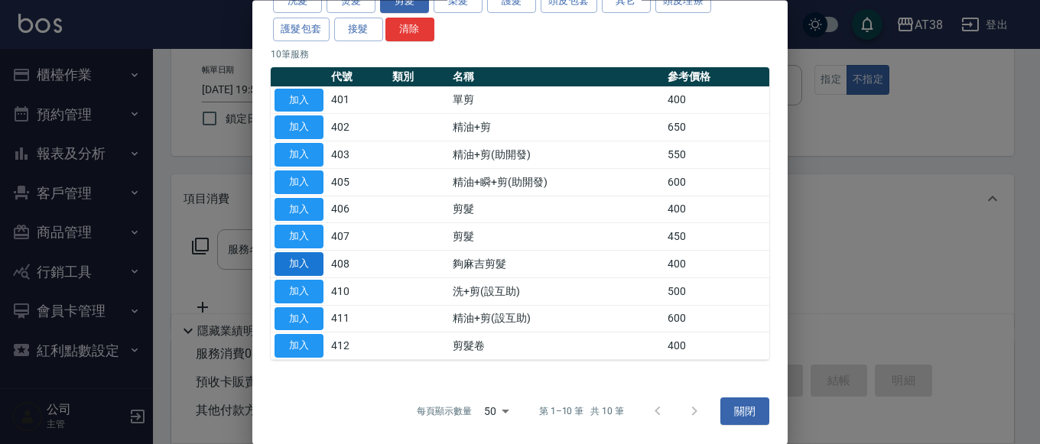
click at [304, 267] on button "加入" at bounding box center [298, 265] width 49 height 24
type input "夠麻吉剪髮(408)"
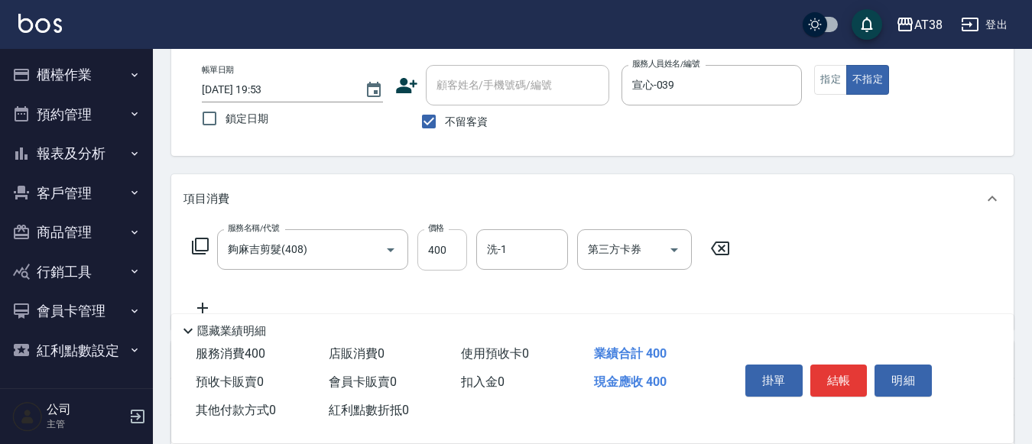
click at [466, 257] on input "400" at bounding box center [442, 249] width 50 height 41
type input "599"
click at [637, 258] on input "舊有卡券" at bounding box center [613, 249] width 58 height 27
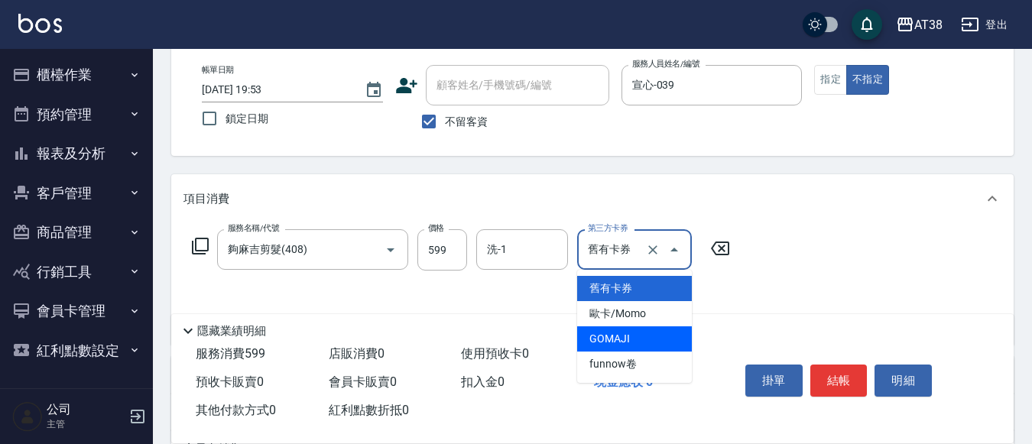
click at [618, 340] on span "GOMAJI" at bounding box center [634, 338] width 115 height 25
type input "GOMAJI"
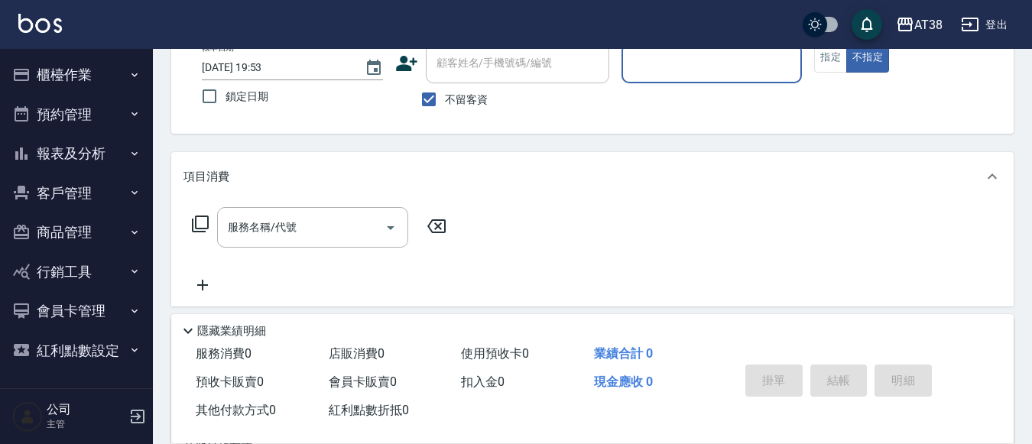
scroll to position [72, 0]
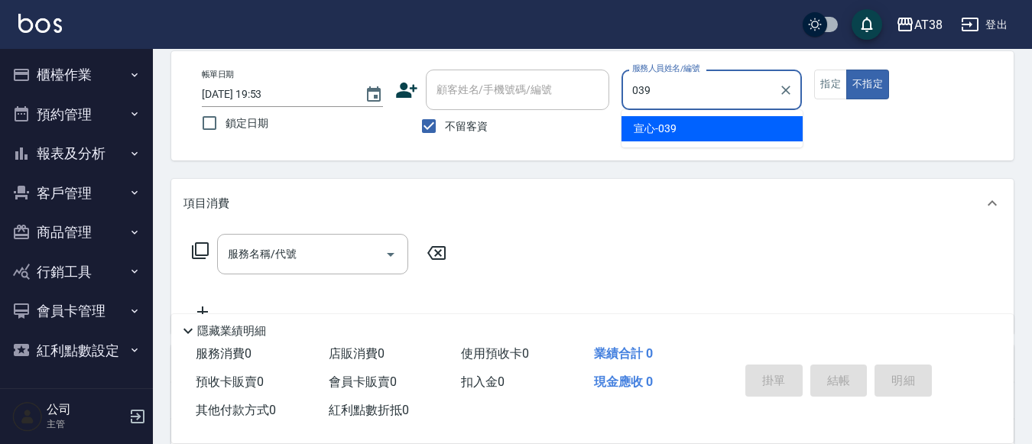
type input "宣心-039"
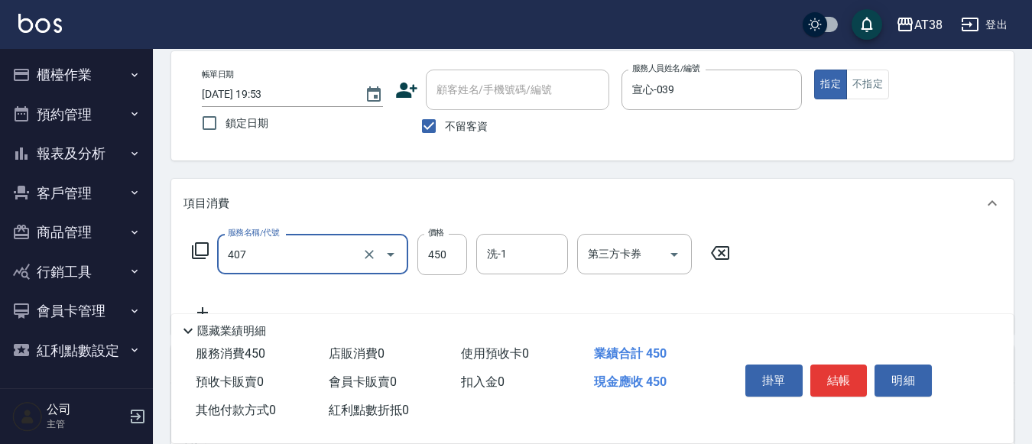
type input "剪髮(407)"
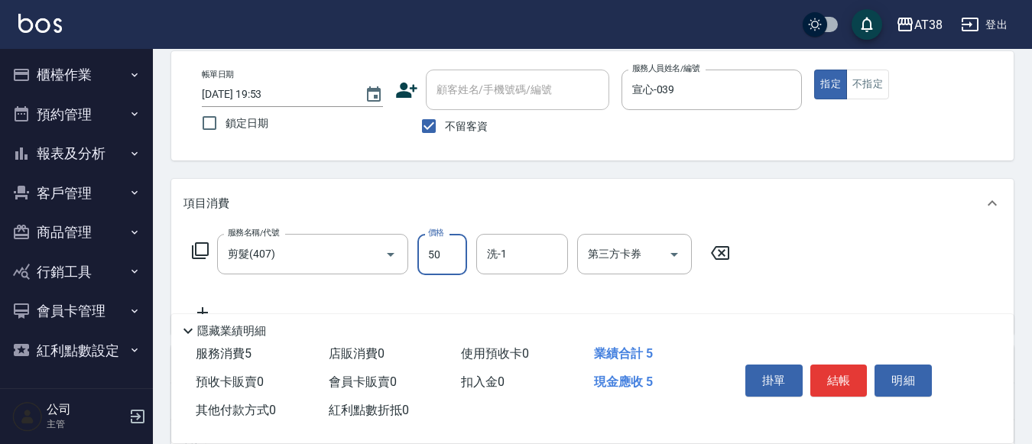
type input "500"
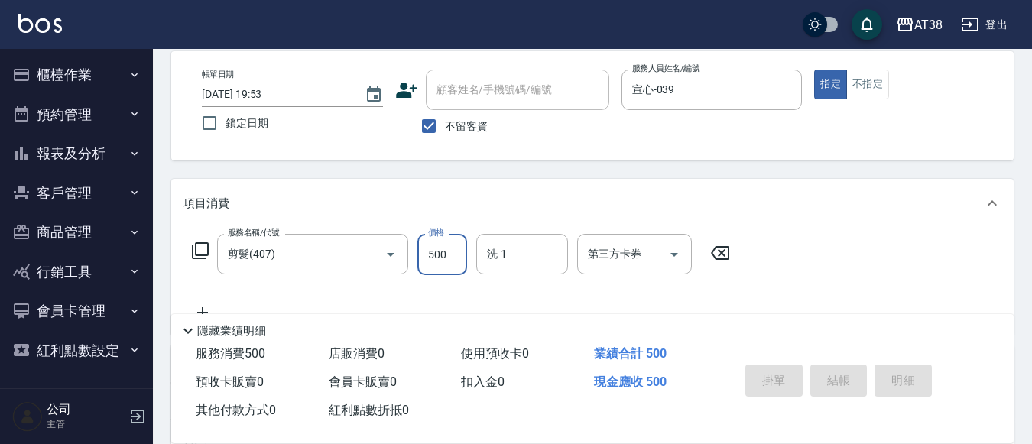
type input "[DATE] 19:54"
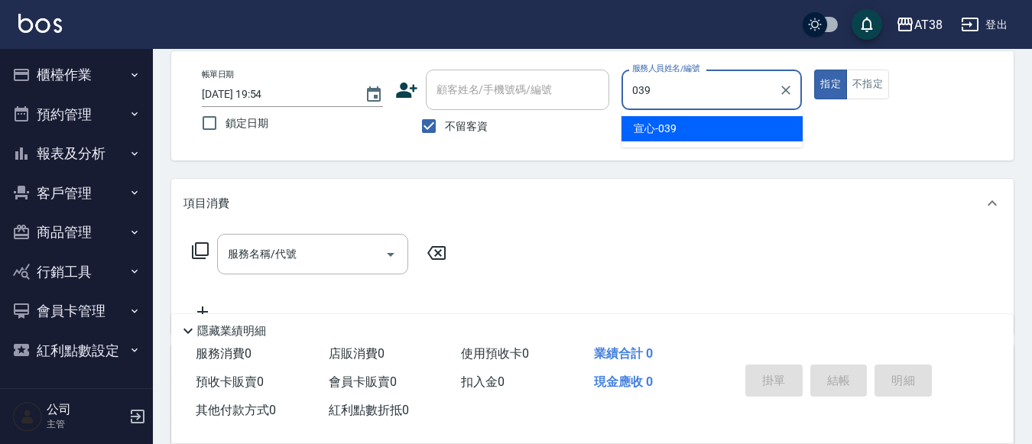
type input "宣心-039"
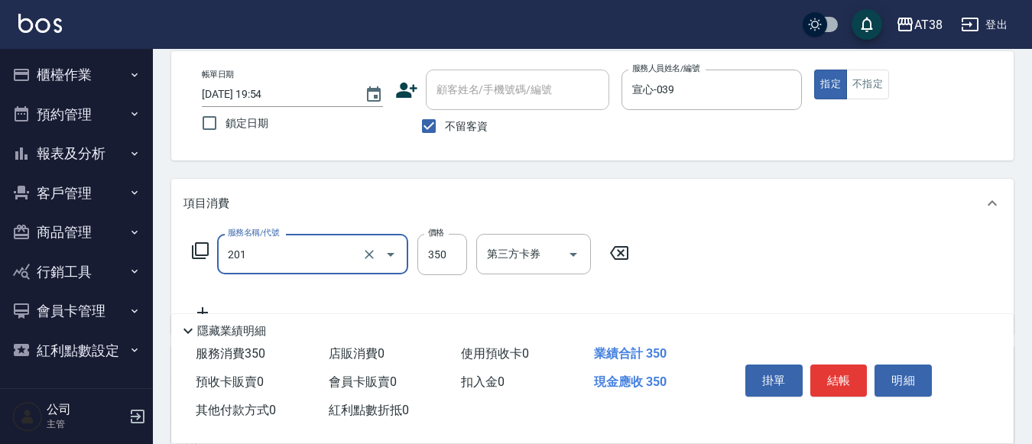
type input "洗髮(201)"
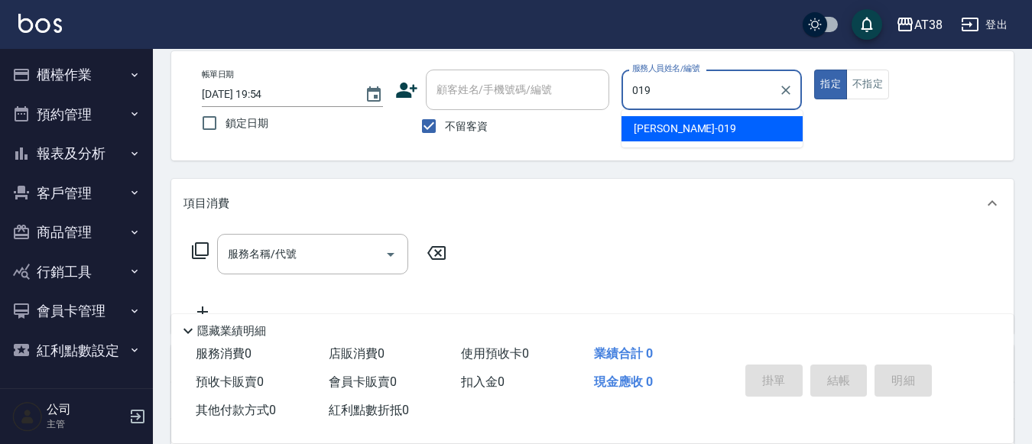
type input "[PERSON_NAME]-019"
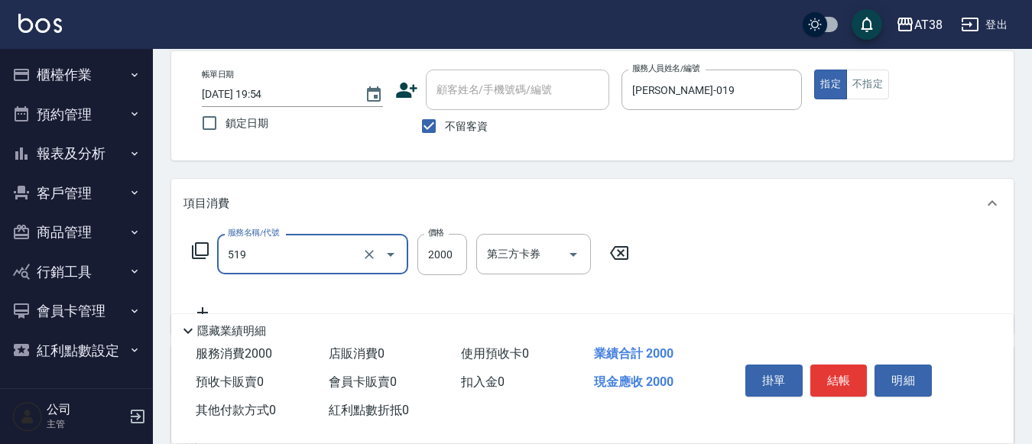
type input "網路染髮(519)"
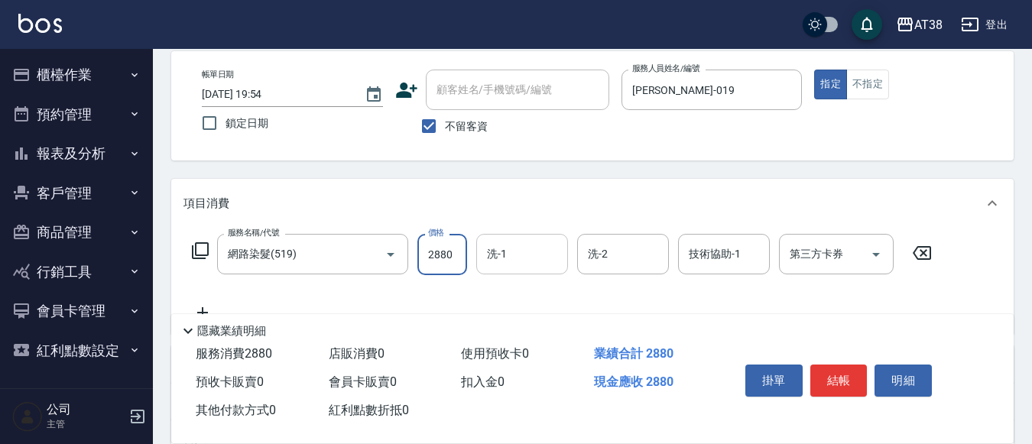
type input "2880"
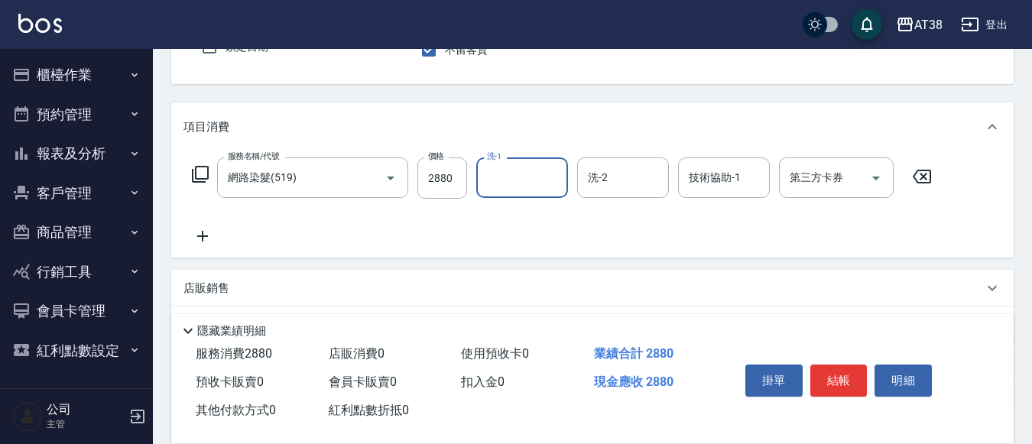
click at [214, 282] on p "店販銷售" at bounding box center [206, 289] width 46 height 16
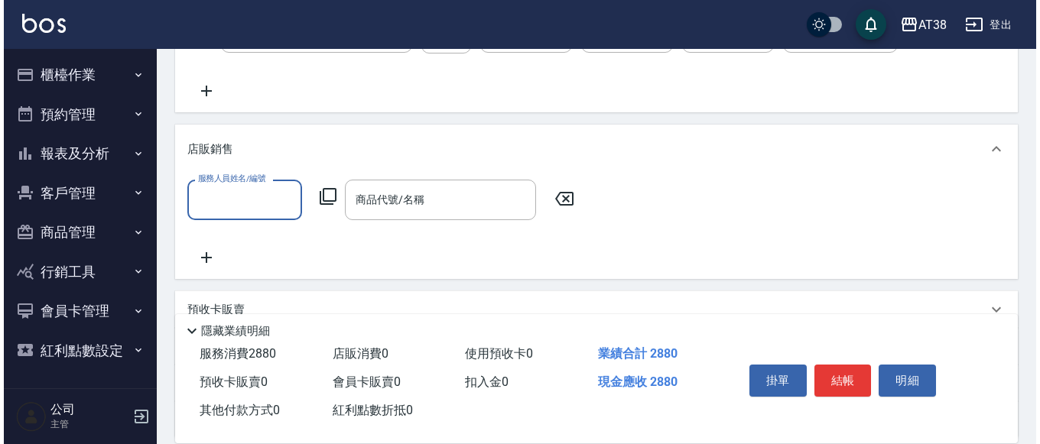
scroll to position [301, 0]
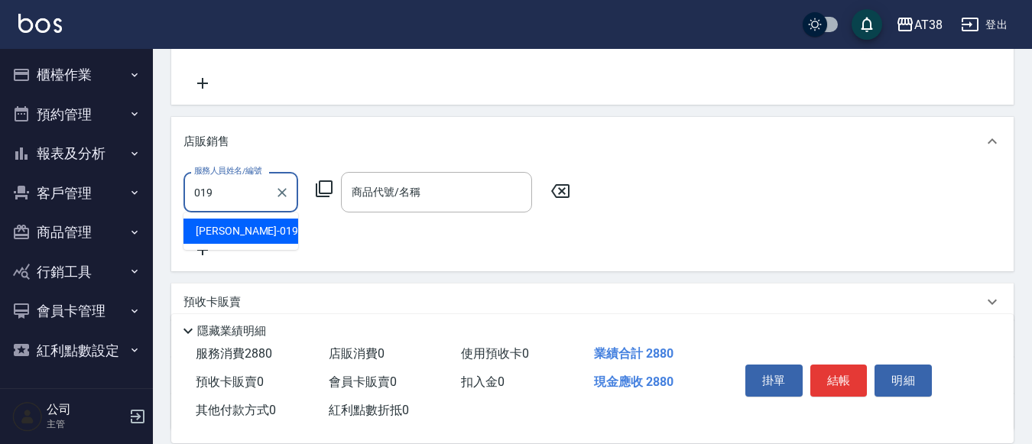
type input "[PERSON_NAME]-019"
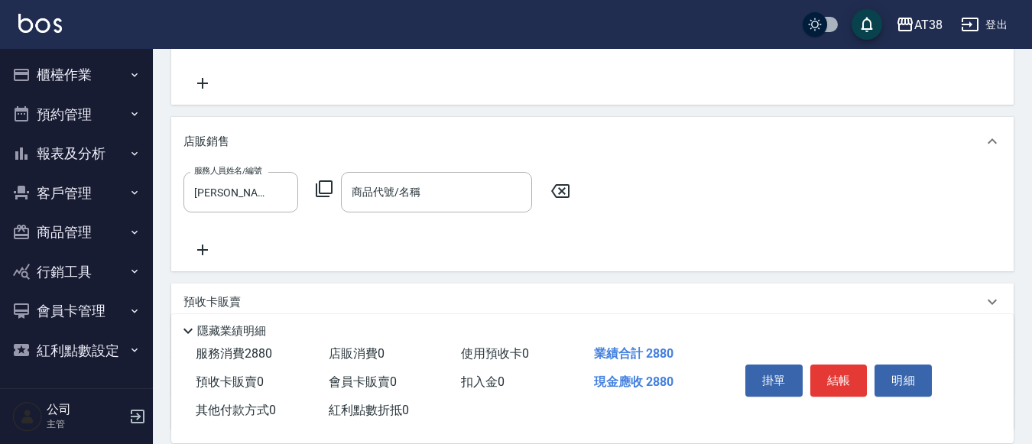
click at [327, 189] on icon at bounding box center [324, 189] width 18 height 18
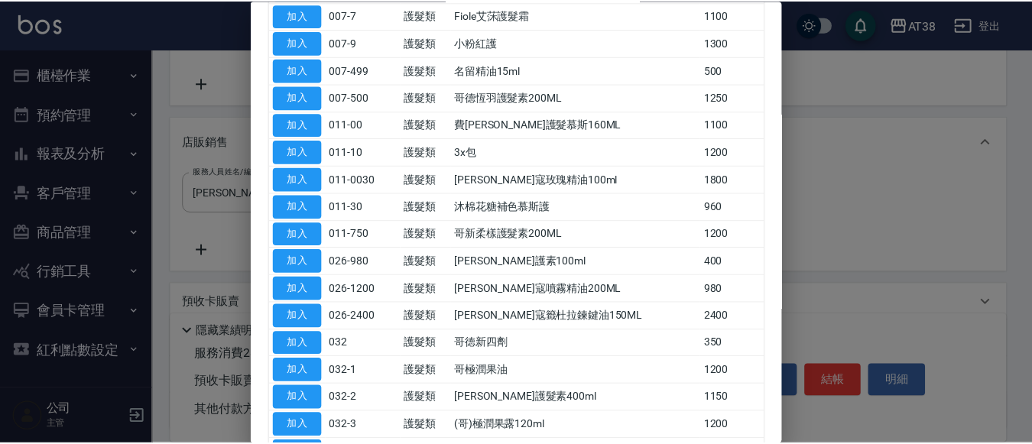
scroll to position [306, 0]
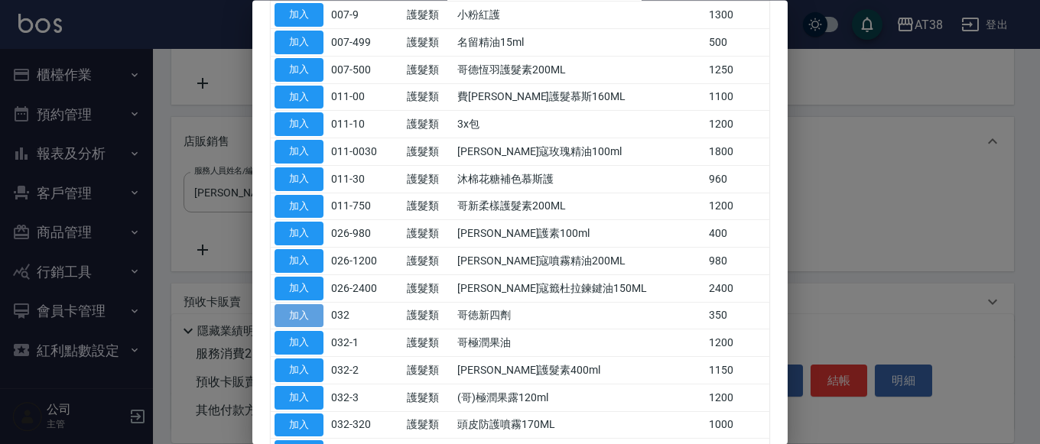
click at [299, 311] on button "加入" at bounding box center [298, 316] width 49 height 24
type input "哥徳新四劑"
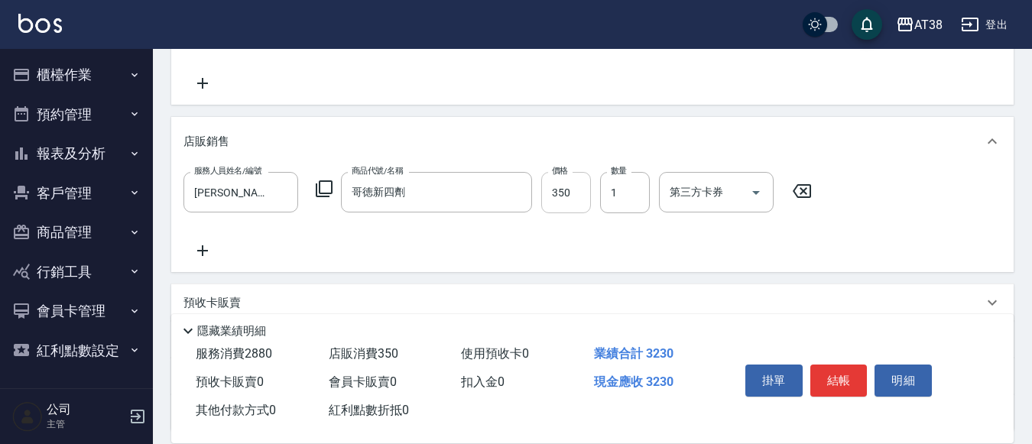
click at [543, 195] on input "350" at bounding box center [566, 192] width 50 height 41
type input "300"
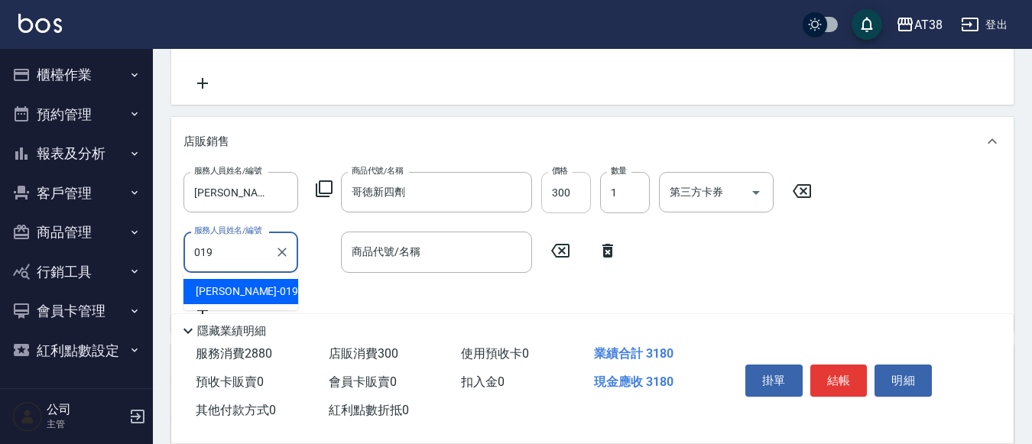
type input "[PERSON_NAME]-019"
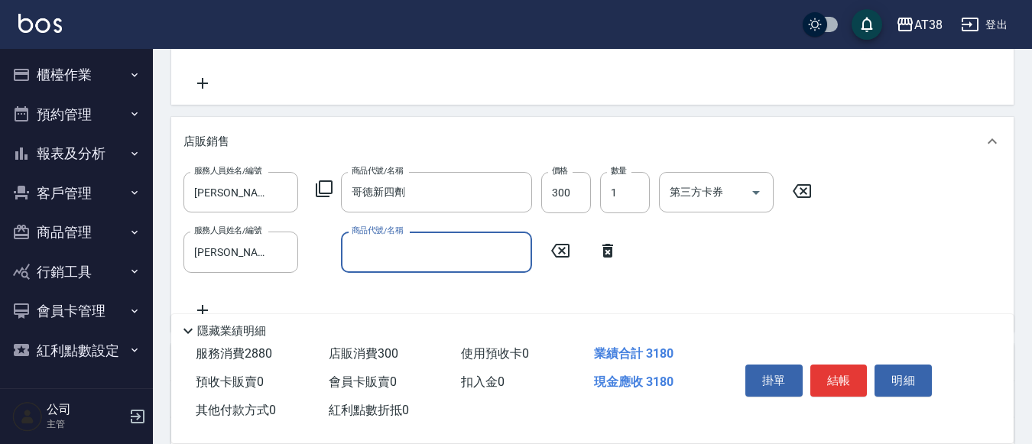
click at [331, 192] on icon at bounding box center [324, 188] width 17 height 17
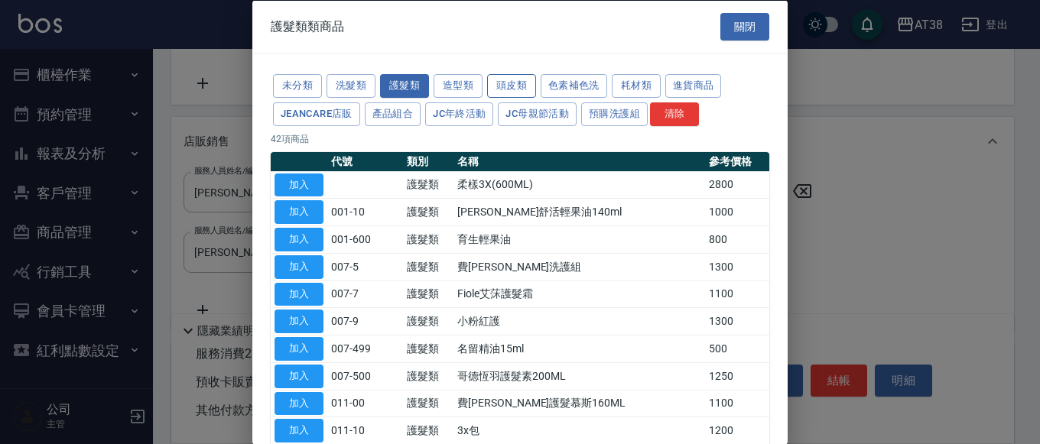
click at [521, 92] on button "頭皮類" at bounding box center [511, 86] width 49 height 24
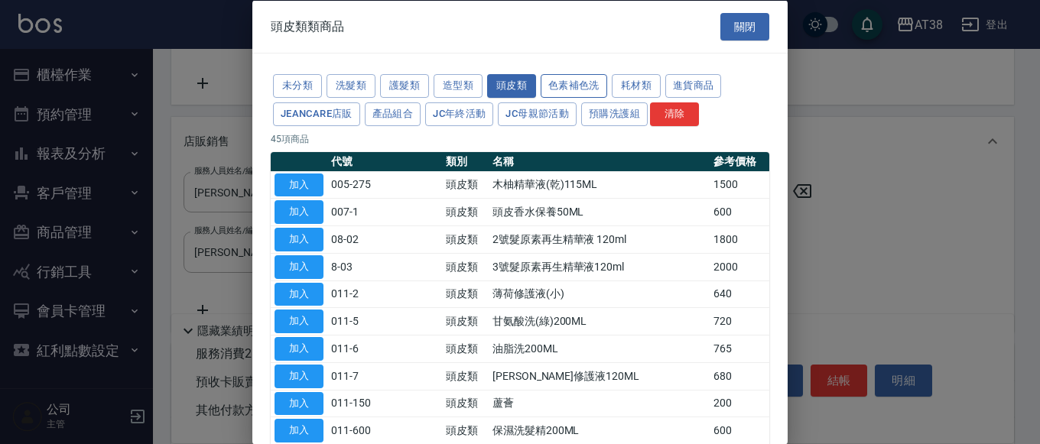
click at [566, 83] on button "色素補色洗" at bounding box center [573, 86] width 67 height 24
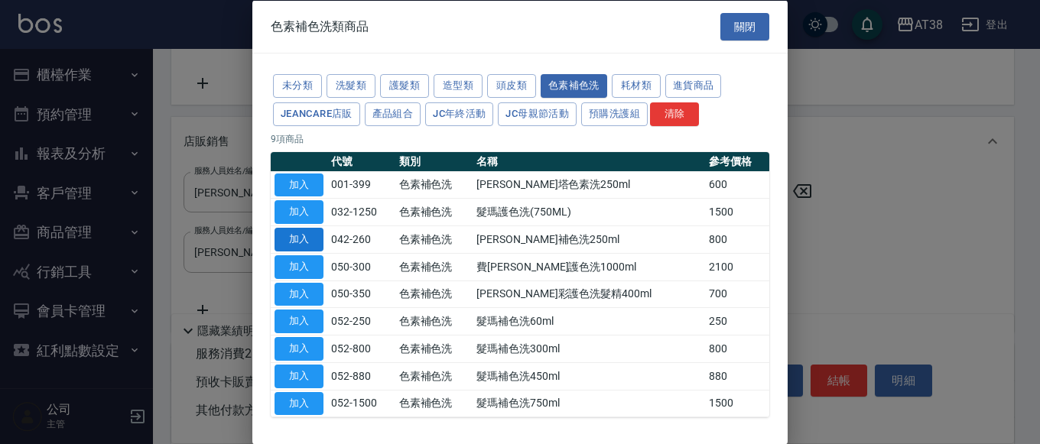
click at [308, 246] on button "加入" at bounding box center [298, 240] width 49 height 24
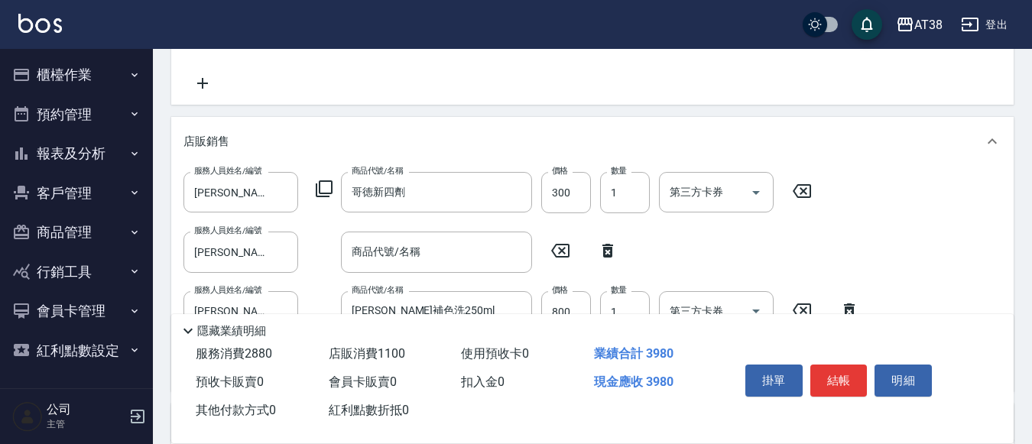
click at [609, 248] on icon at bounding box center [607, 251] width 11 height 14
type input "[PERSON_NAME]補色洗250ml"
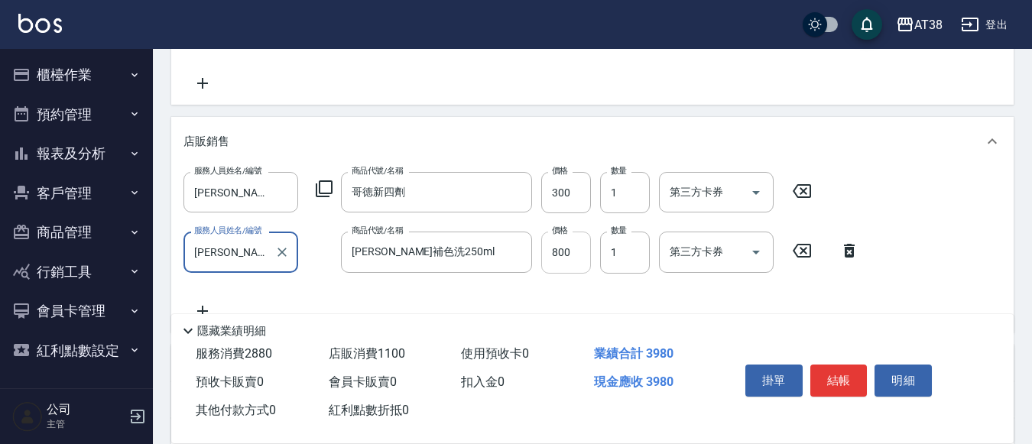
click at [567, 255] on input "800" at bounding box center [566, 252] width 50 height 41
type input "720"
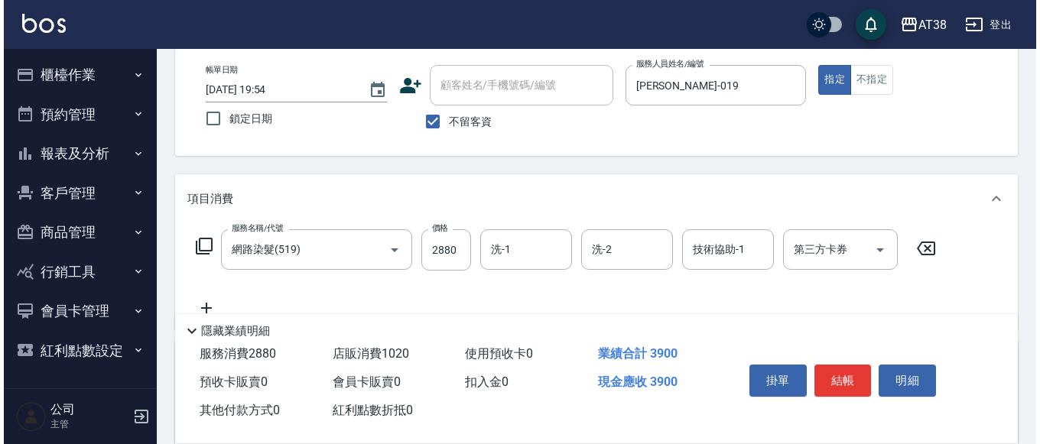
scroll to position [153, 0]
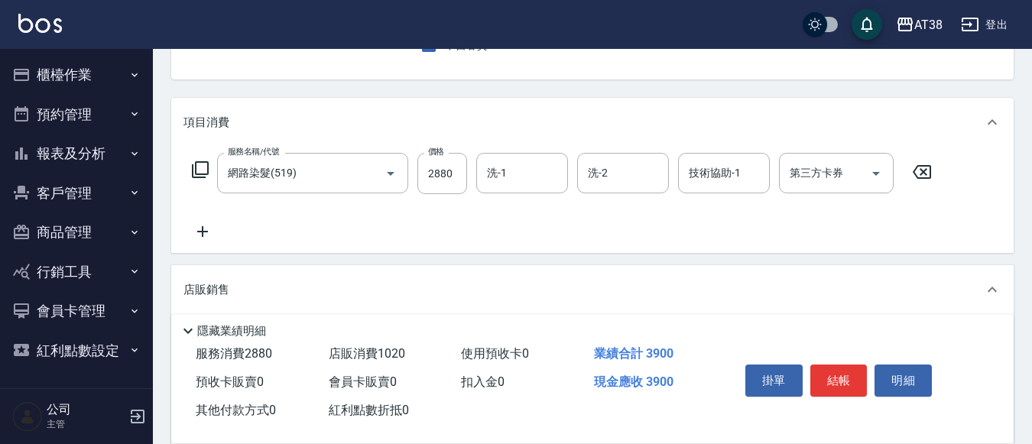
click at [200, 227] on icon at bounding box center [202, 231] width 38 height 18
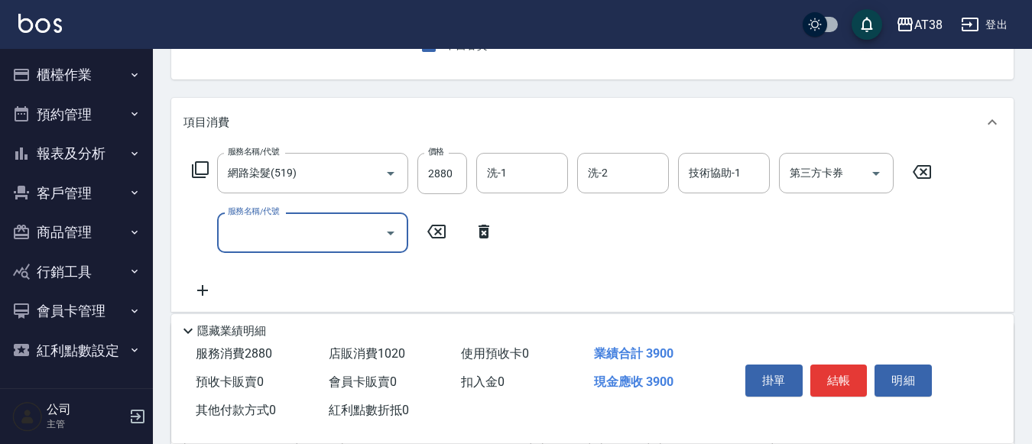
click at [198, 171] on icon at bounding box center [200, 170] width 18 height 18
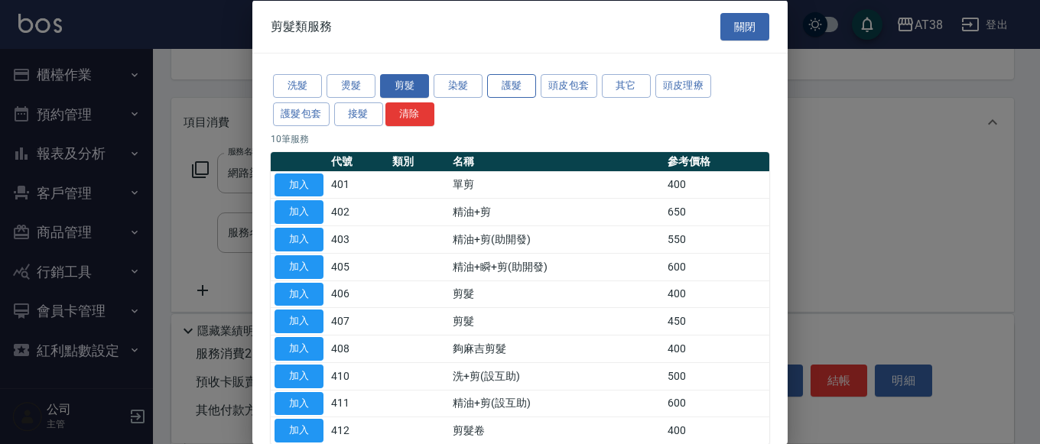
click at [495, 86] on button "護髮" at bounding box center [511, 86] width 49 height 24
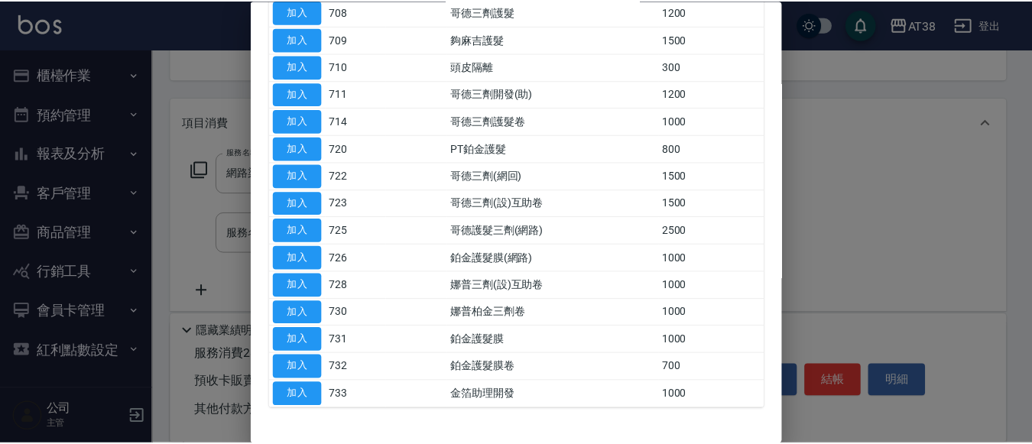
scroll to position [358, 0]
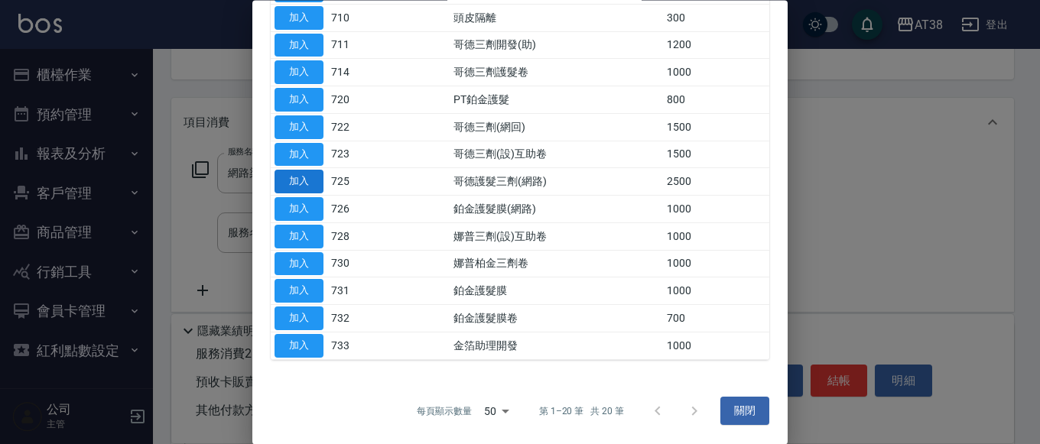
click at [303, 172] on button "加入" at bounding box center [298, 182] width 49 height 24
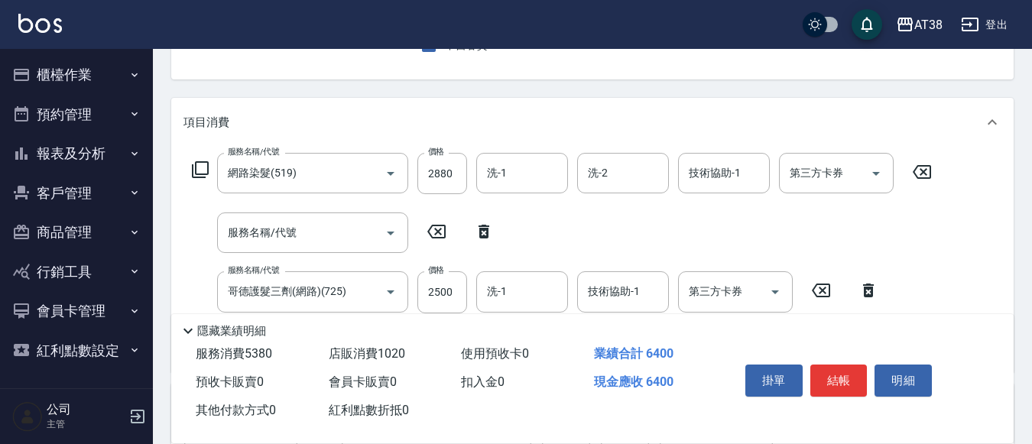
click at [485, 228] on icon at bounding box center [484, 231] width 38 height 18
type input "哥德護髮三劑(網路)(725)"
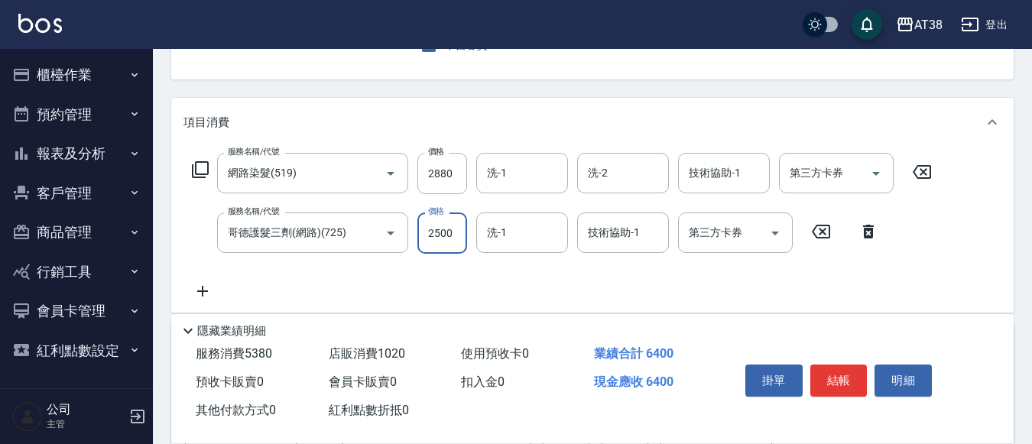
click at [454, 235] on input "2500" at bounding box center [442, 232] width 50 height 41
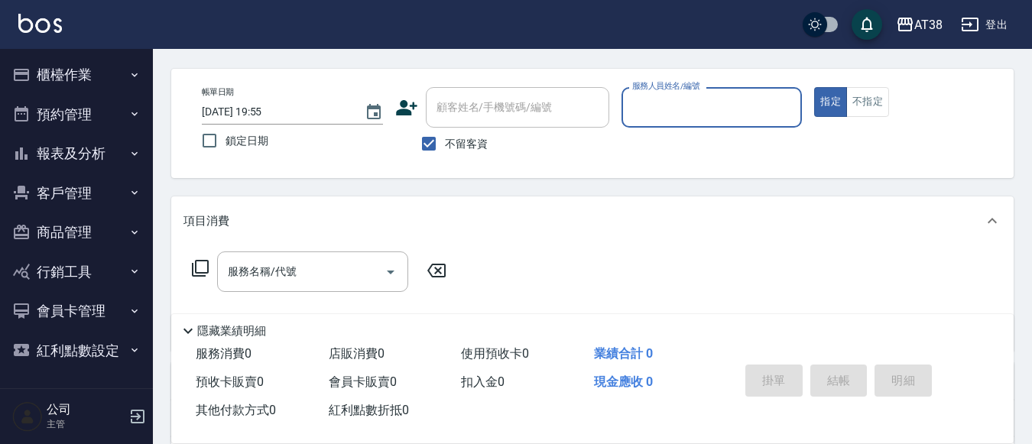
scroll to position [0, 0]
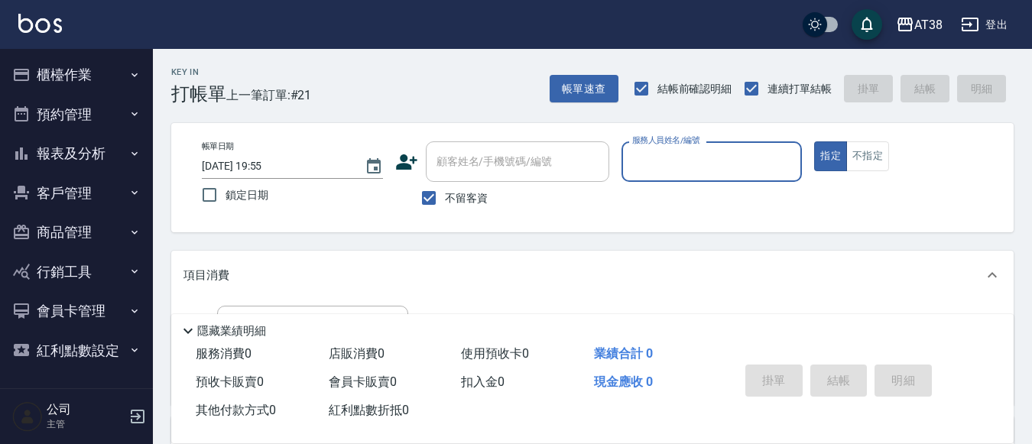
click at [62, 77] on button "櫃檯作業" at bounding box center [76, 75] width 141 height 40
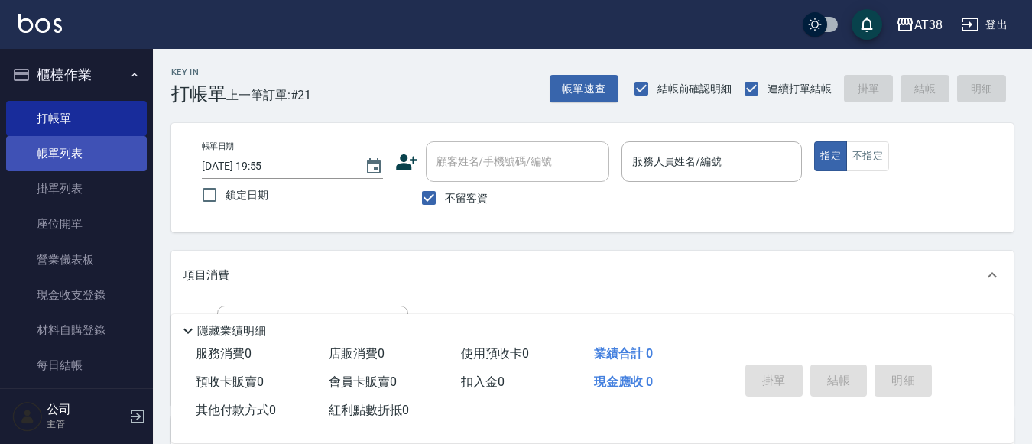
click at [65, 150] on link "帳單列表" at bounding box center [76, 153] width 141 height 35
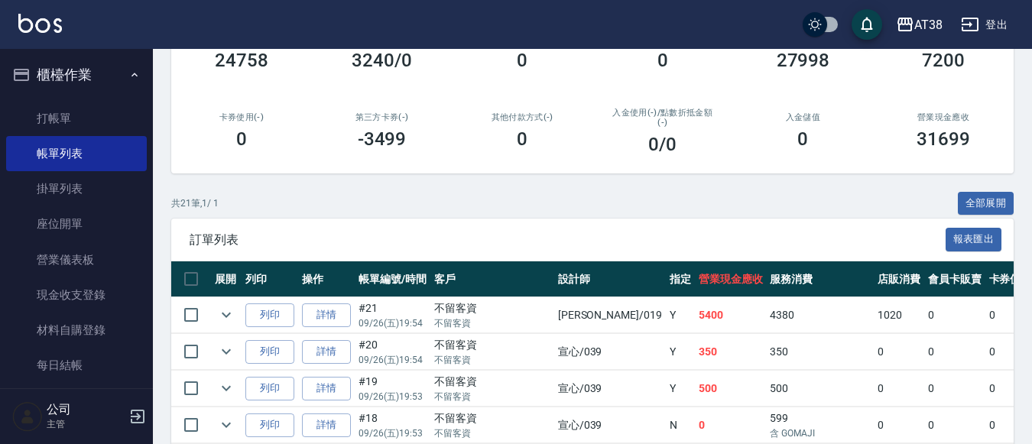
scroll to position [229, 0]
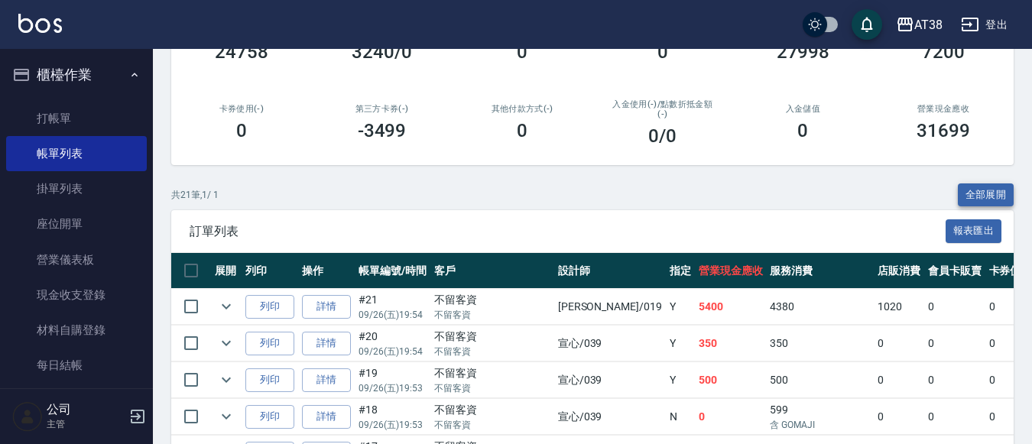
click at [978, 193] on button "全部展開" at bounding box center [986, 195] width 57 height 24
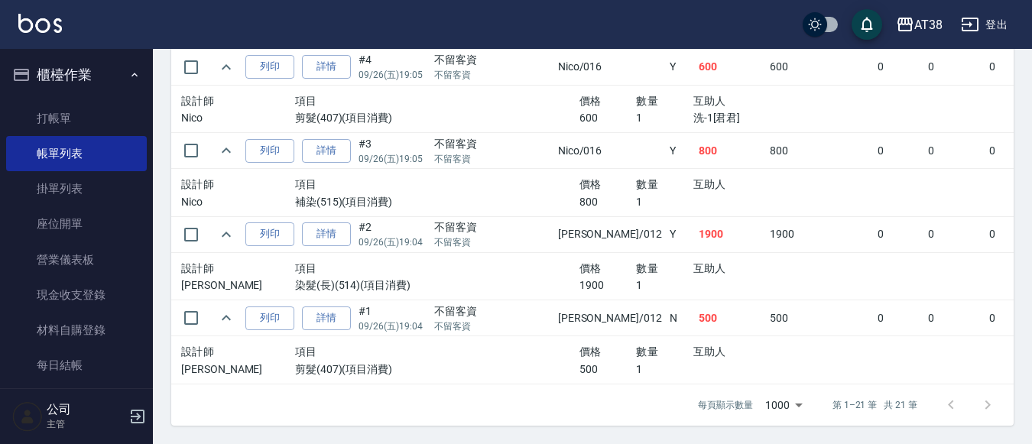
scroll to position [2096, 0]
click at [61, 119] on link "打帳單" at bounding box center [76, 118] width 141 height 35
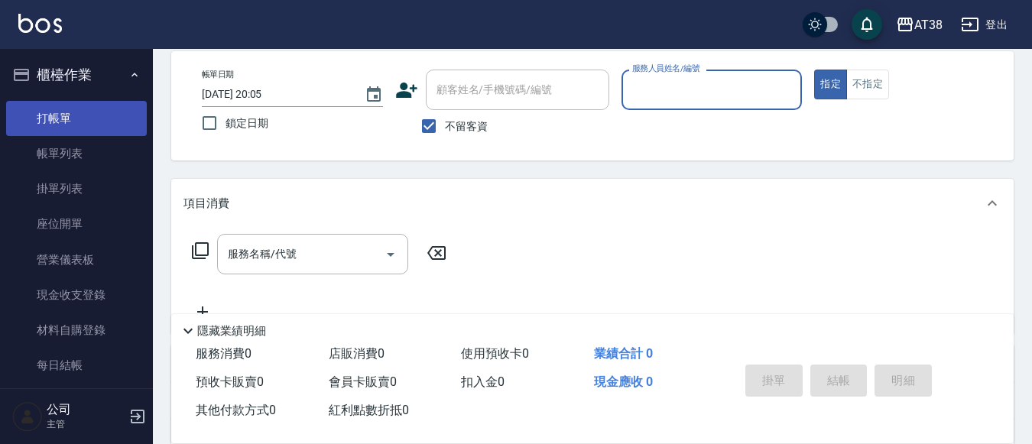
click at [60, 117] on link "打帳單" at bounding box center [76, 118] width 141 height 35
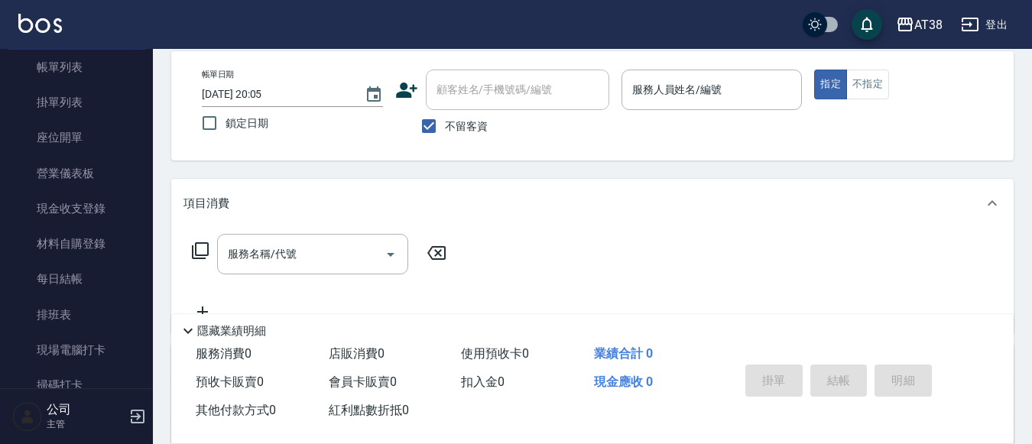
scroll to position [382, 0]
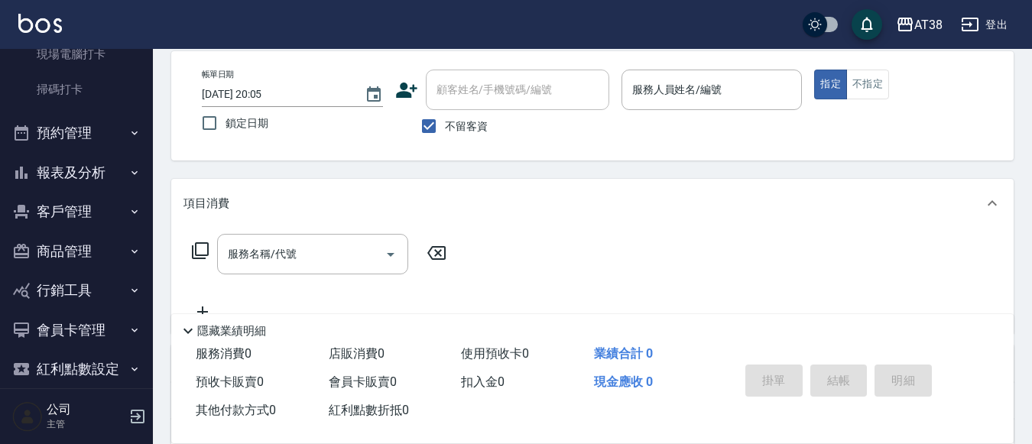
click at [82, 174] on button "報表及分析" at bounding box center [76, 173] width 141 height 40
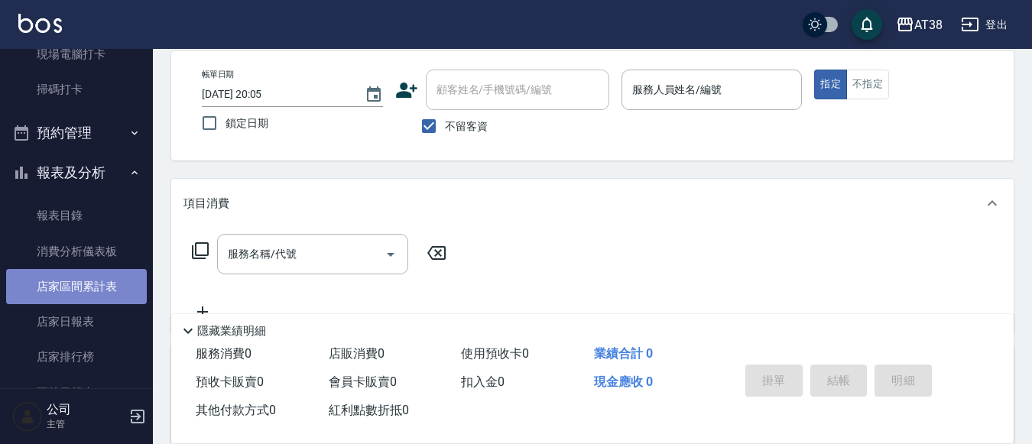
click at [102, 287] on link "店家區間累計表" at bounding box center [76, 286] width 141 height 35
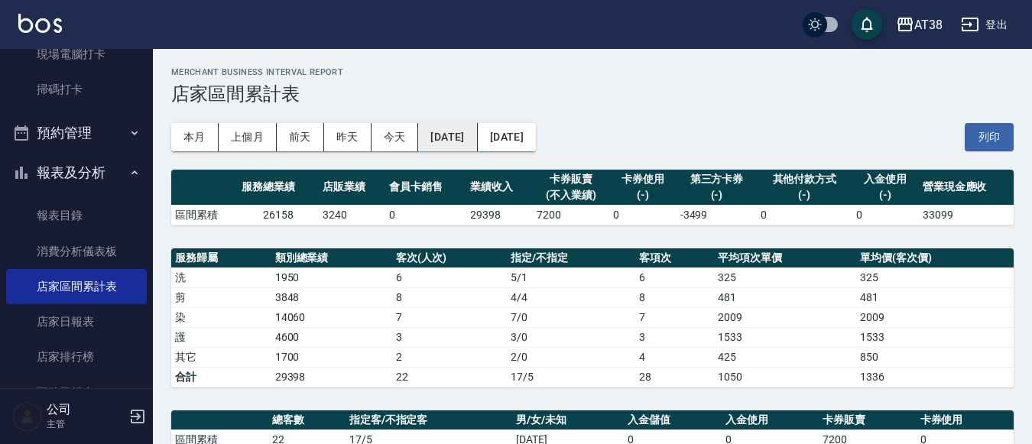
click at [470, 141] on button "[DATE]" at bounding box center [447, 137] width 59 height 28
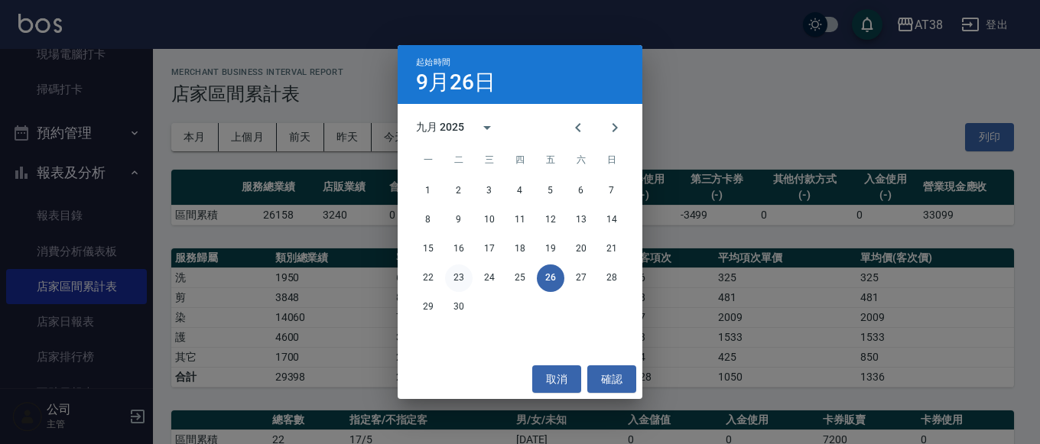
click at [458, 277] on button "23" at bounding box center [459, 278] width 28 height 28
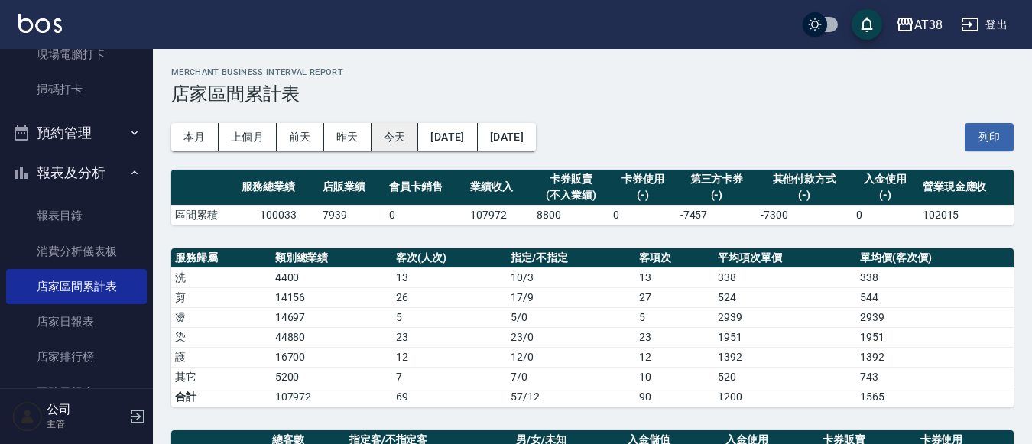
click at [392, 136] on button "今天" at bounding box center [394, 137] width 47 height 28
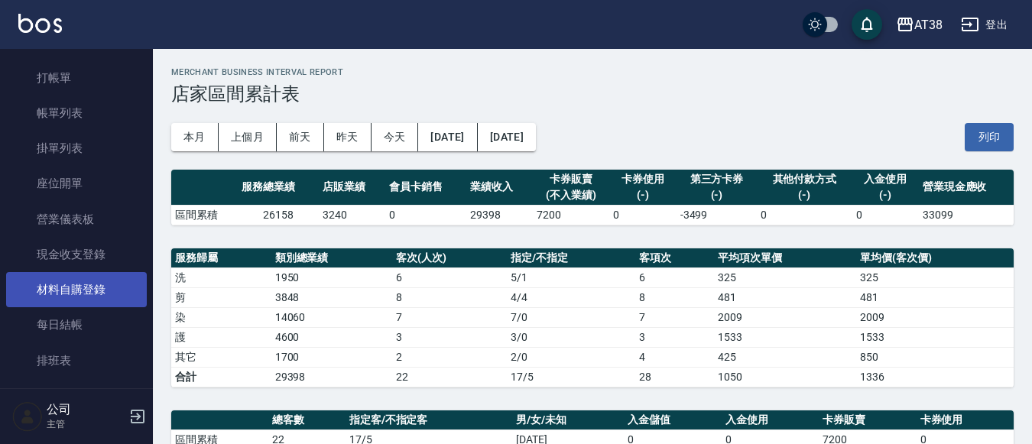
scroll to position [76, 0]
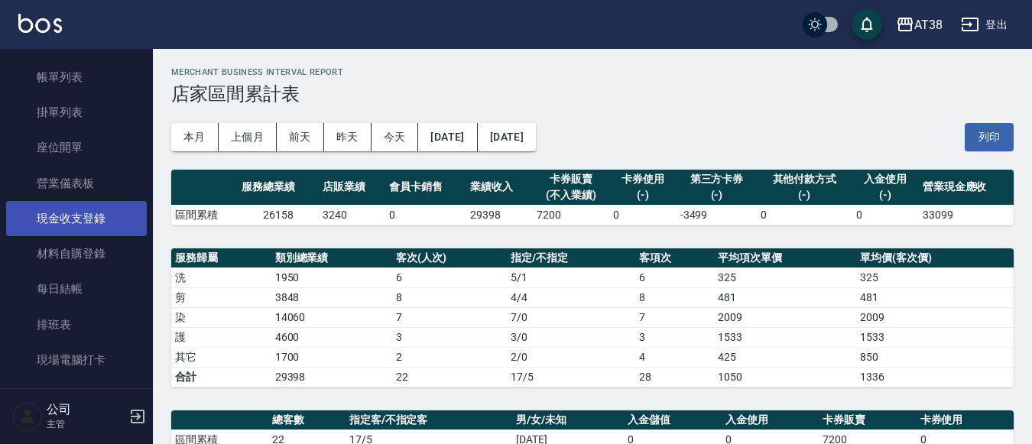
click at [80, 219] on link "現金收支登錄" at bounding box center [76, 218] width 141 height 35
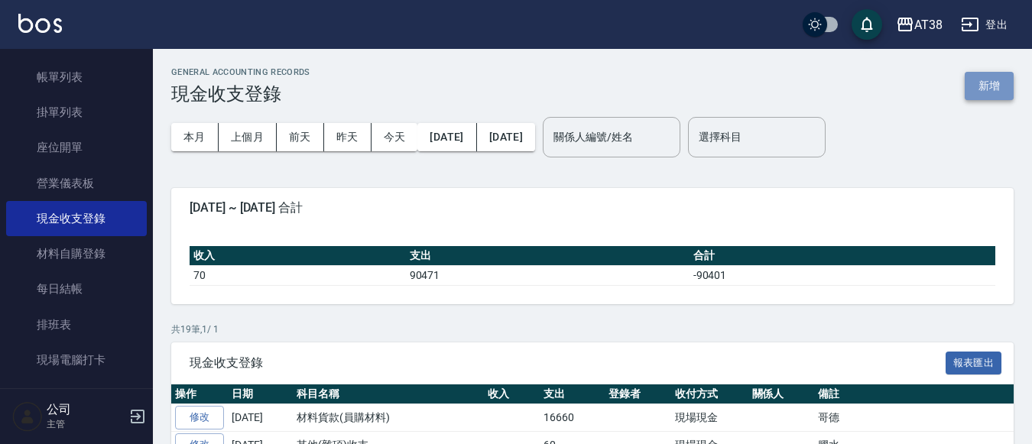
click at [1002, 82] on button "新增" at bounding box center [989, 86] width 49 height 28
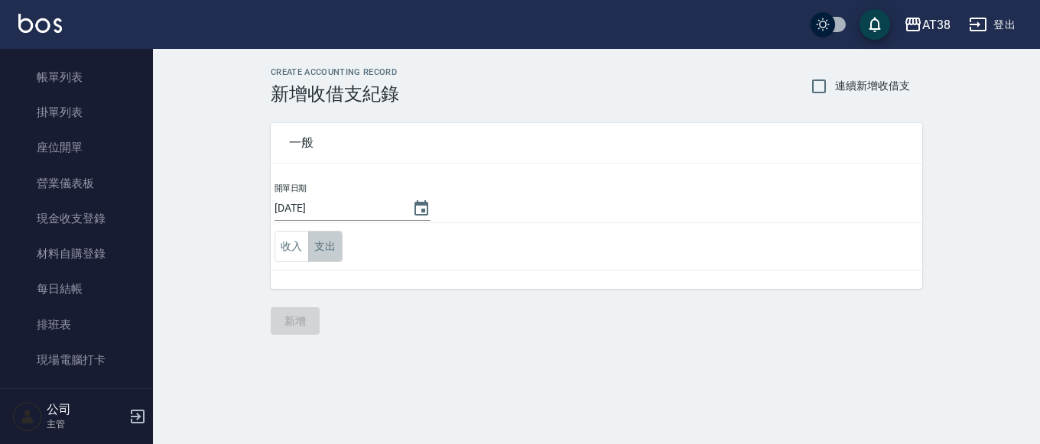
click at [329, 249] on button "支出" at bounding box center [325, 246] width 34 height 31
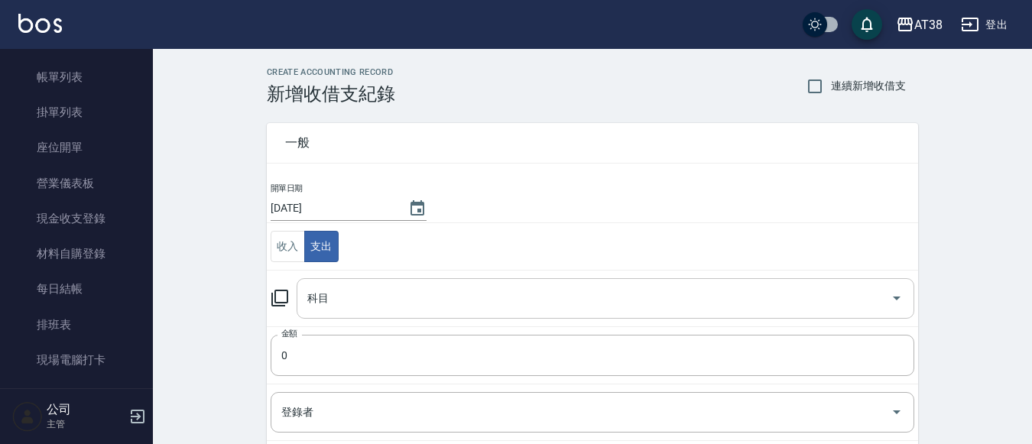
click at [334, 305] on input "科目" at bounding box center [593, 298] width 581 height 27
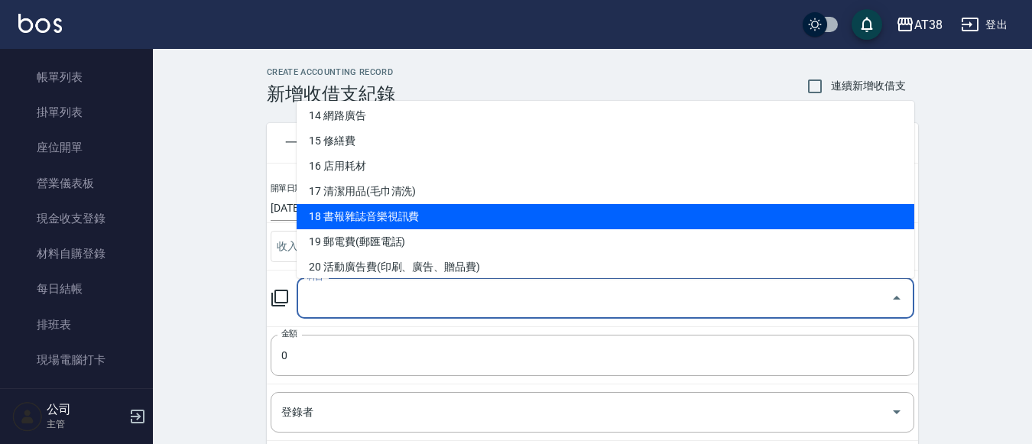
scroll to position [306, 0]
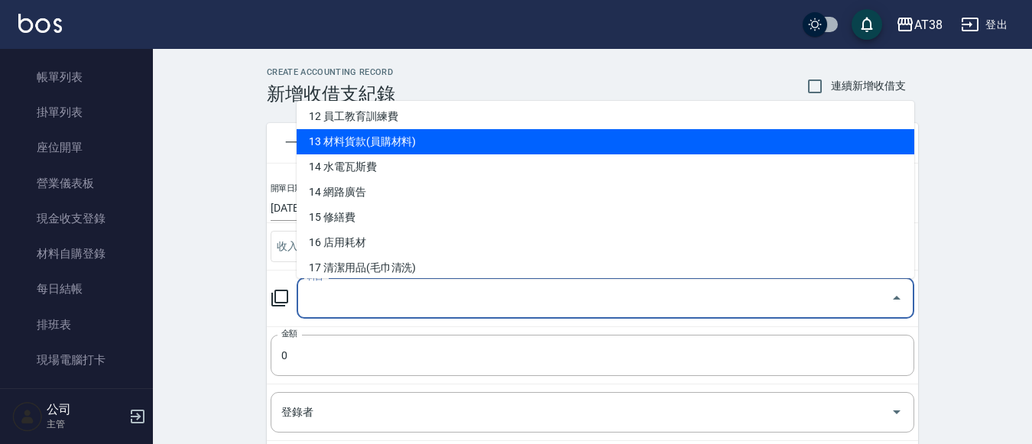
click at [358, 142] on li "13 材料貨款(員購材料)" at bounding box center [606, 141] width 618 height 25
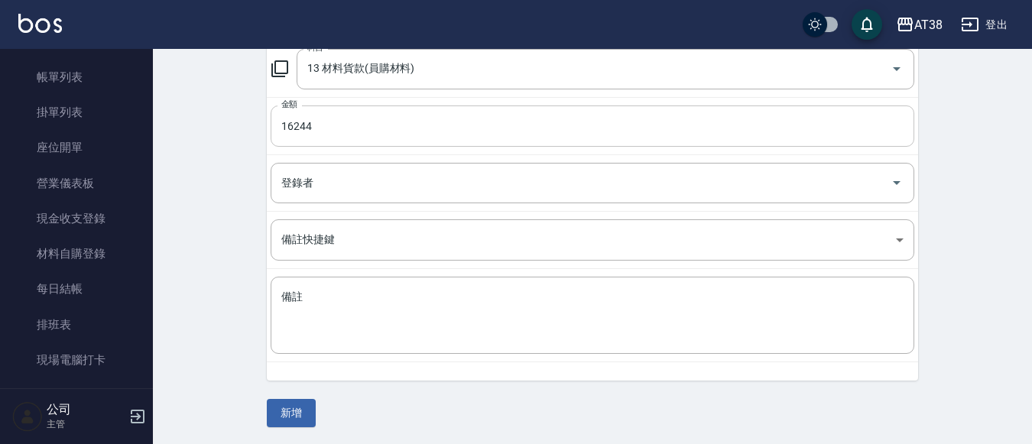
scroll to position [231, 0]
click at [355, 293] on textarea "備註" at bounding box center [592, 314] width 622 height 52
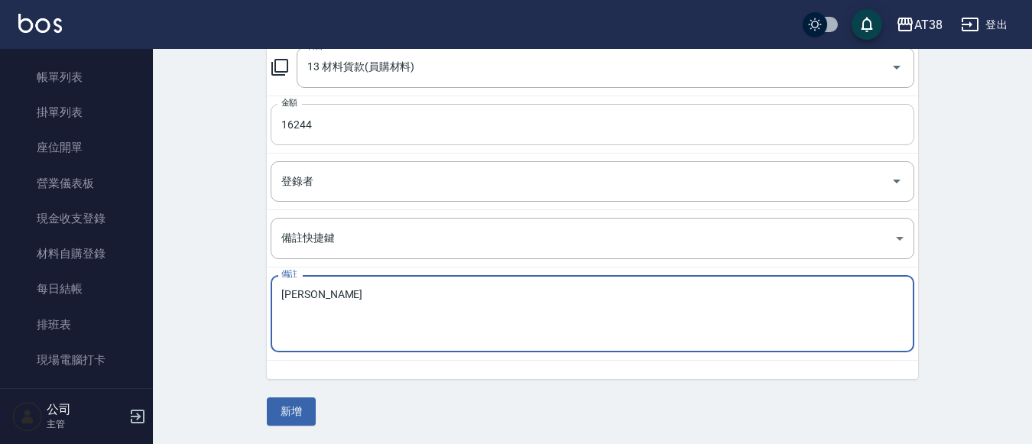
click at [323, 126] on input "16244" at bounding box center [593, 124] width 644 height 41
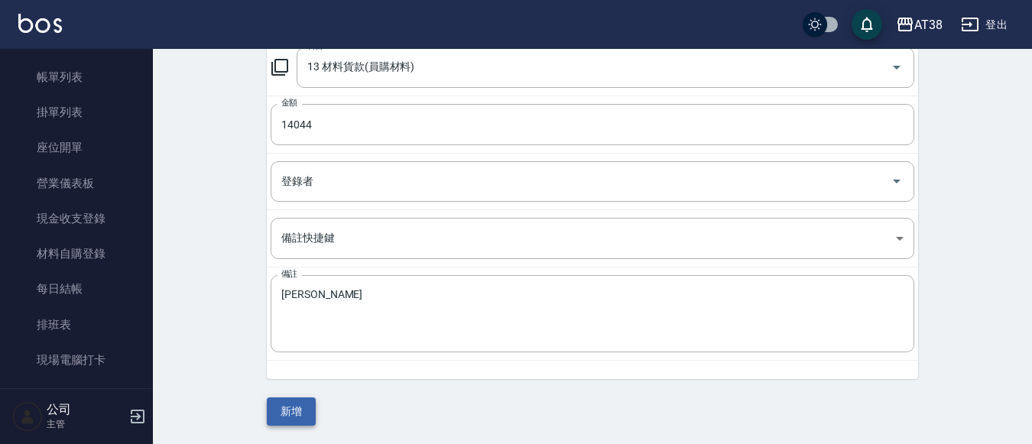
click at [302, 407] on button "新增" at bounding box center [291, 411] width 49 height 28
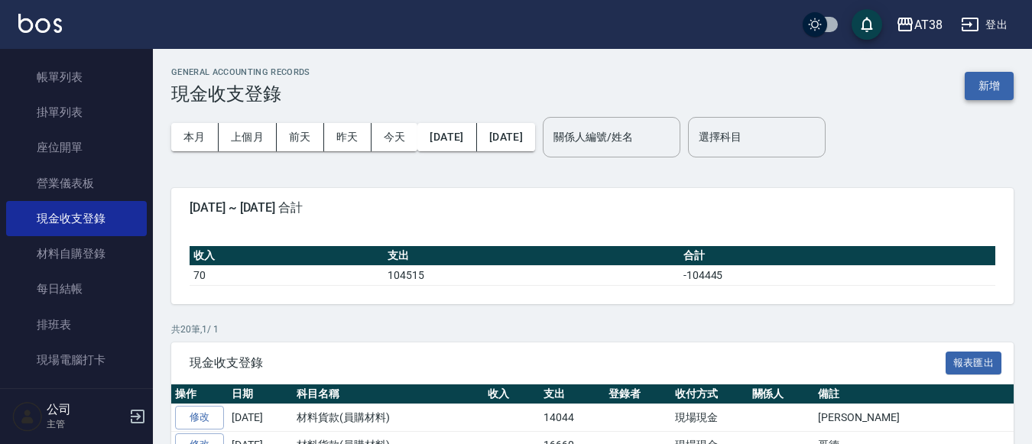
click at [987, 86] on button "新增" at bounding box center [989, 86] width 49 height 28
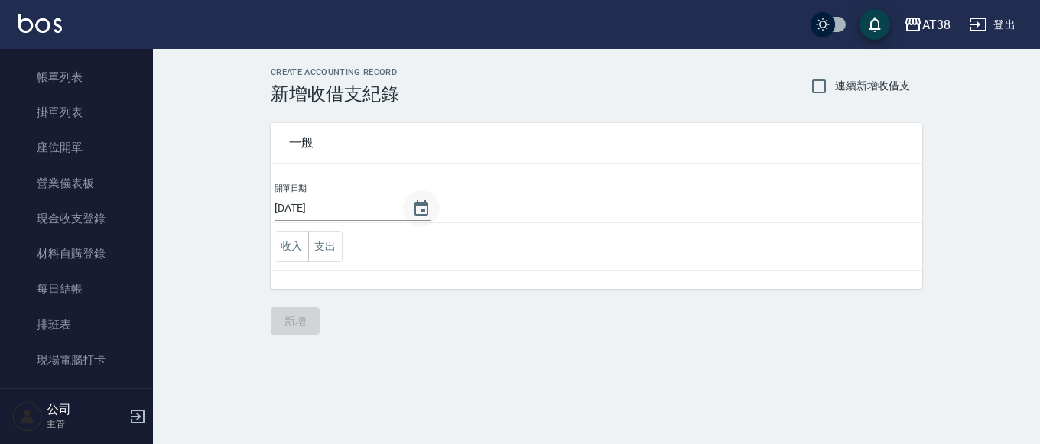
click at [414, 213] on icon "Choose date, selected date is 2025-09-26" at bounding box center [421, 209] width 18 height 18
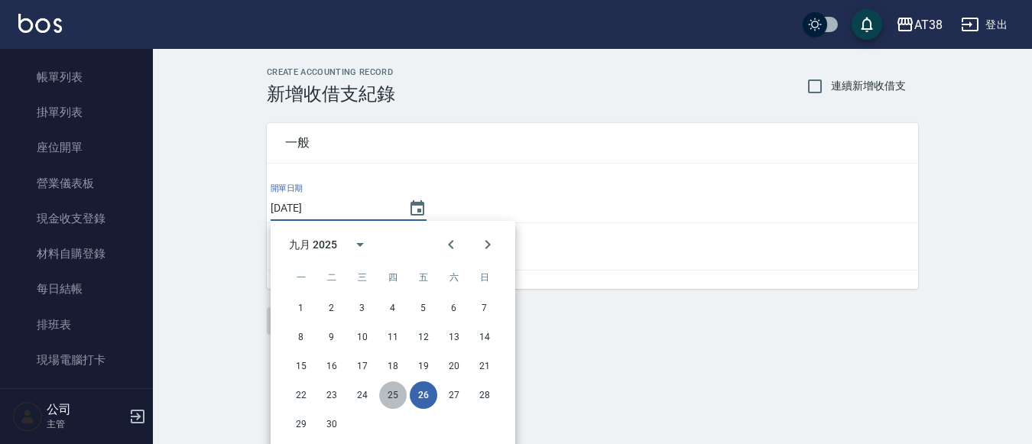
click at [401, 388] on button "25" at bounding box center [393, 395] width 28 height 28
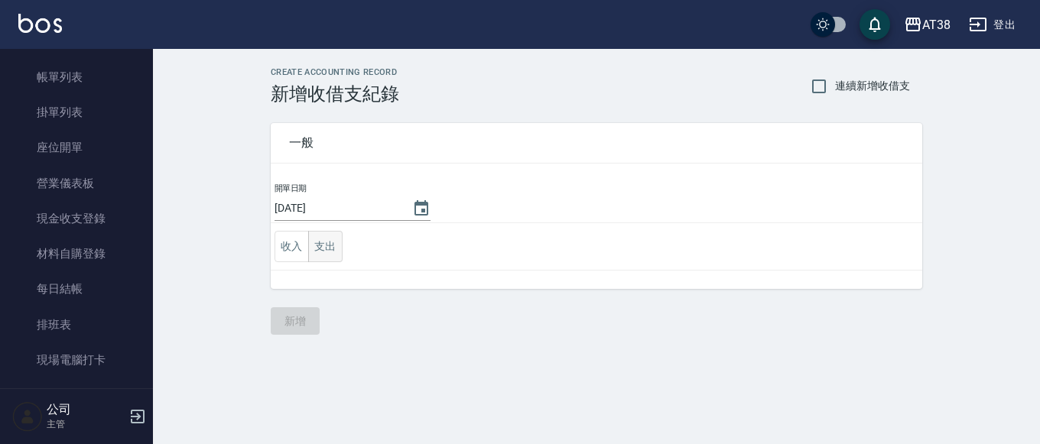
click at [323, 249] on button "支出" at bounding box center [325, 246] width 34 height 31
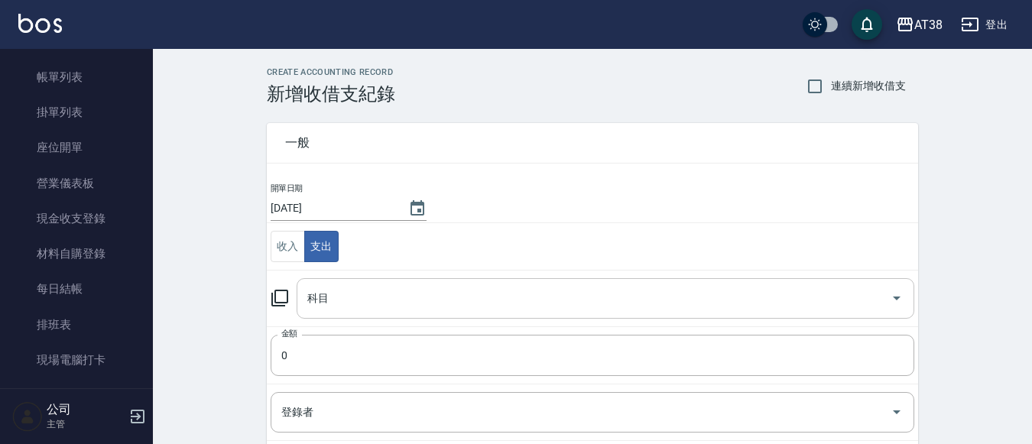
click at [331, 300] on input "科目" at bounding box center [593, 298] width 581 height 27
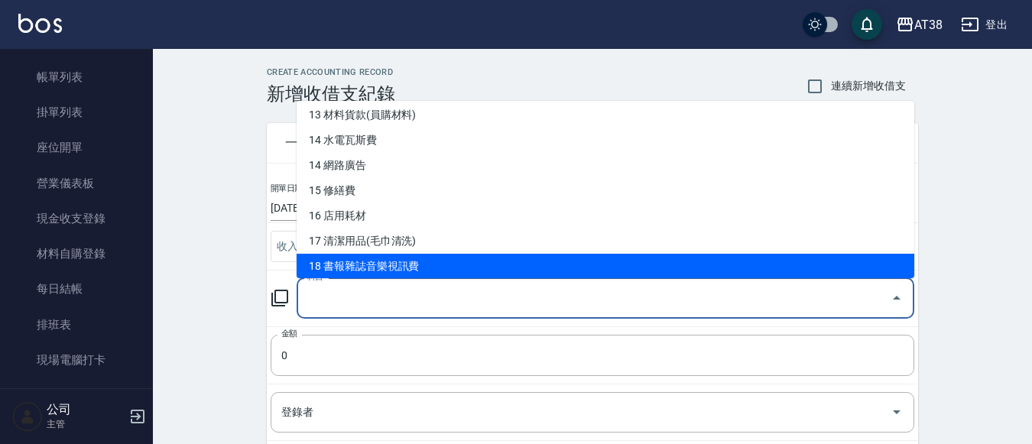
scroll to position [306, 0]
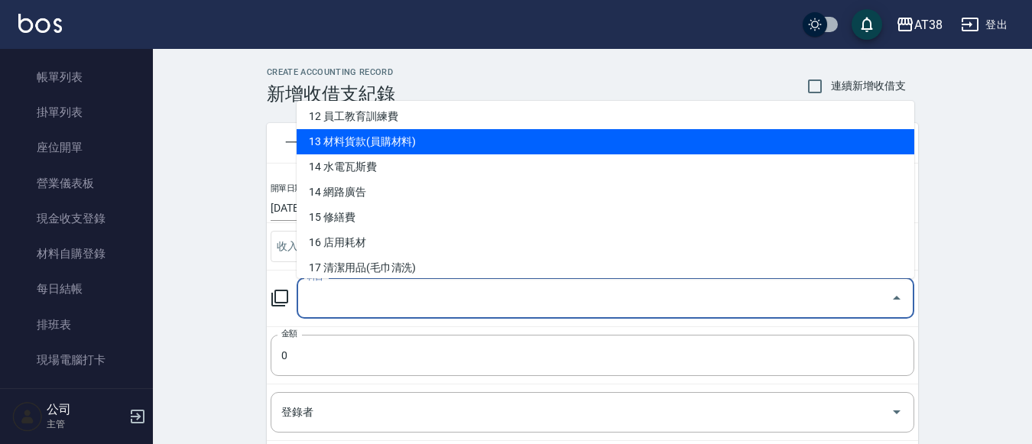
click at [342, 140] on li "13 材料貨款(員購材料)" at bounding box center [606, 141] width 618 height 25
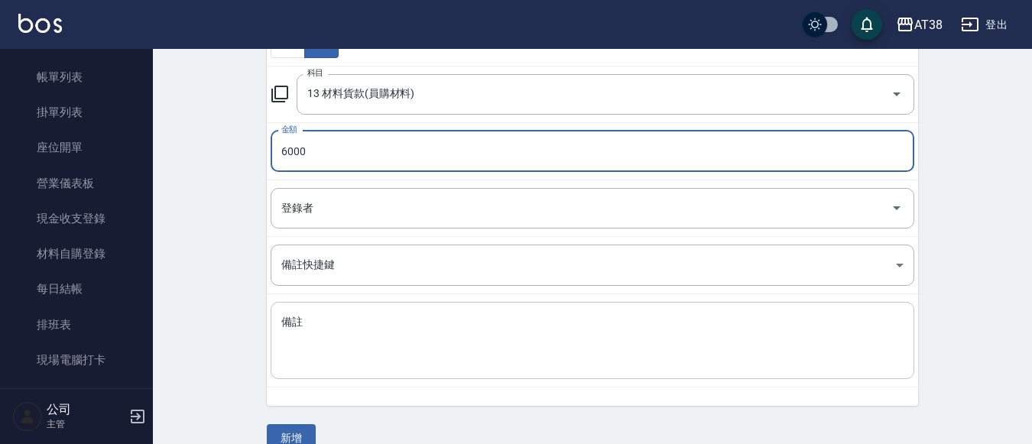
scroll to position [231, 0]
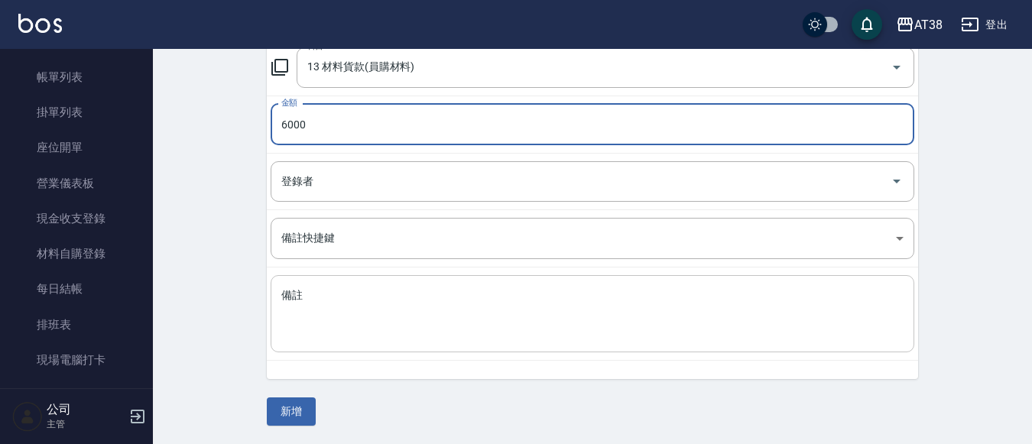
click at [336, 291] on textarea "備註" at bounding box center [592, 314] width 622 height 52
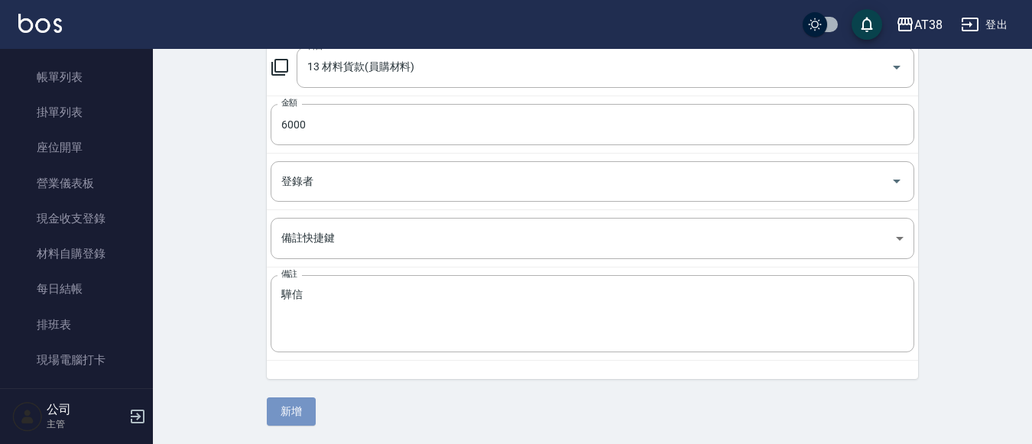
click at [300, 410] on button "新增" at bounding box center [291, 411] width 49 height 28
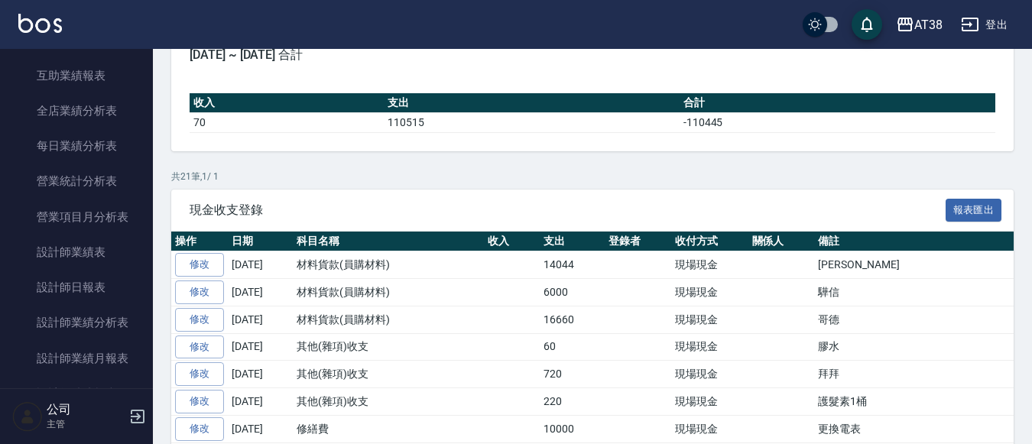
scroll to position [1070, 0]
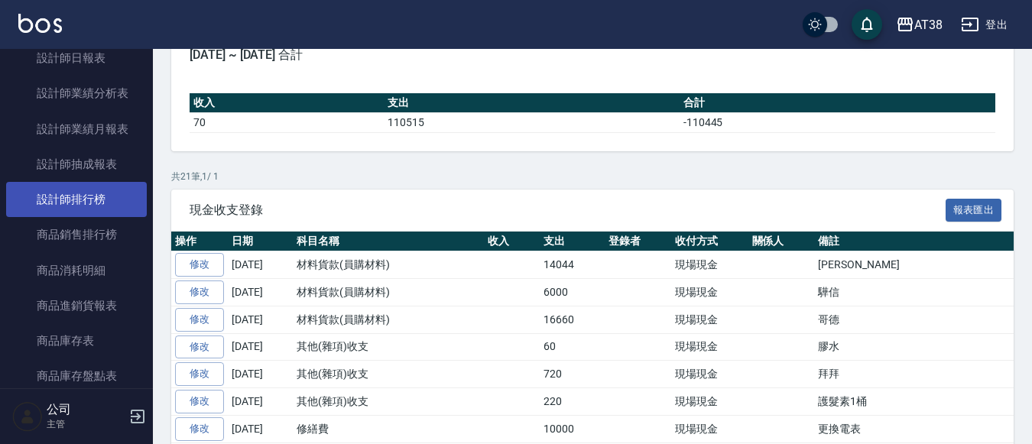
click at [89, 199] on link "設計師排行榜" at bounding box center [76, 199] width 141 height 35
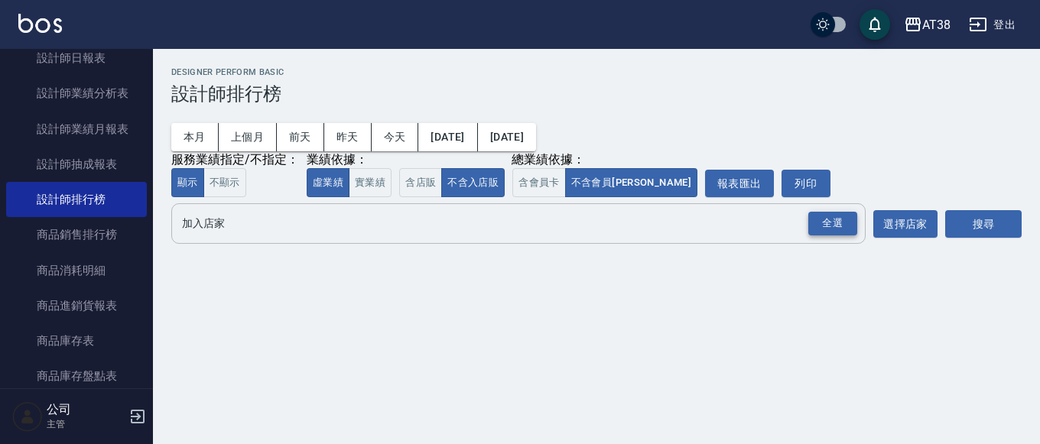
click at [829, 222] on div "全選" at bounding box center [832, 224] width 49 height 24
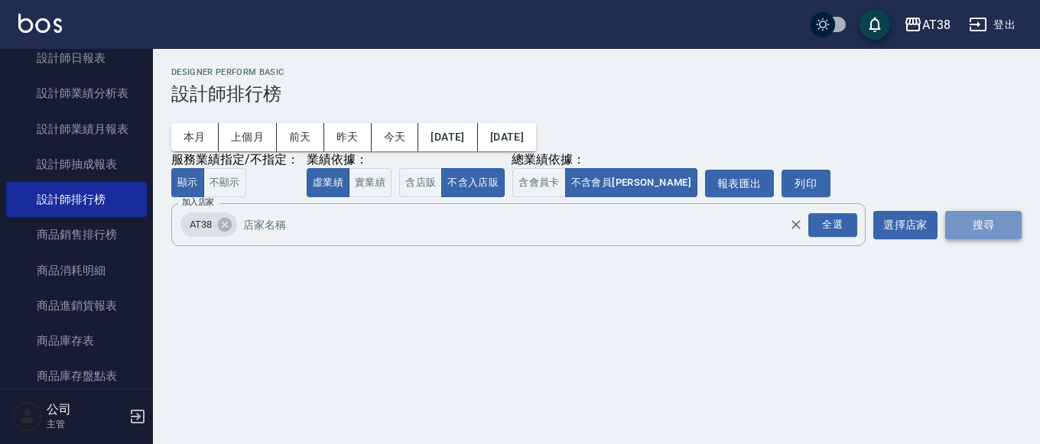
click at [972, 222] on button "搜尋" at bounding box center [983, 225] width 76 height 28
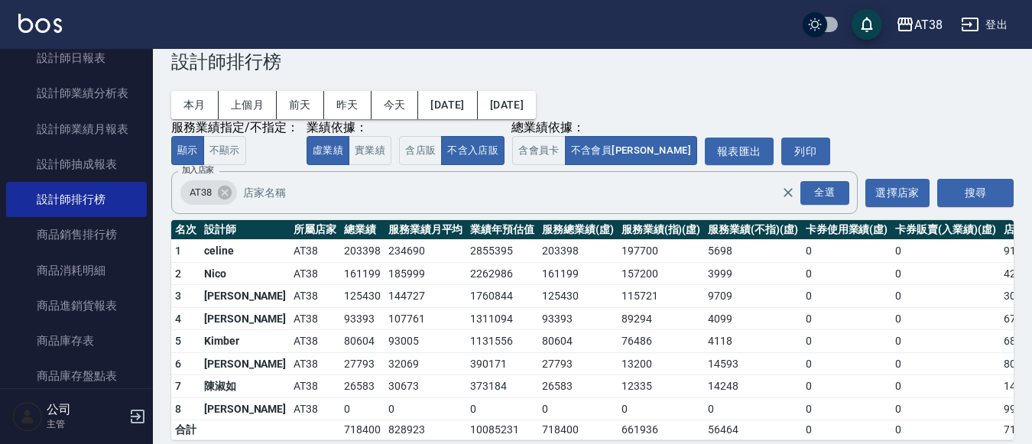
scroll to position [60, 0]
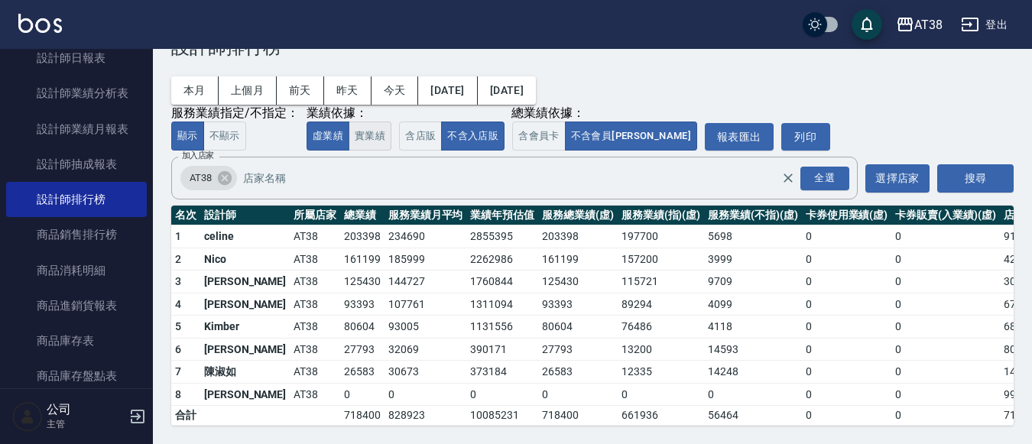
click at [371, 128] on button "實業績" at bounding box center [370, 137] width 43 height 30
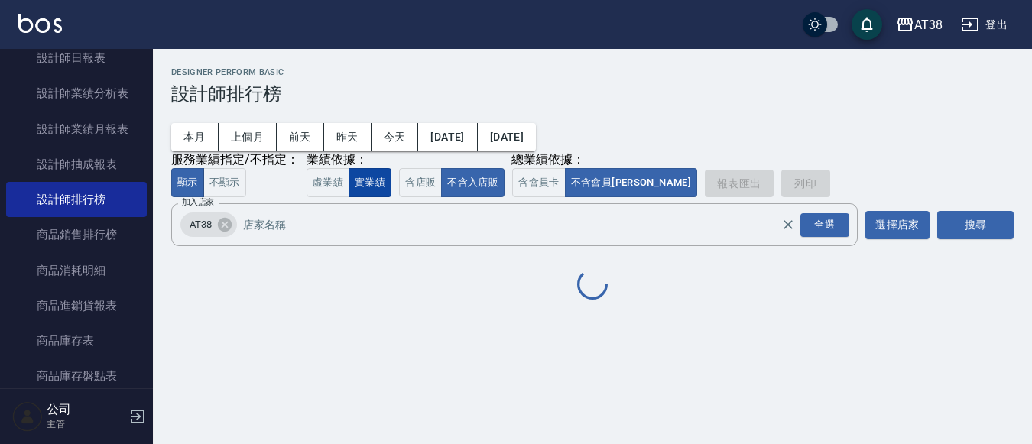
scroll to position [0, 0]
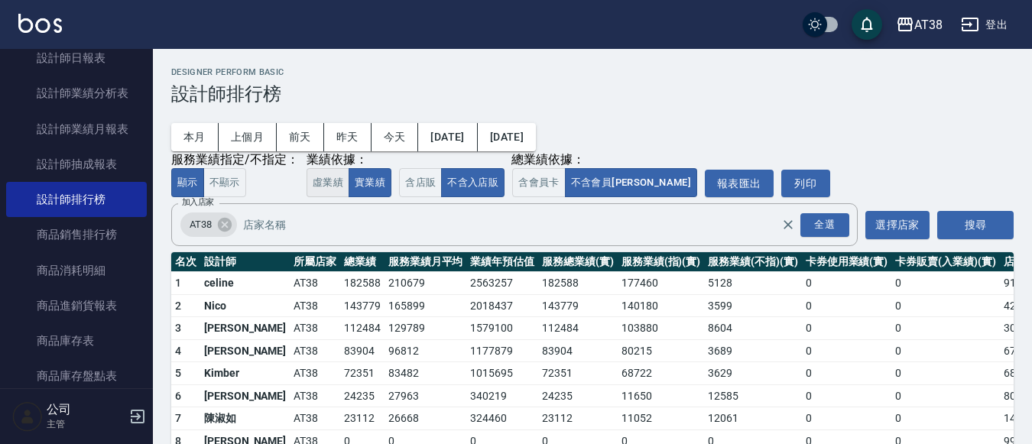
click at [333, 188] on button "虛業績" at bounding box center [328, 183] width 43 height 30
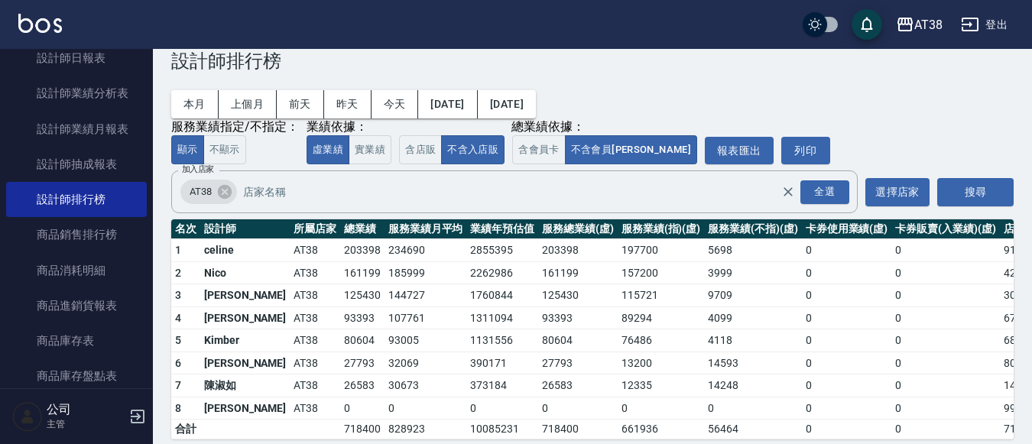
scroll to position [60, 0]
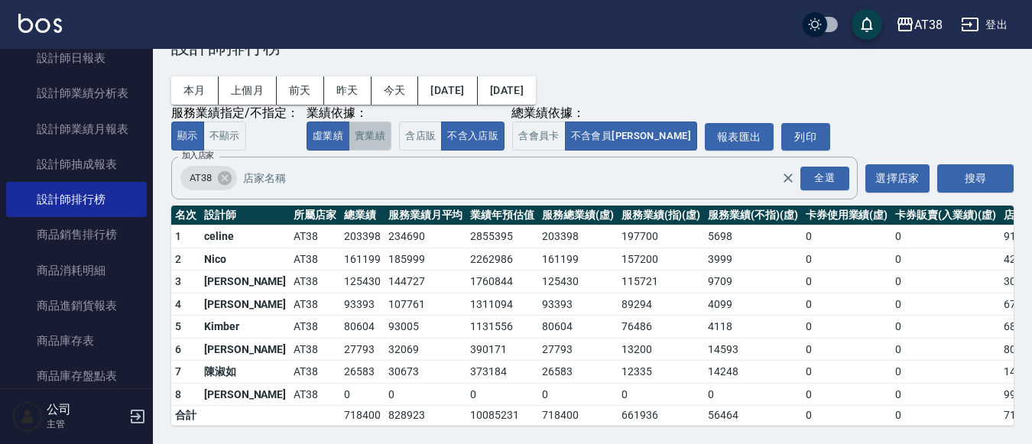
click at [370, 122] on button "實業績" at bounding box center [370, 137] width 43 height 30
click at [326, 122] on button "虛業績" at bounding box center [328, 137] width 43 height 30
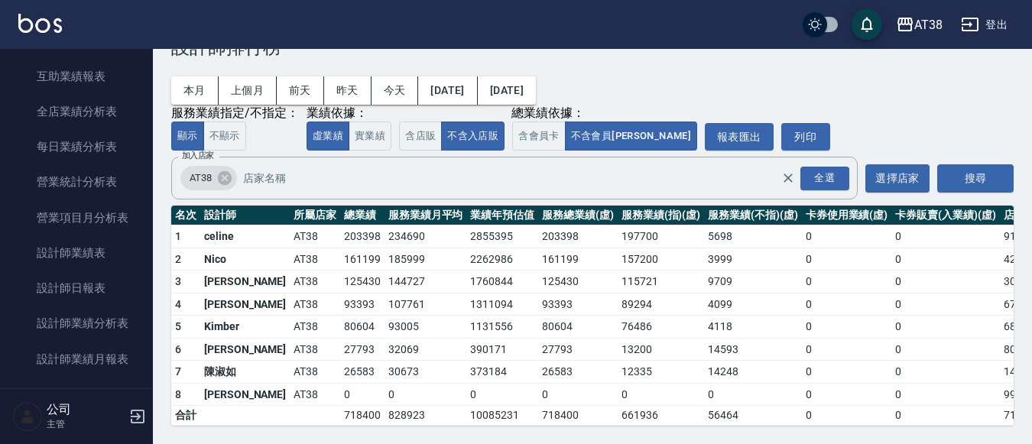
scroll to position [841, 0]
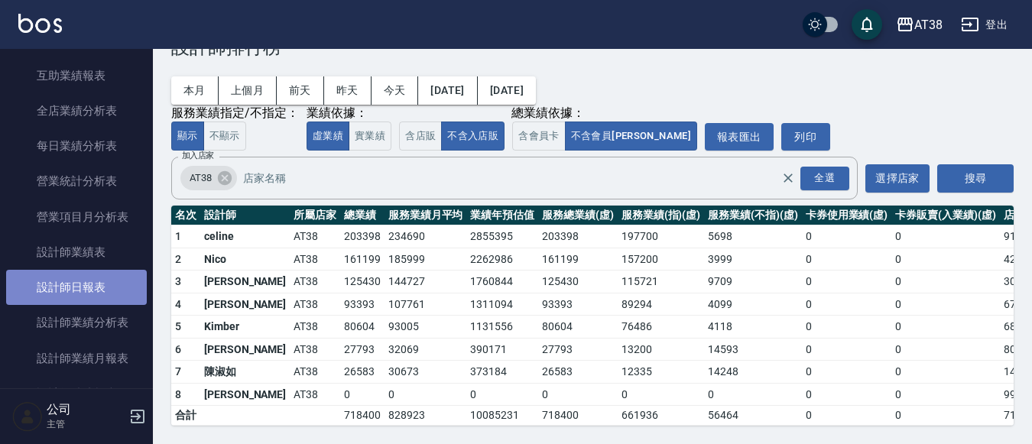
click at [83, 284] on link "設計師日報表" at bounding box center [76, 287] width 141 height 35
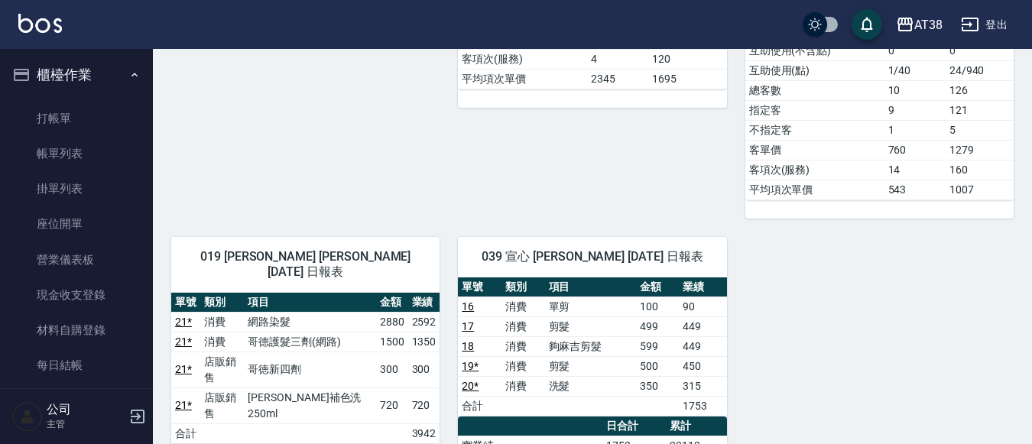
scroll to position [459, 0]
